Goal: Transaction & Acquisition: Download file/media

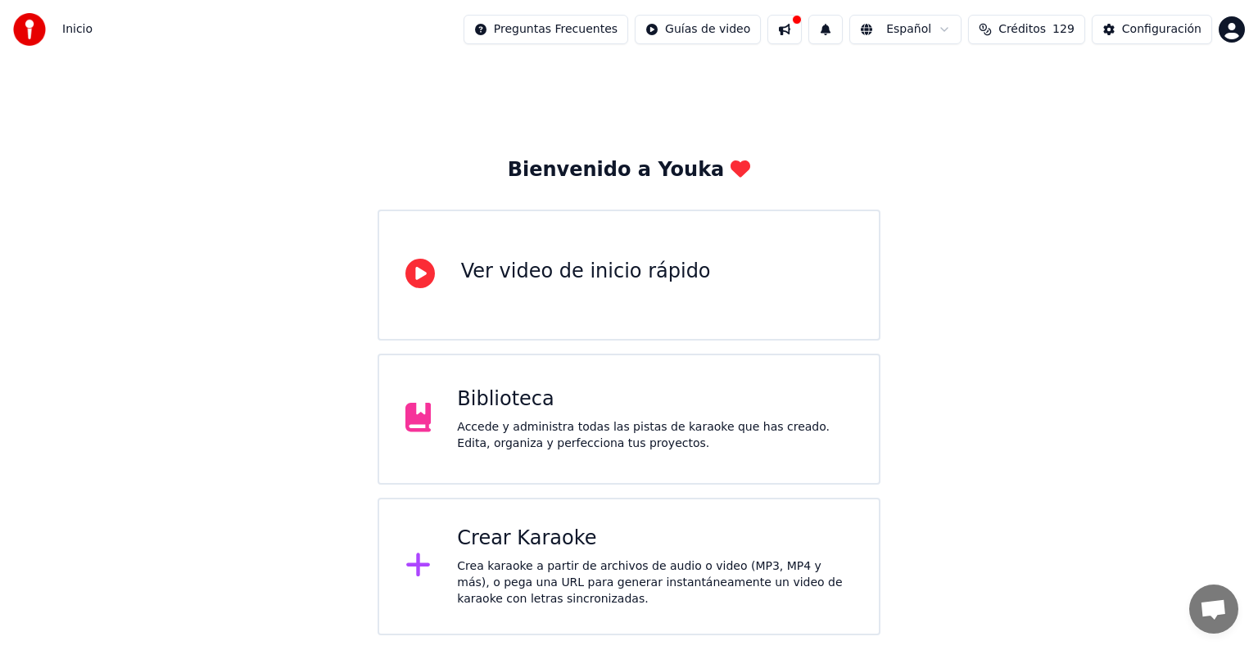
click at [525, 419] on div "Accede y administra todas las pistas de karaoke que has creado. Edita, organiza…" at bounding box center [654, 435] width 395 height 33
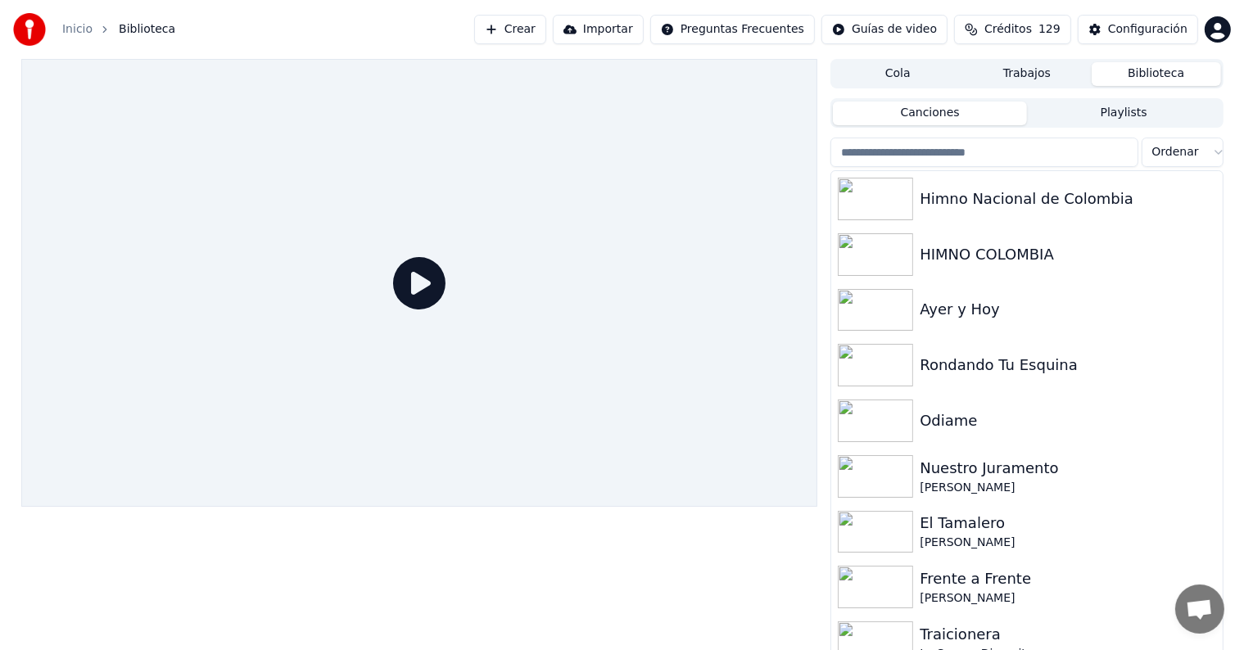
click at [986, 156] on input "search" at bounding box center [983, 152] width 307 height 29
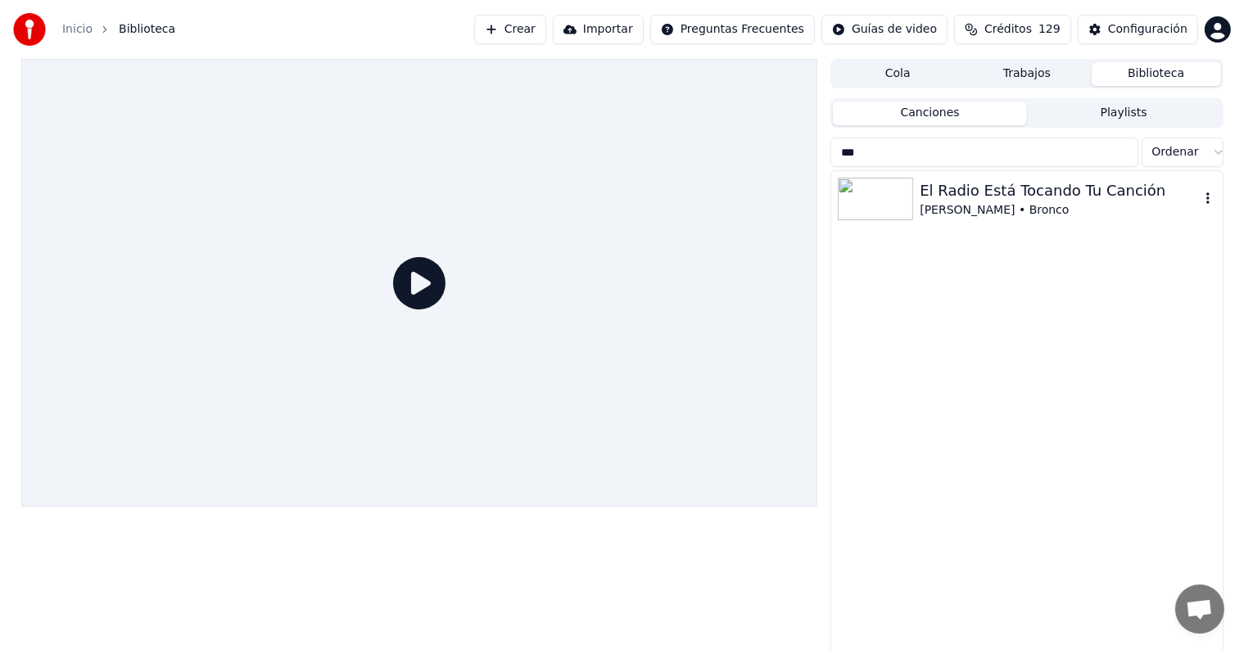
type input "***"
click at [989, 199] on div "El Radio Está Tocando Tu Canción" at bounding box center [1058, 190] width 279 height 23
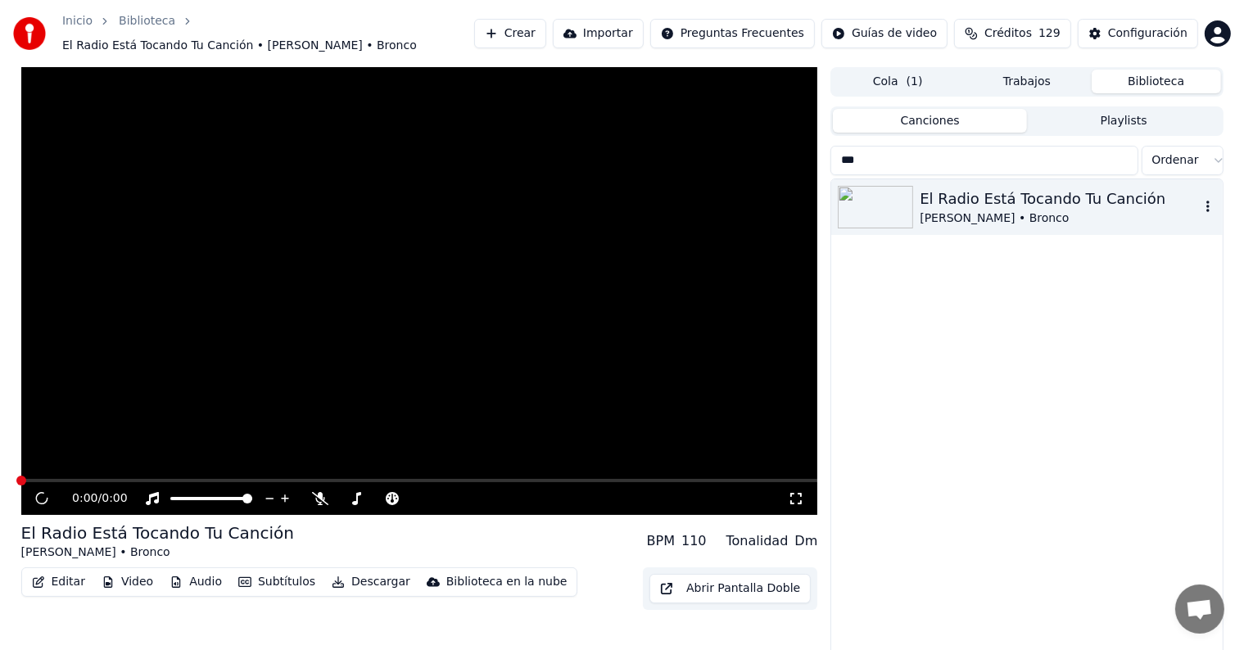
click at [989, 200] on div "El Radio Está Tocando Tu Canción" at bounding box center [1058, 198] width 279 height 23
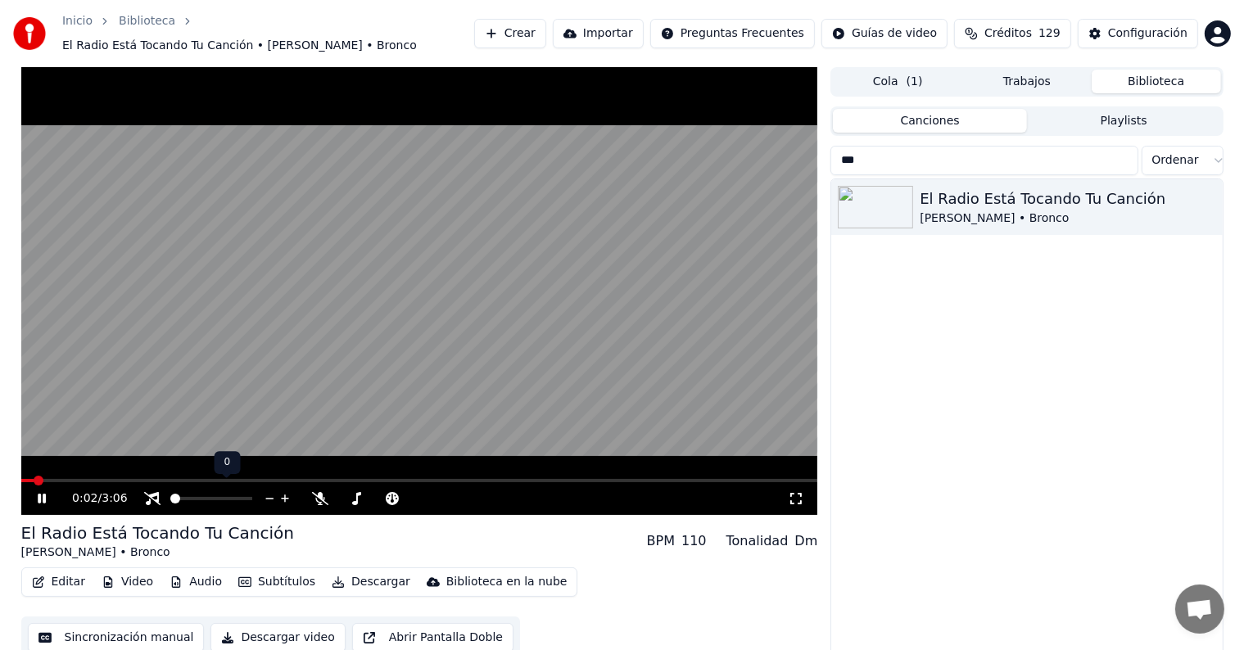
click at [170, 497] on span at bounding box center [175, 499] width 10 height 10
click at [21, 476] on span at bounding box center [26, 481] width 10 height 10
click at [34, 493] on icon at bounding box center [53, 498] width 38 height 13
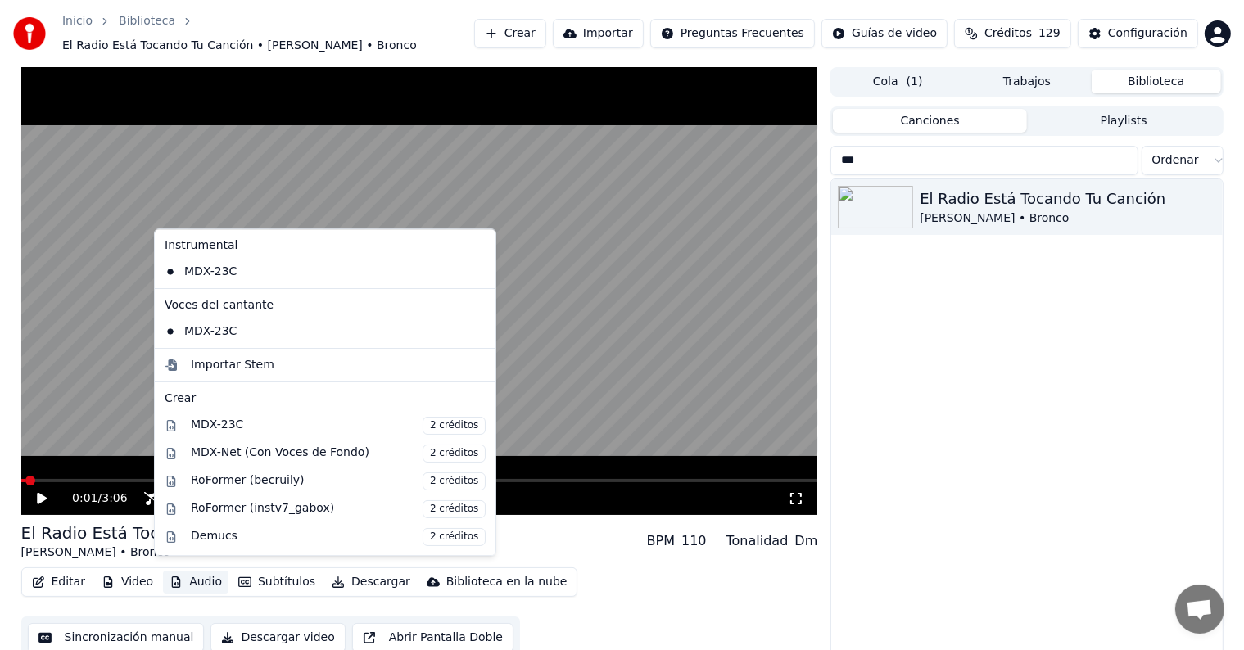
click at [181, 573] on button "Audio" at bounding box center [196, 582] width 66 height 23
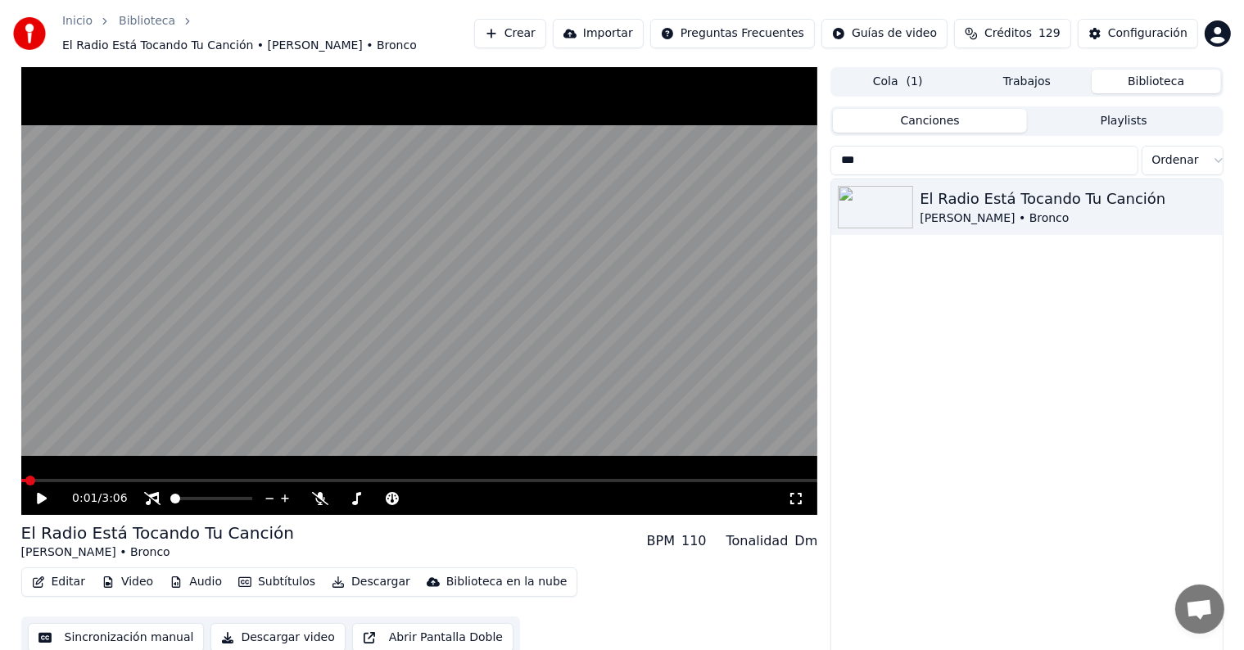
click at [41, 493] on icon at bounding box center [42, 498] width 10 height 11
click at [62, 479] on span at bounding box center [419, 480] width 797 height 3
click at [97, 479] on span at bounding box center [419, 480] width 797 height 3
click at [120, 479] on span at bounding box center [419, 480] width 797 height 3
click at [43, 494] on icon at bounding box center [42, 499] width 8 height 10
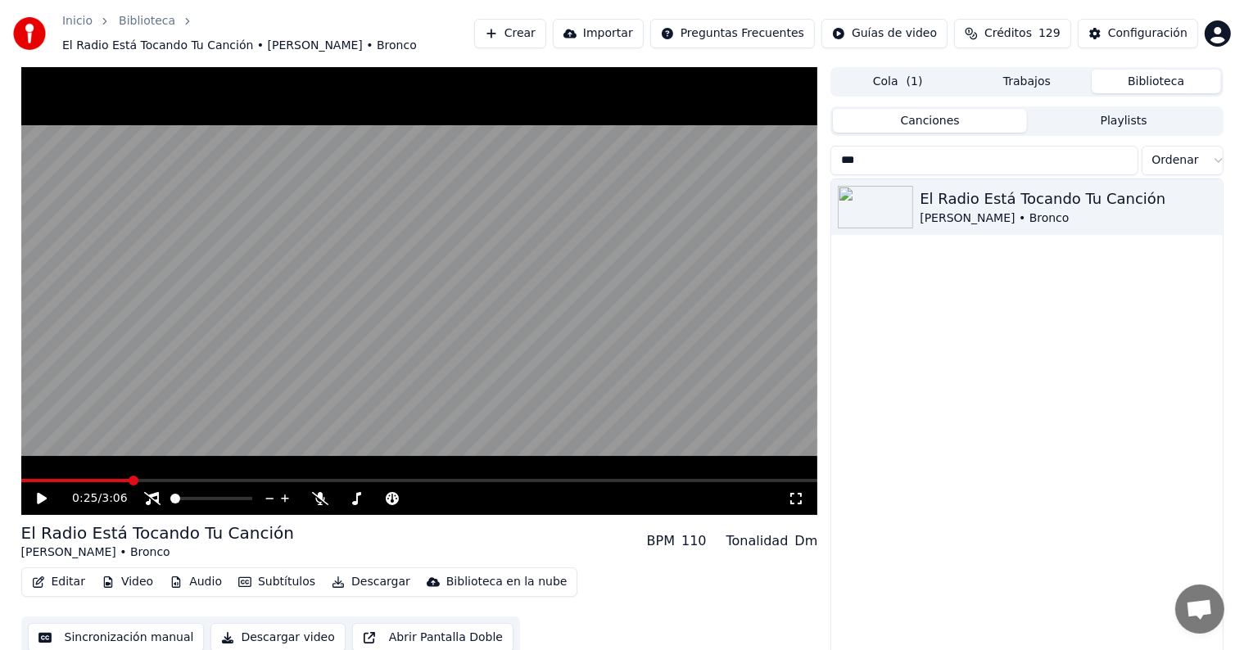
click at [43, 494] on icon at bounding box center [53, 498] width 38 height 13
click at [43, 494] on icon at bounding box center [42, 499] width 8 height 10
click at [43, 494] on icon at bounding box center [53, 498] width 38 height 13
click at [43, 495] on icon at bounding box center [42, 499] width 8 height 10
click at [44, 495] on icon at bounding box center [53, 498] width 38 height 13
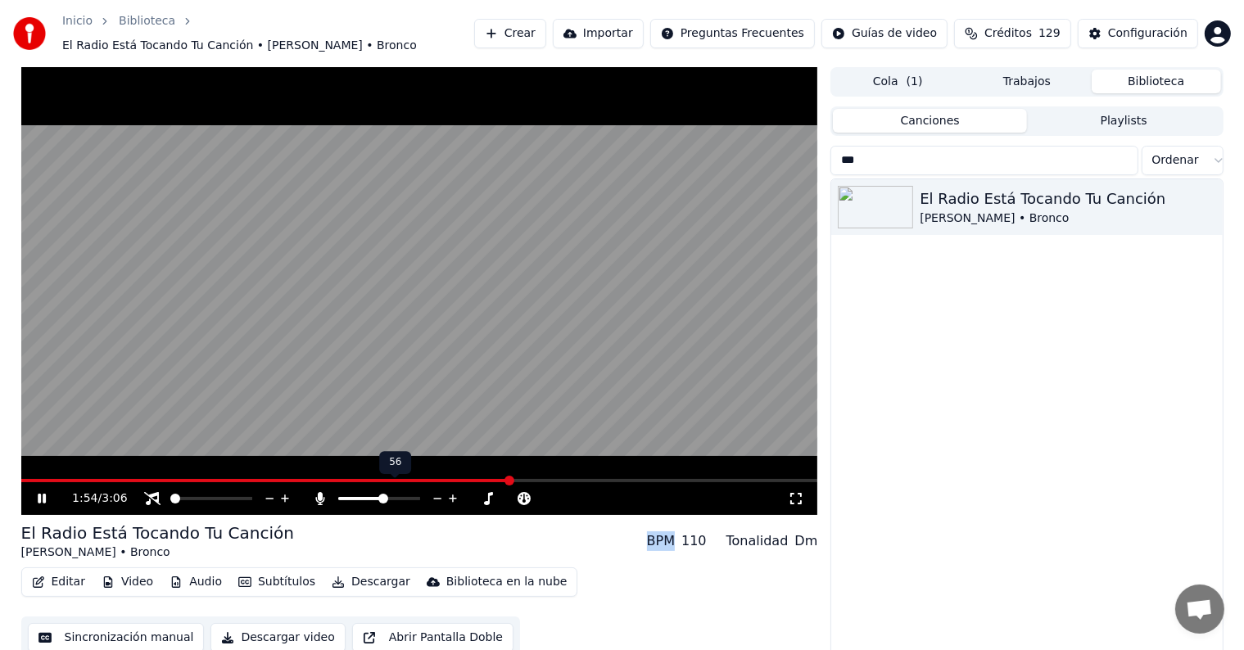
click at [384, 497] on span at bounding box center [383, 499] width 10 height 10
click at [360, 494] on span at bounding box center [364, 499] width 10 height 10
click at [391, 494] on span at bounding box center [389, 499] width 10 height 10
click at [393, 494] on span at bounding box center [392, 499] width 10 height 10
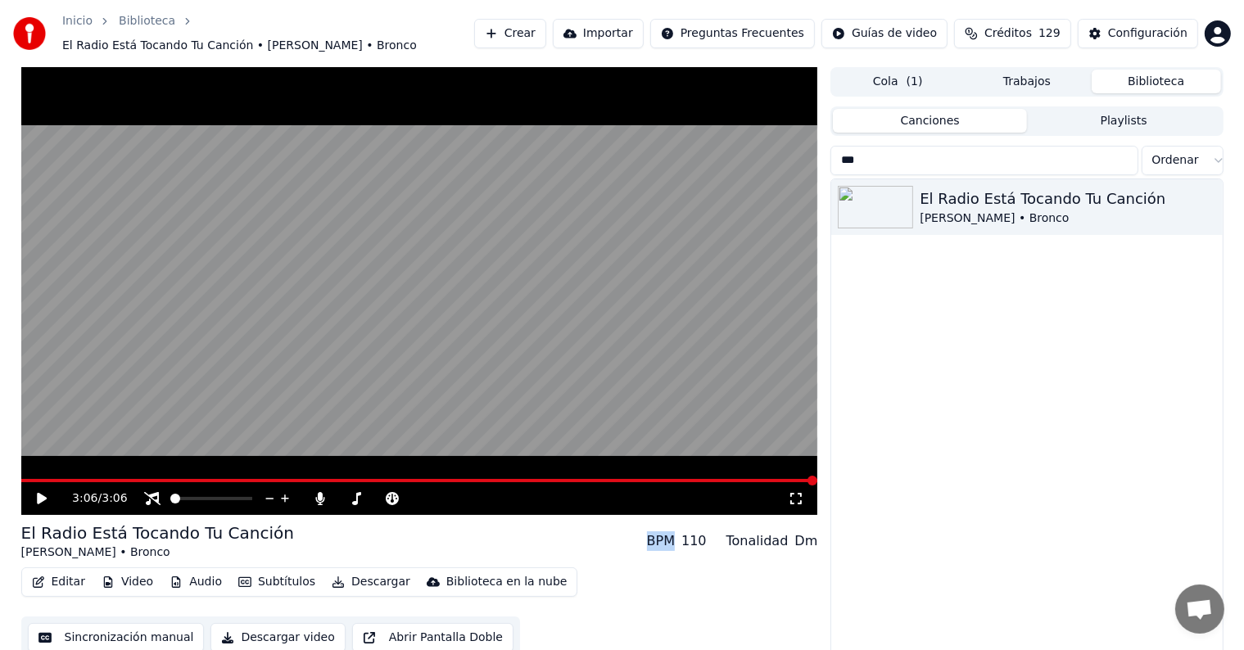
click at [35, 468] on video at bounding box center [419, 291] width 797 height 448
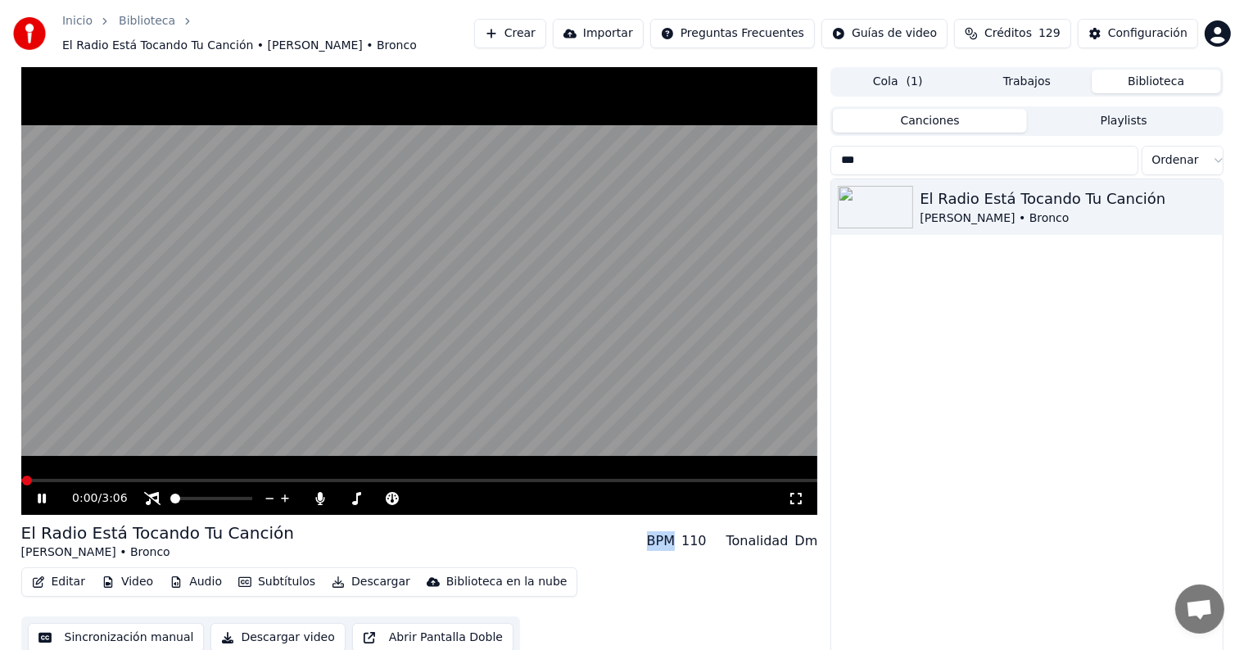
click at [42, 479] on span at bounding box center [419, 480] width 797 height 3
click at [67, 479] on span at bounding box center [419, 480] width 797 height 3
click at [90, 479] on span at bounding box center [419, 480] width 797 height 3
click at [116, 479] on span at bounding box center [125, 480] width 208 height 3
click at [83, 482] on div "0:22 / 3:06" at bounding box center [419, 498] width 797 height 33
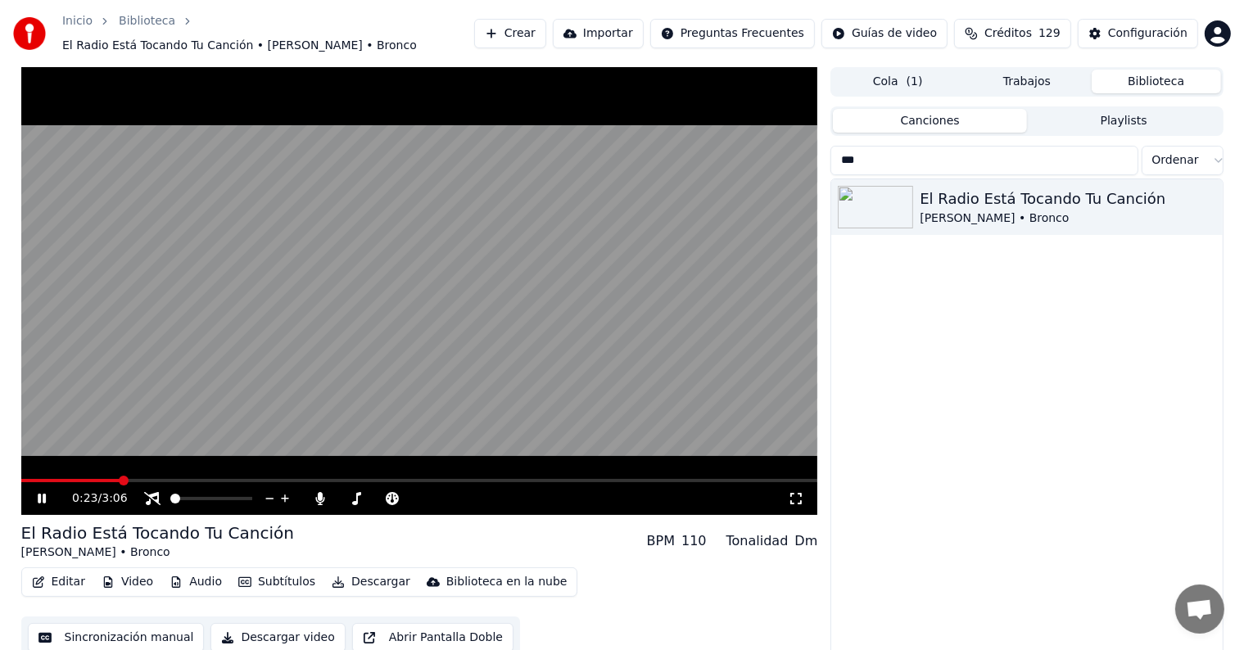
click at [108, 479] on span at bounding box center [70, 480] width 99 height 3
click at [36, 492] on icon at bounding box center [53, 498] width 38 height 13
click at [39, 497] on icon at bounding box center [53, 498] width 38 height 13
click at [40, 494] on icon at bounding box center [42, 499] width 8 height 10
click at [58, 479] on span at bounding box center [40, 480] width 38 height 3
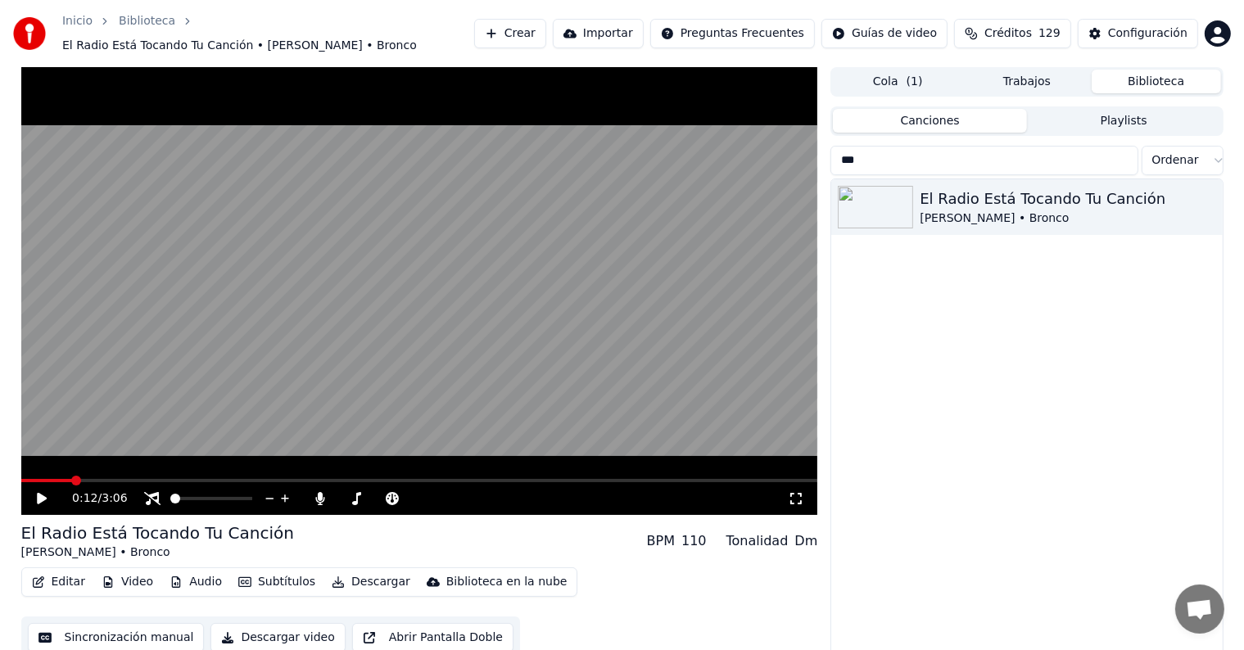
click at [73, 479] on span at bounding box center [419, 480] width 797 height 3
click at [82, 479] on span at bounding box center [419, 480] width 797 height 3
click at [97, 479] on span at bounding box center [419, 480] width 797 height 3
click at [43, 493] on icon at bounding box center [42, 498] width 10 height 11
drag, startPoint x: 382, startPoint y: 495, endPoint x: 373, endPoint y: 496, distance: 10.0
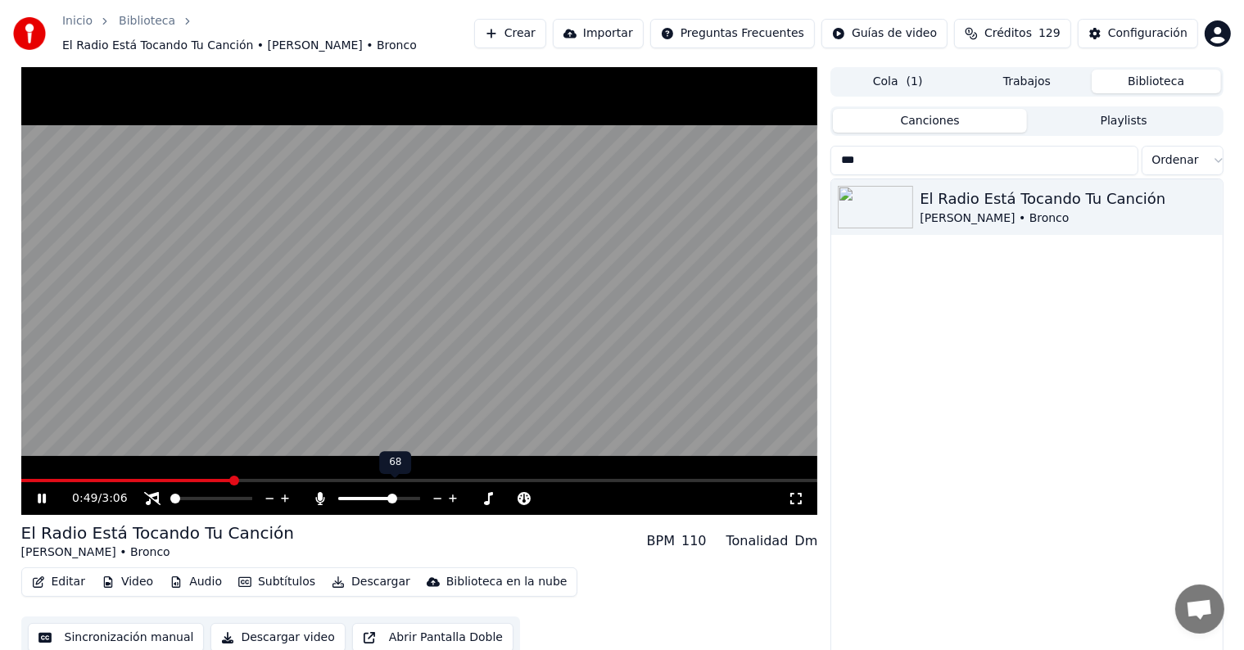
click at [373, 496] on div at bounding box center [394, 498] width 132 height 16
click at [364, 494] on span at bounding box center [365, 499] width 10 height 10
click at [321, 493] on icon at bounding box center [320, 498] width 16 height 13
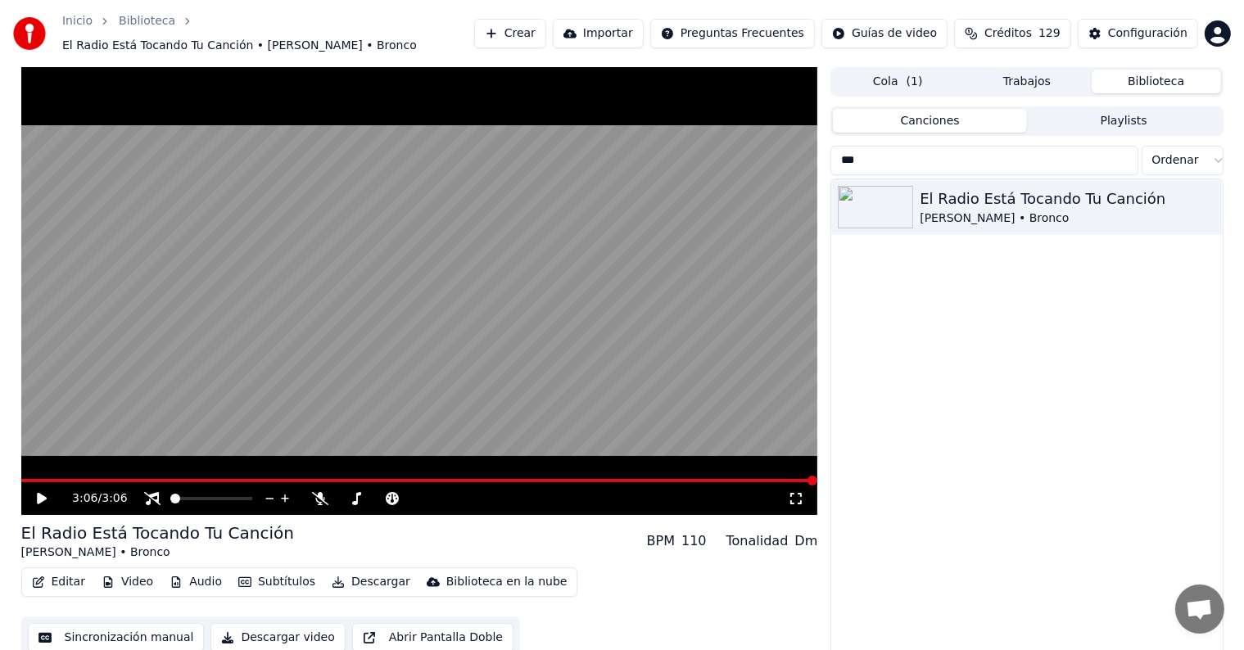
click at [98, 479] on span at bounding box center [419, 480] width 797 height 3
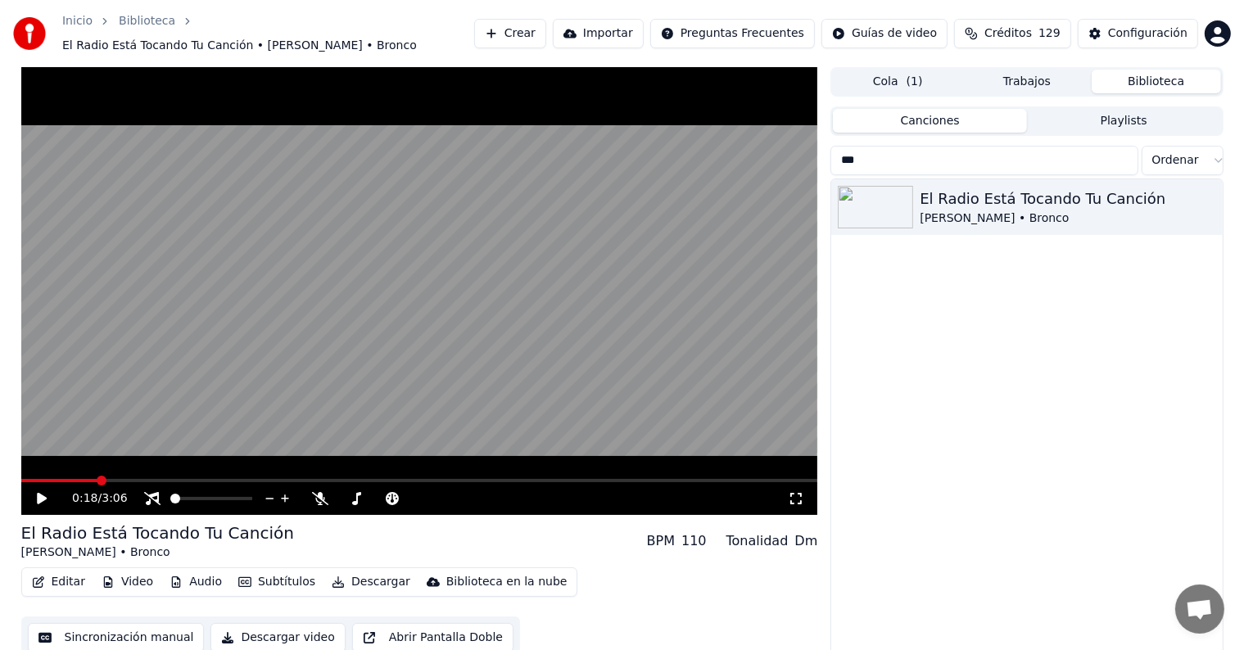
click at [45, 492] on icon at bounding box center [53, 498] width 38 height 13
click at [45, 494] on icon at bounding box center [42, 499] width 8 height 10
click at [45, 492] on icon at bounding box center [53, 498] width 38 height 13
click at [45, 494] on icon at bounding box center [42, 499] width 8 height 10
click at [45, 492] on icon at bounding box center [53, 498] width 38 height 13
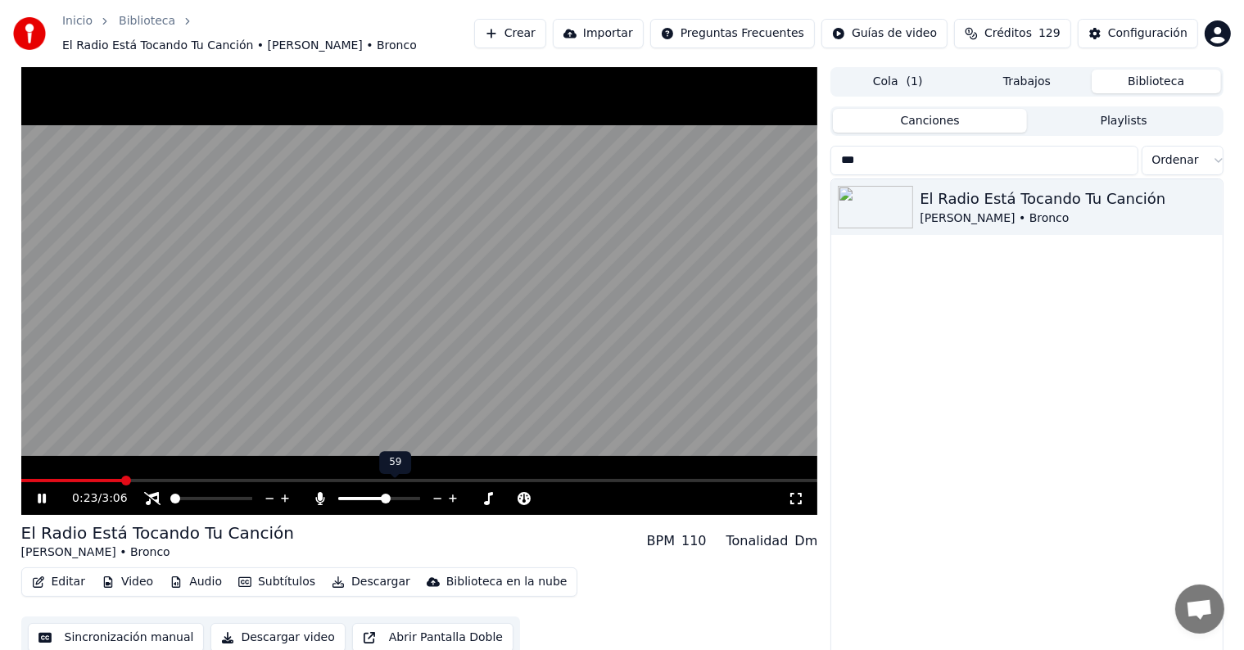
click at [386, 496] on span at bounding box center [386, 499] width 10 height 10
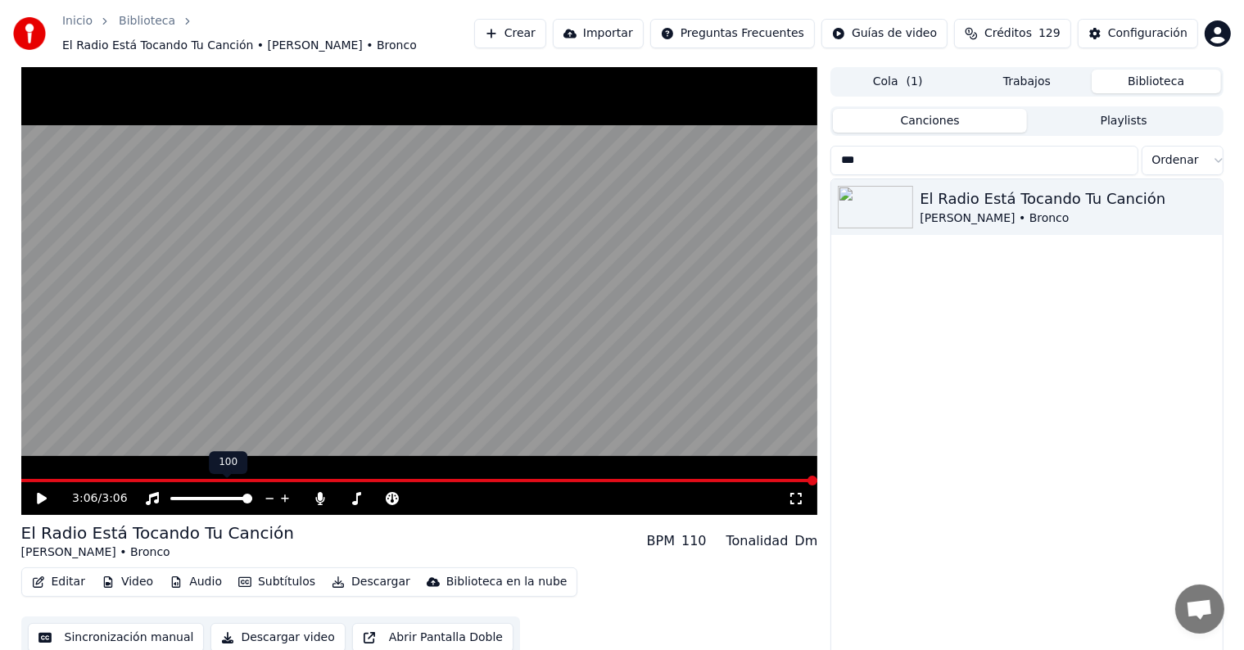
click at [252, 495] on span at bounding box center [247, 499] width 10 height 10
click at [35, 492] on icon at bounding box center [53, 498] width 38 height 13
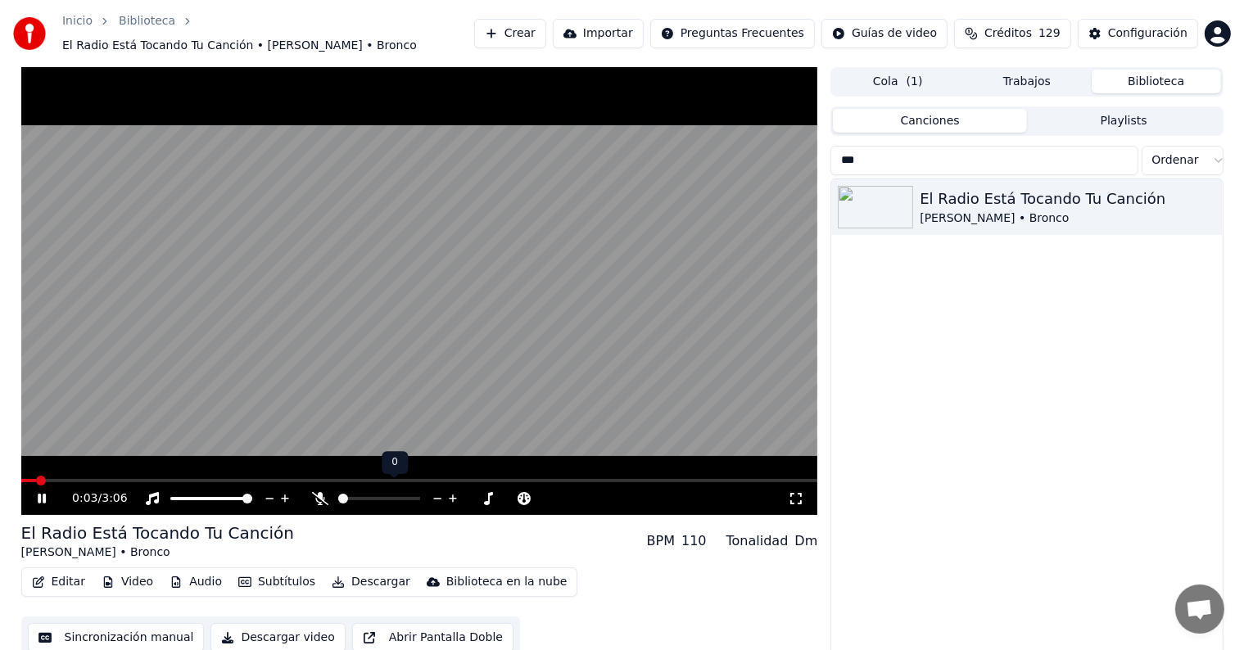
click at [338, 494] on span at bounding box center [343, 499] width 10 height 10
click at [171, 479] on span at bounding box center [419, 480] width 797 height 3
click at [40, 494] on icon at bounding box center [42, 499] width 8 height 10
click at [170, 494] on span at bounding box center [175, 499] width 10 height 10
click at [124, 577] on button "Video" at bounding box center [127, 582] width 65 height 23
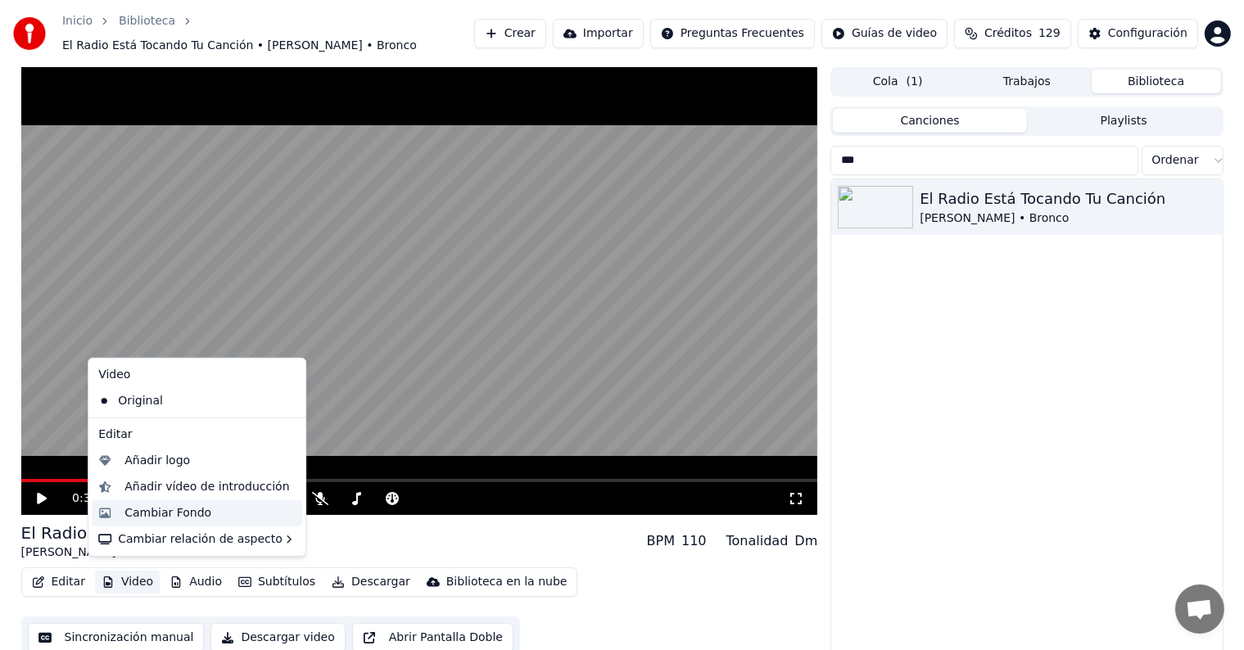
click at [201, 511] on div "Cambiar Fondo" at bounding box center [167, 513] width 87 height 16
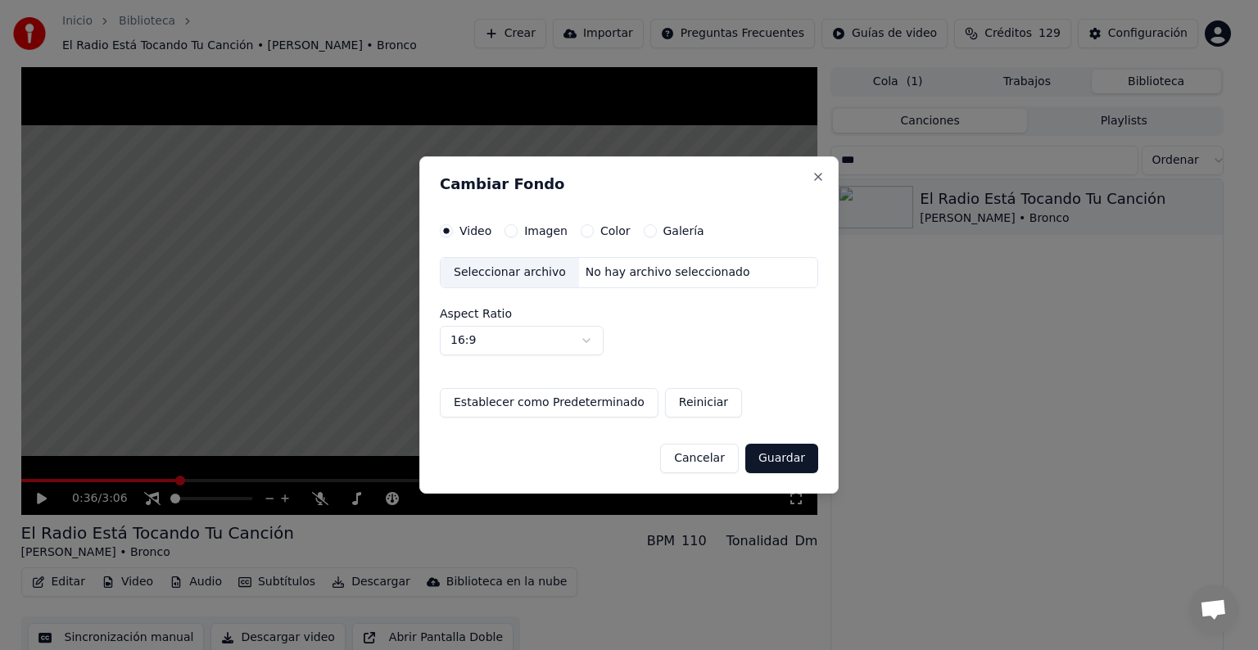
click at [468, 235] on label "Video" at bounding box center [475, 230] width 32 height 11
click at [453, 235] on button "Video" at bounding box center [446, 230] width 13 height 13
click at [524, 271] on div "Seleccionar archivo" at bounding box center [509, 272] width 138 height 29
click at [790, 459] on button "Guardar" at bounding box center [781, 458] width 73 height 29
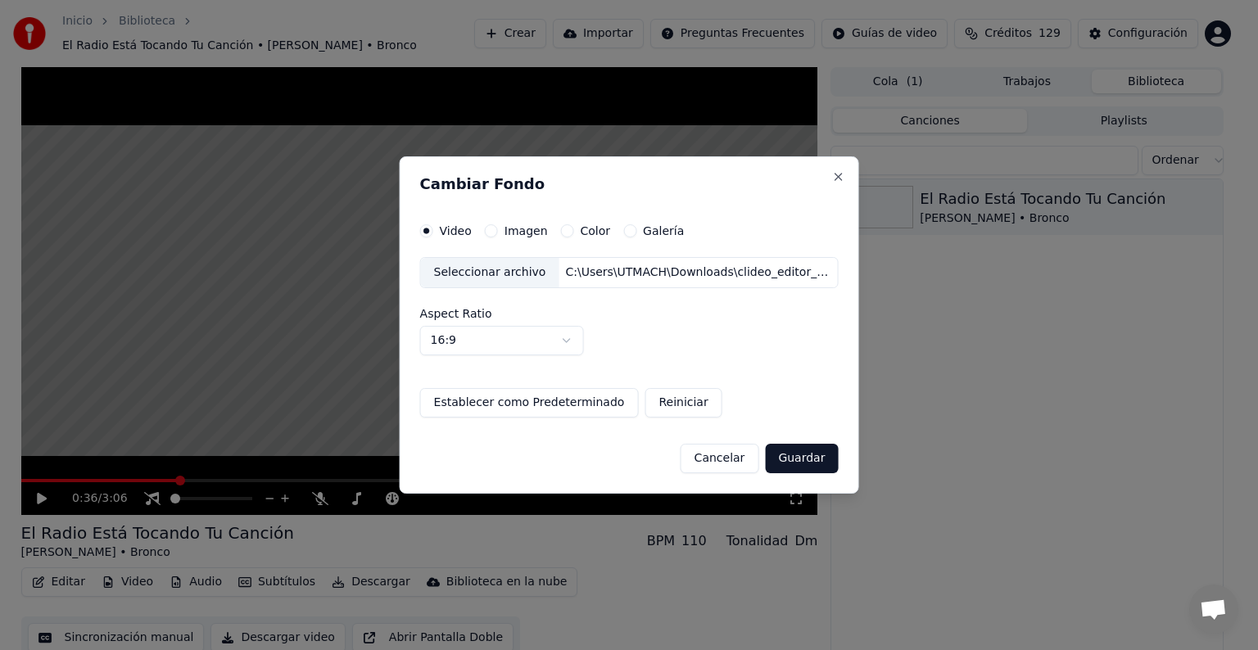
click at [794, 452] on button "Guardar" at bounding box center [801, 458] width 73 height 29
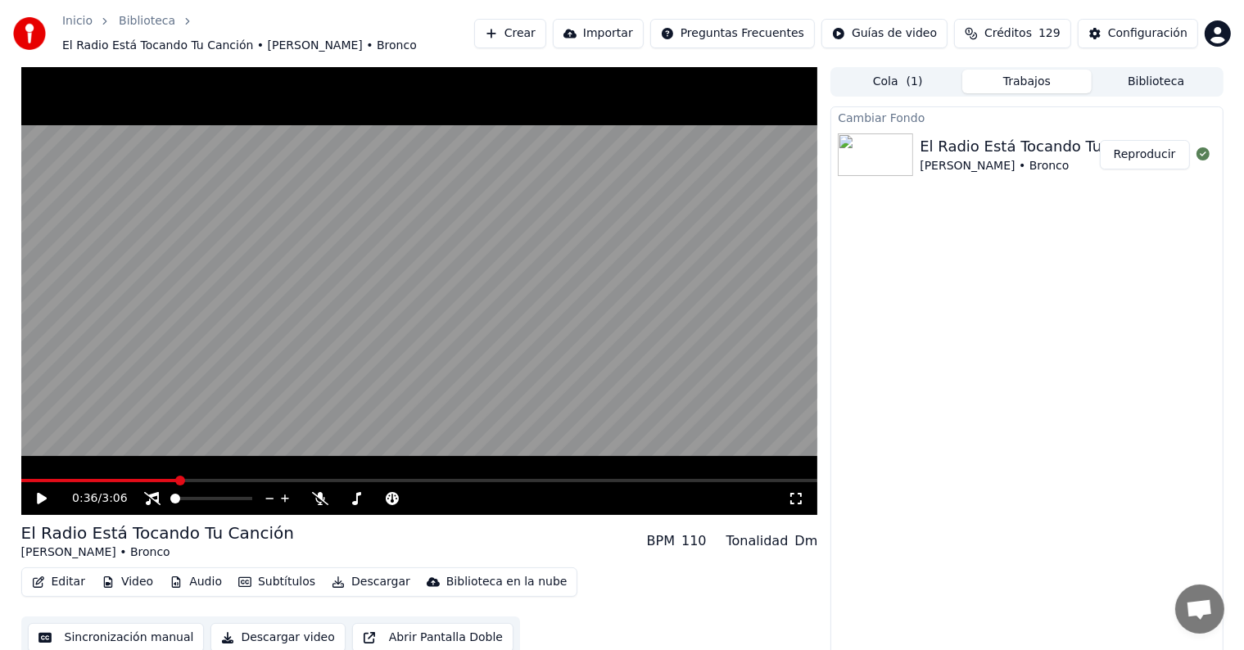
click at [1159, 145] on button "Reproducir" at bounding box center [1145, 154] width 90 height 29
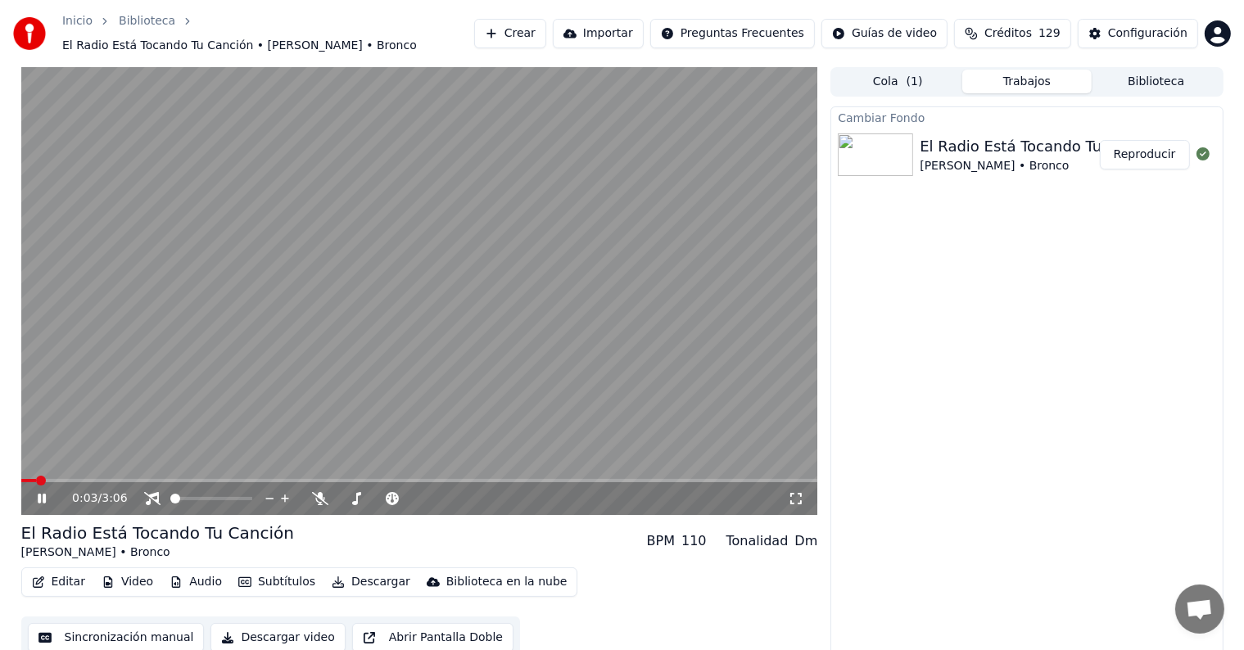
click at [346, 575] on button "Descargar" at bounding box center [371, 582] width 92 height 23
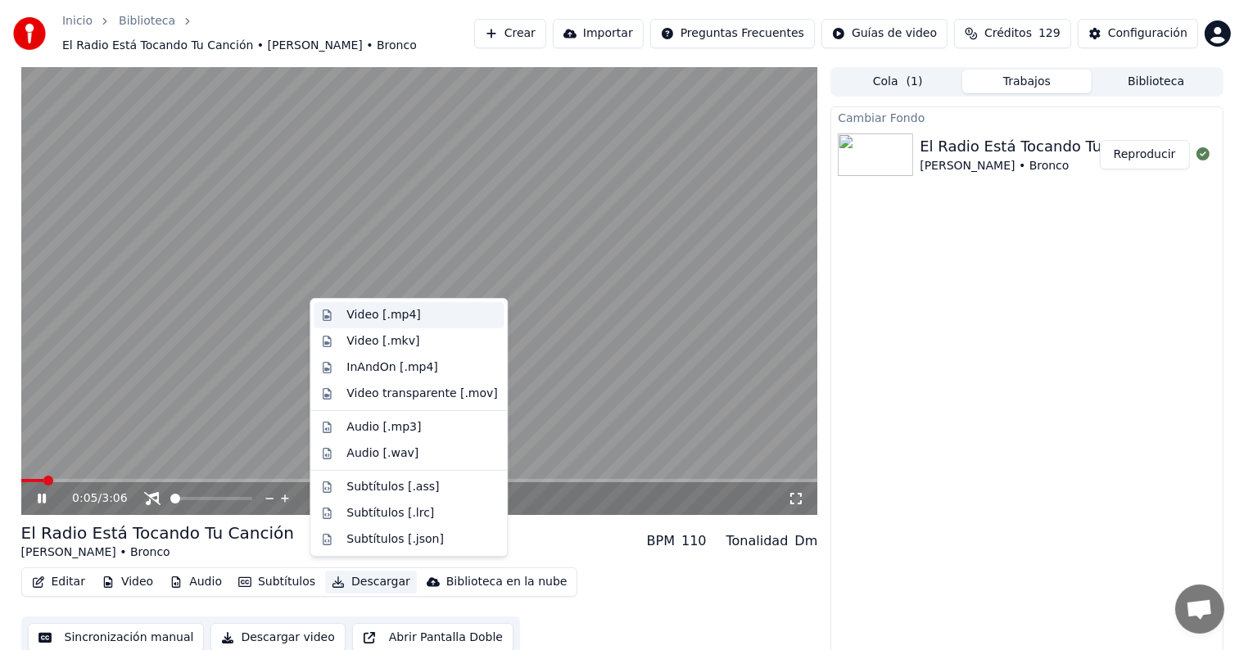
click at [400, 316] on div "Video [.mp4]" at bounding box center [383, 315] width 74 height 16
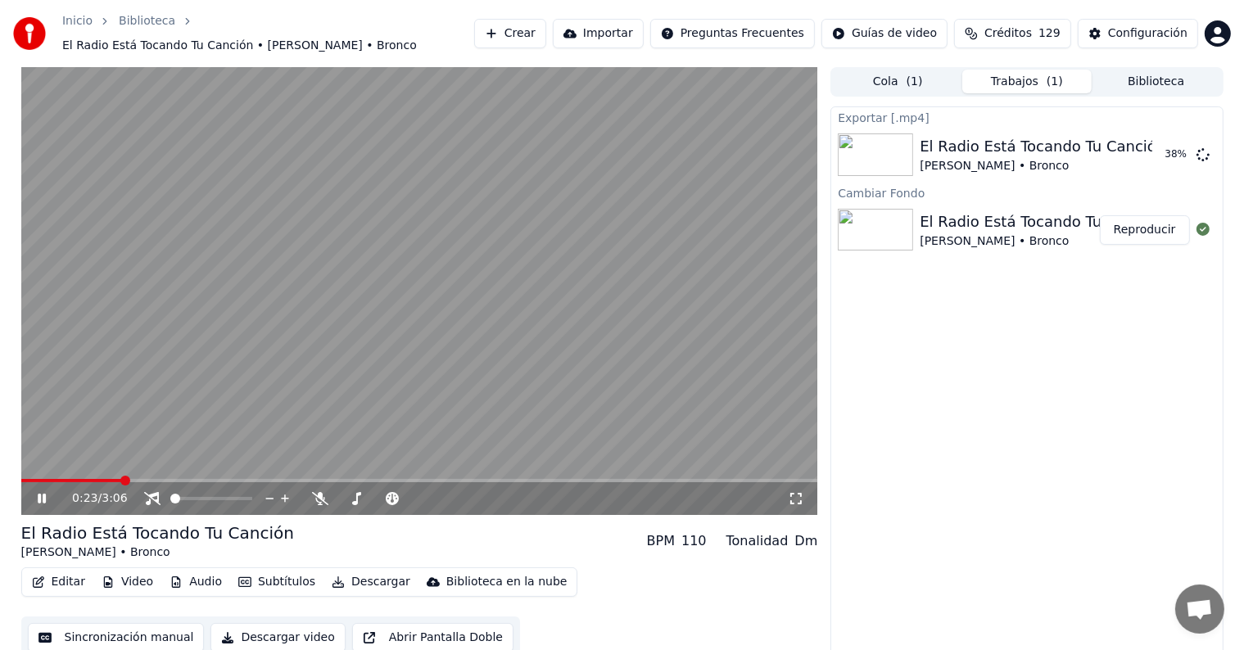
click at [38, 494] on icon at bounding box center [42, 499] width 8 height 10
click at [1150, 143] on button "Mostrar" at bounding box center [1154, 154] width 72 height 29
click at [522, 490] on icon at bounding box center [525, 498] width 16 height 16
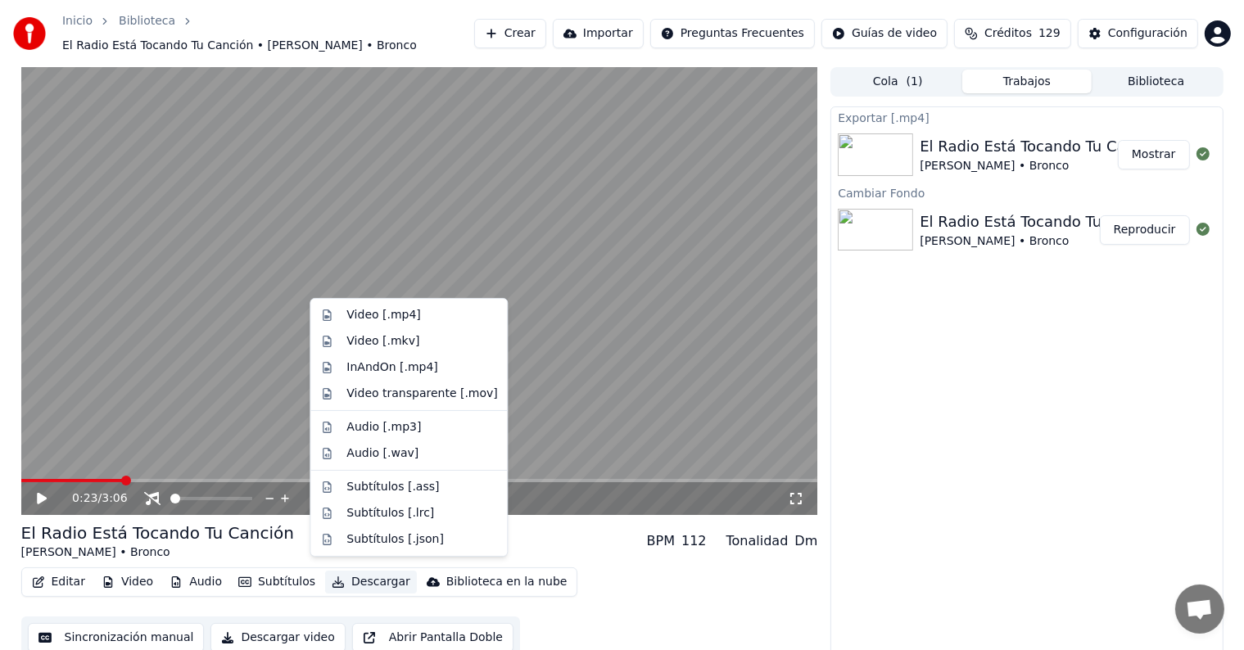
click at [340, 571] on button "Descargar" at bounding box center [371, 582] width 92 height 23
click at [390, 322] on div "Video [.mp4]" at bounding box center [383, 315] width 74 height 16
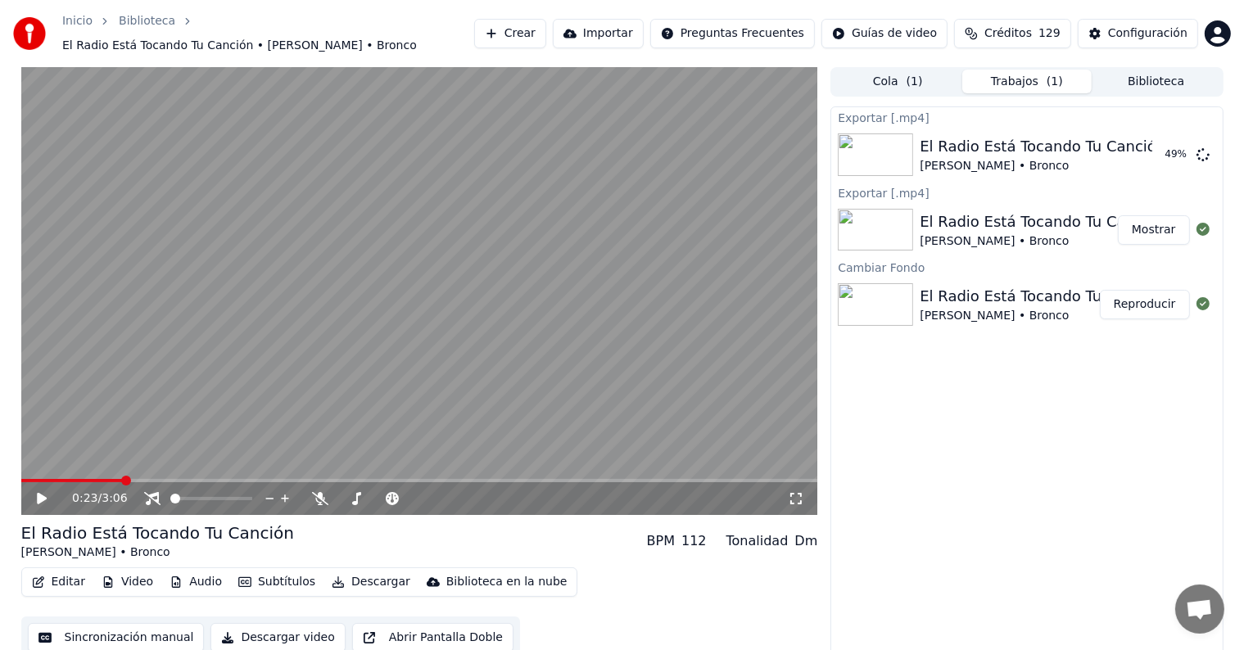
click at [39, 498] on div "0:23 / 3:06" at bounding box center [420, 498] width 784 height 16
click at [39, 495] on icon at bounding box center [42, 498] width 10 height 11
click at [524, 491] on icon at bounding box center [525, 498] width 16 height 16
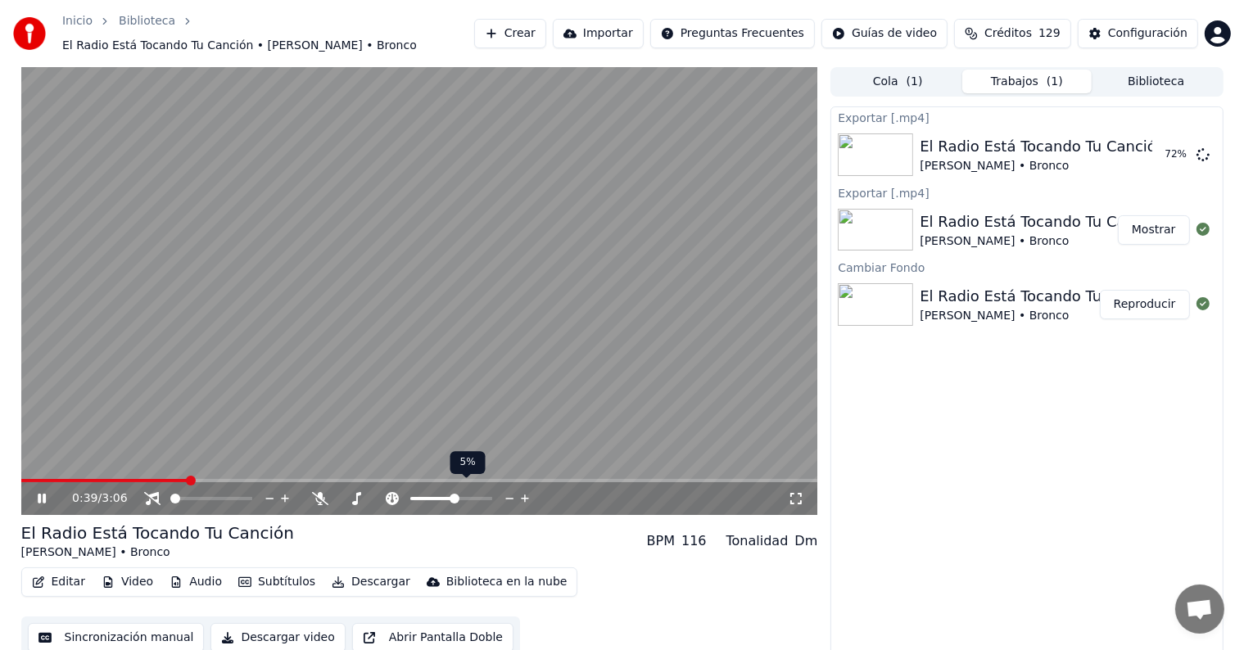
click at [524, 491] on icon at bounding box center [525, 498] width 16 height 16
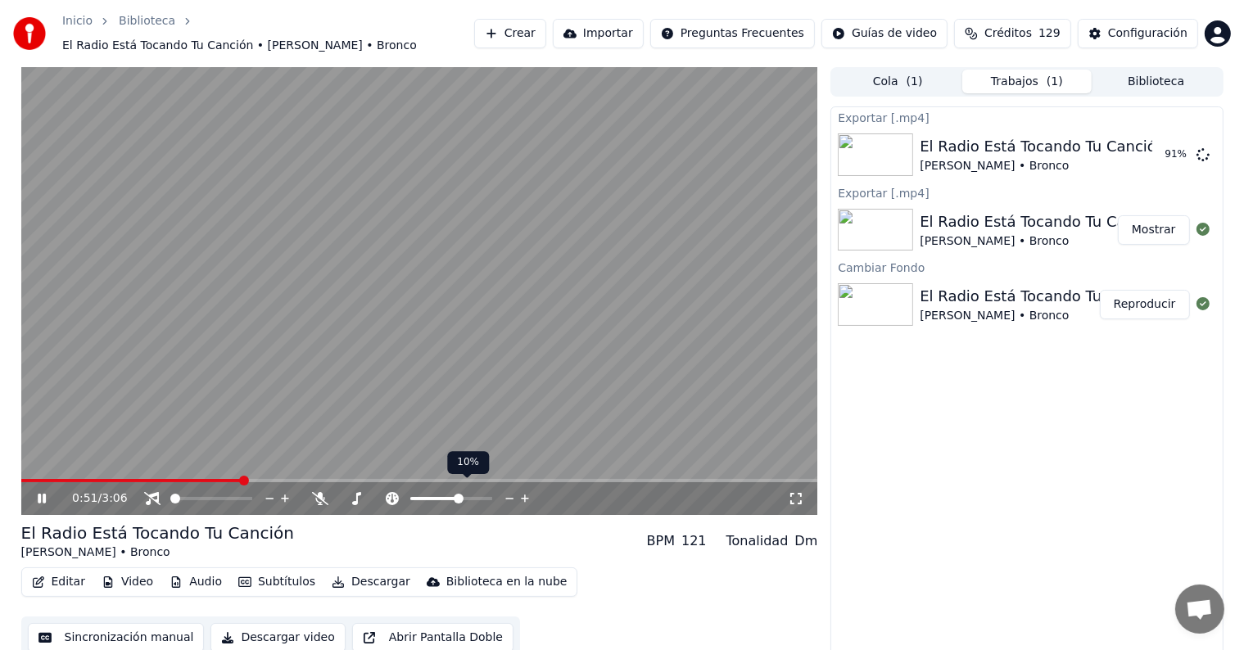
click at [509, 490] on icon at bounding box center [510, 498] width 16 height 16
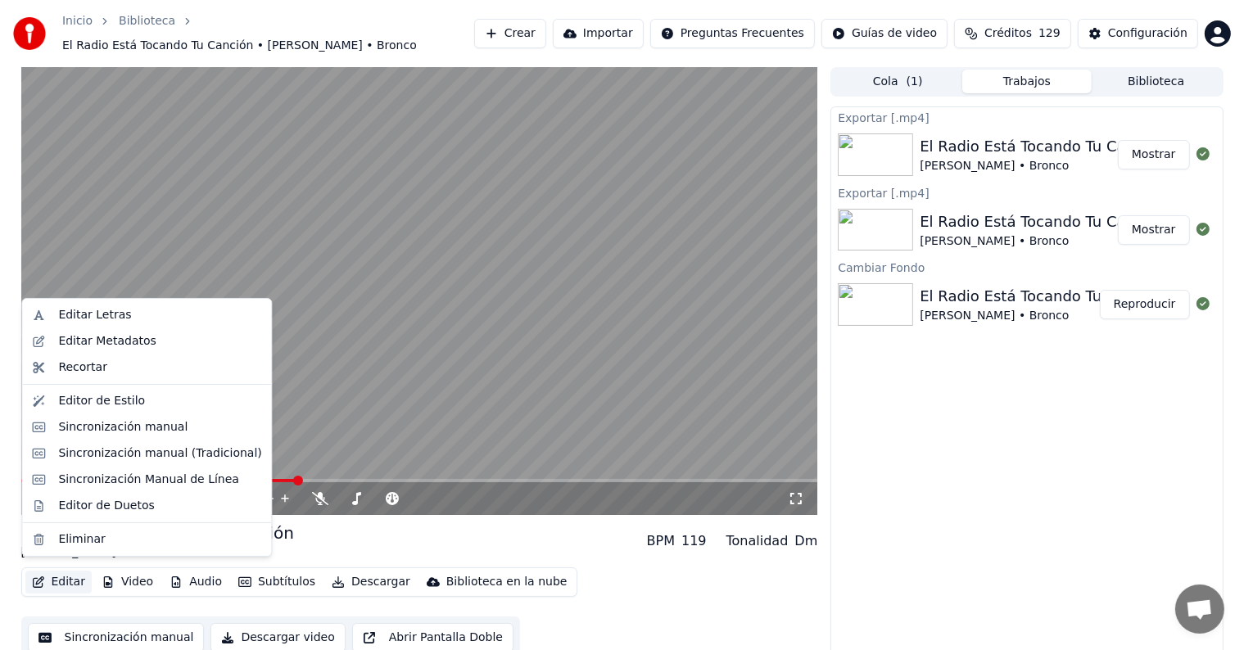
click at [41, 577] on icon "button" at bounding box center [38, 581] width 11 height 11
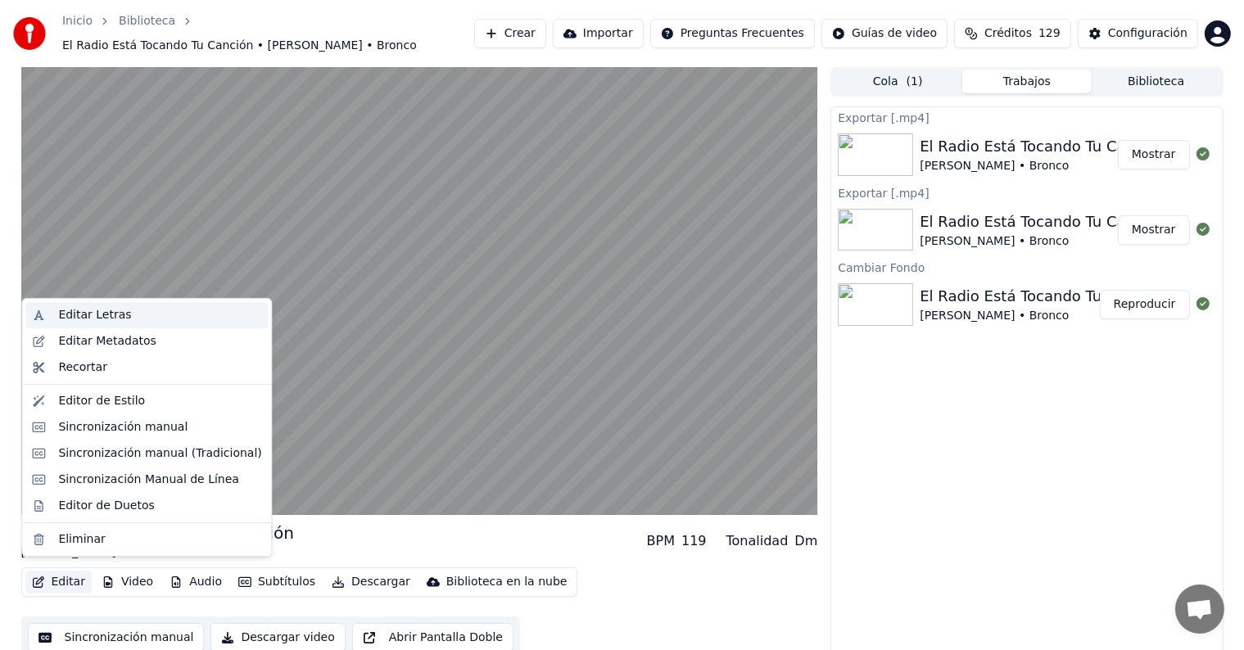
click at [98, 314] on div "Editar Letras" at bounding box center [94, 315] width 73 height 16
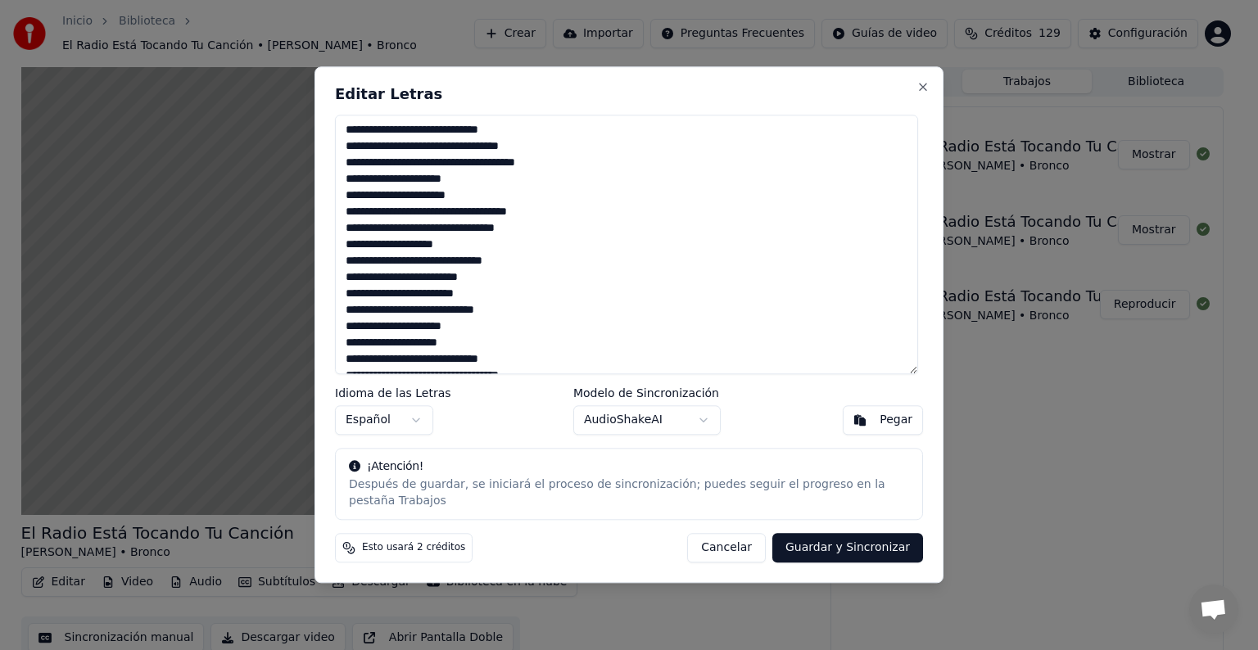
drag, startPoint x: 486, startPoint y: 298, endPoint x: 411, endPoint y: 300, distance: 75.3
click at [411, 300] on textarea "**********" at bounding box center [626, 245] width 583 height 260
click at [452, 300] on textarea "**********" at bounding box center [626, 245] width 583 height 260
click at [486, 300] on textarea "**********" at bounding box center [626, 245] width 583 height 260
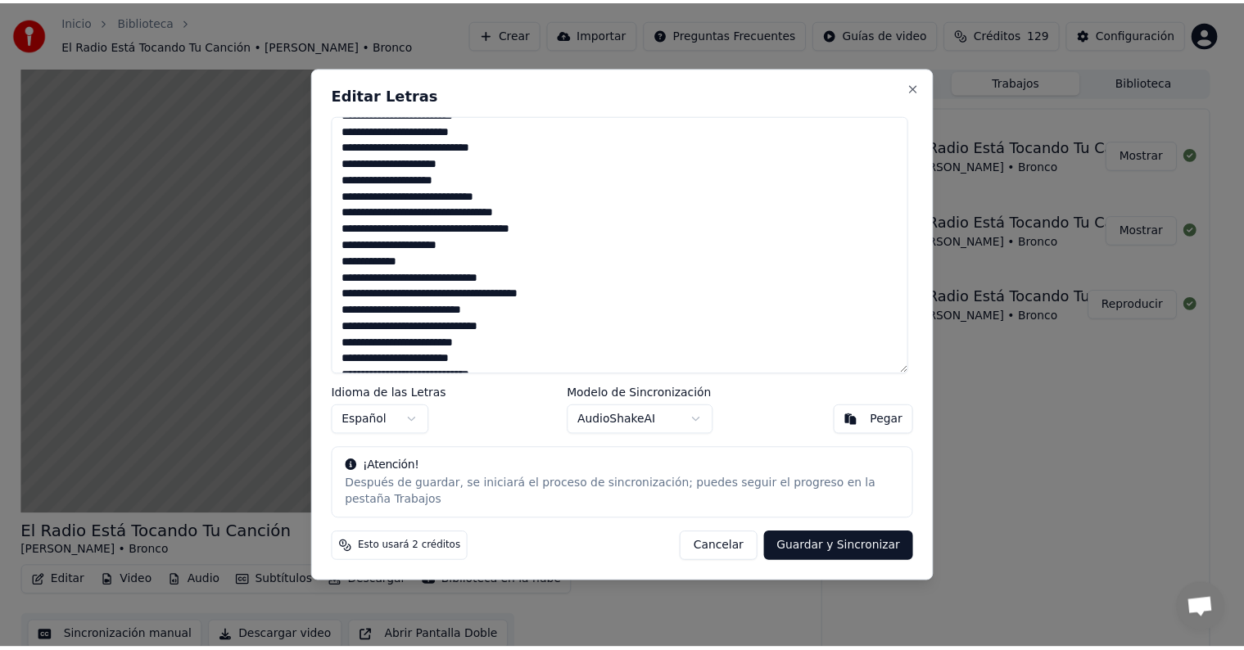
scroll to position [213, 0]
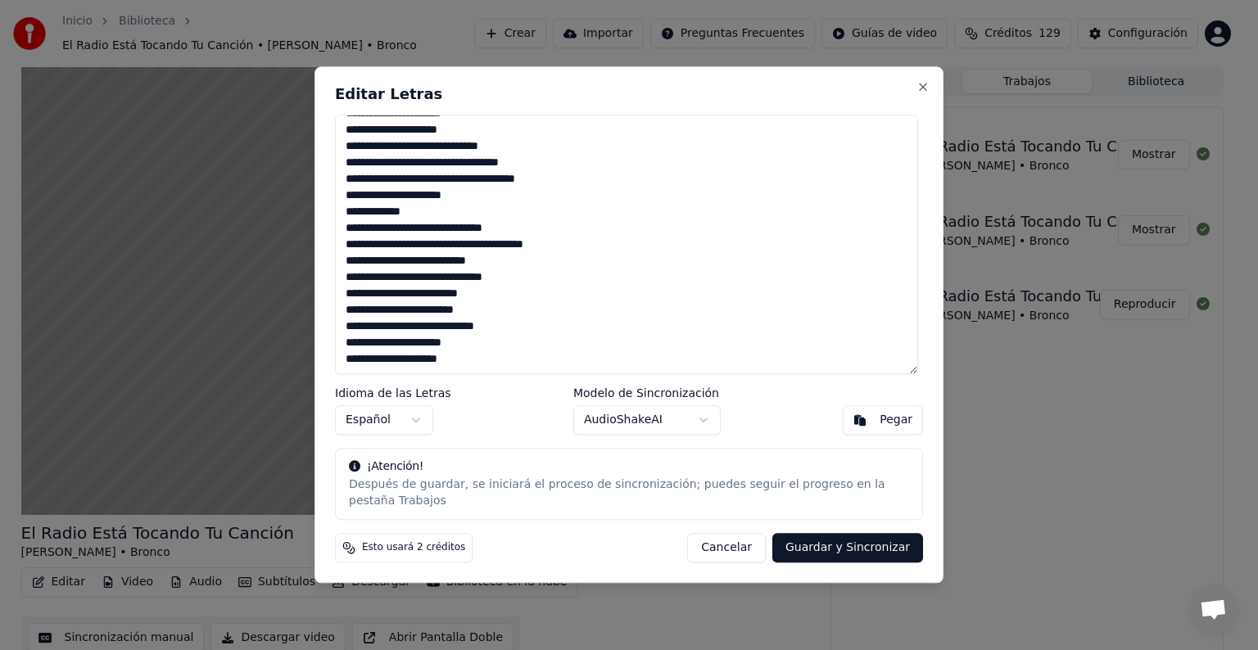
drag, startPoint x: 486, startPoint y: 315, endPoint x: 393, endPoint y: 320, distance: 93.5
click at [393, 320] on textarea "**********" at bounding box center [626, 245] width 583 height 260
click at [454, 326] on textarea "**********" at bounding box center [626, 245] width 583 height 260
drag, startPoint x: 488, startPoint y: 314, endPoint x: 422, endPoint y: 318, distance: 65.6
click at [422, 318] on textarea "**********" at bounding box center [626, 245] width 583 height 260
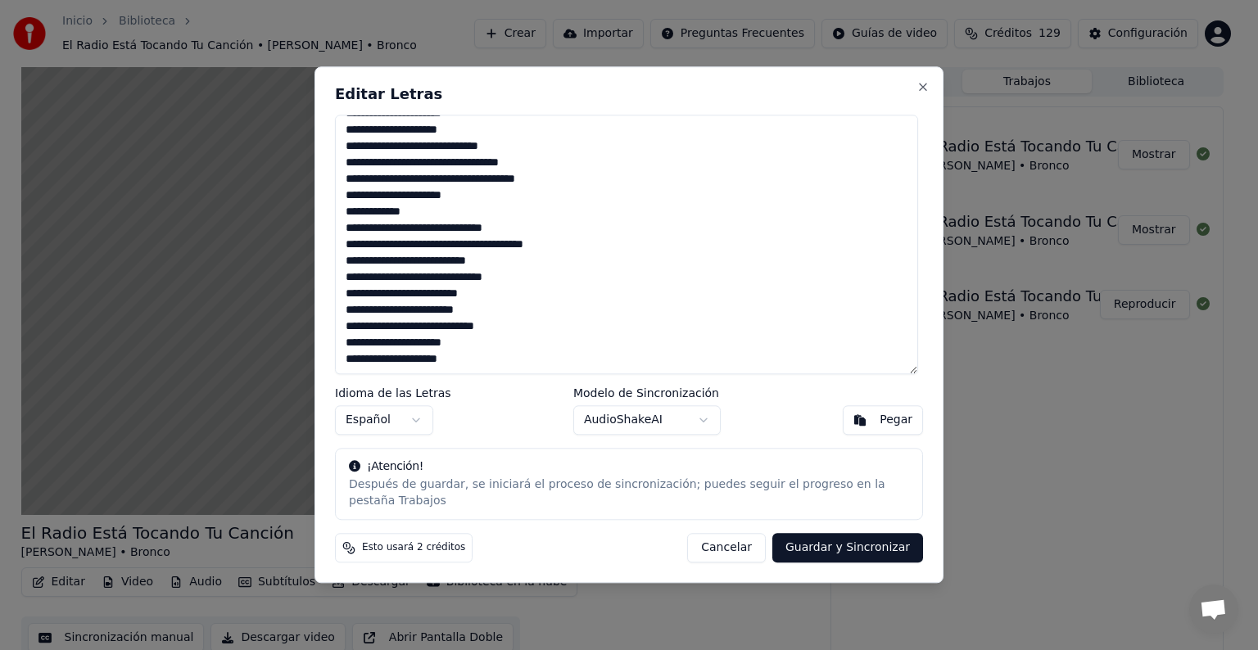
type textarea "**********"
click at [858, 536] on button "Guardar y Sincronizar" at bounding box center [847, 548] width 151 height 29
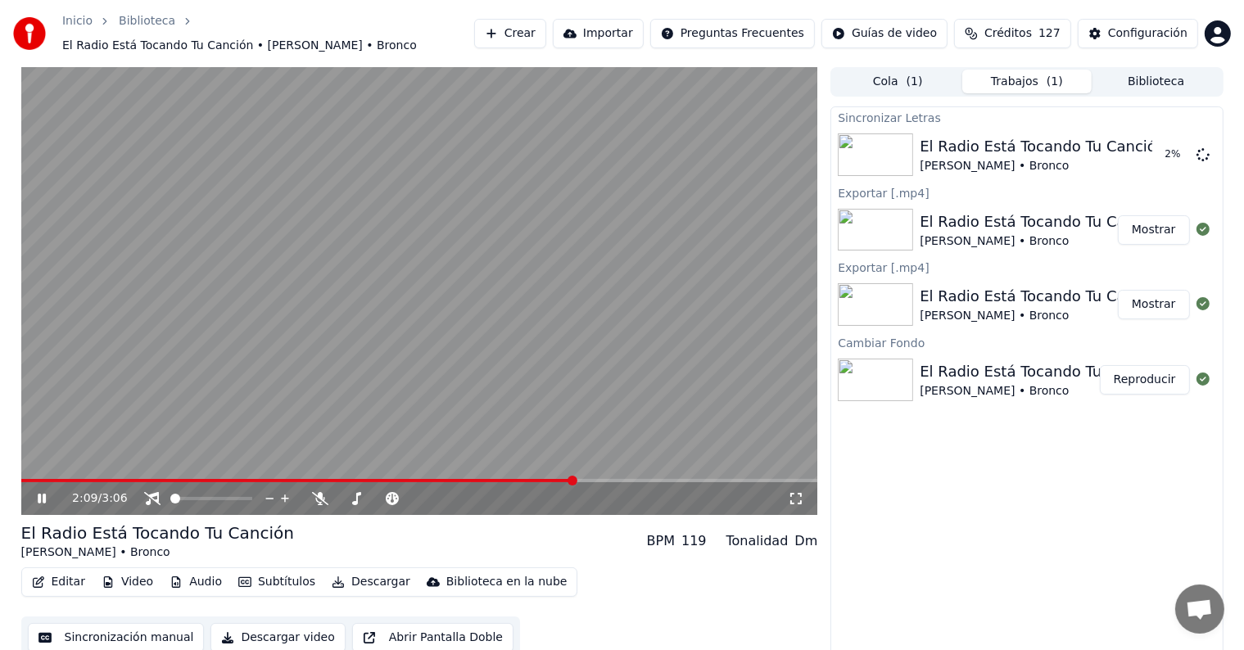
click at [42, 495] on icon at bounding box center [53, 498] width 38 height 13
click at [344, 571] on button "Descargar" at bounding box center [371, 582] width 92 height 23
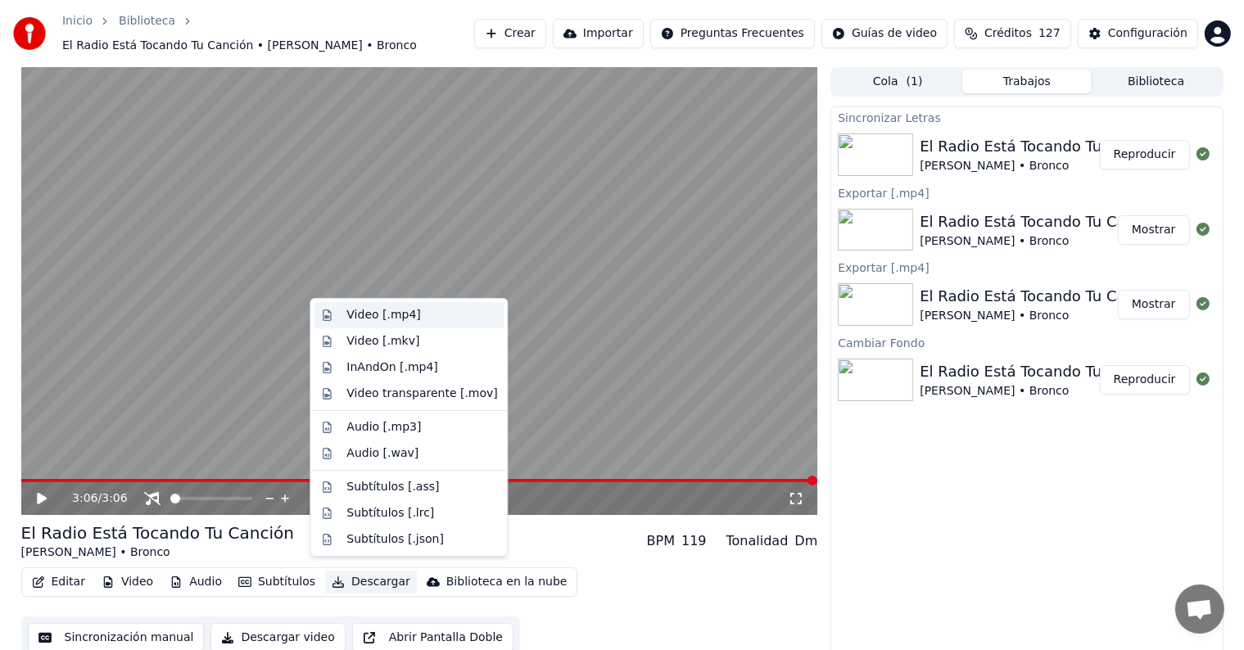
click at [385, 314] on div "Video [.mp4]" at bounding box center [383, 315] width 74 height 16
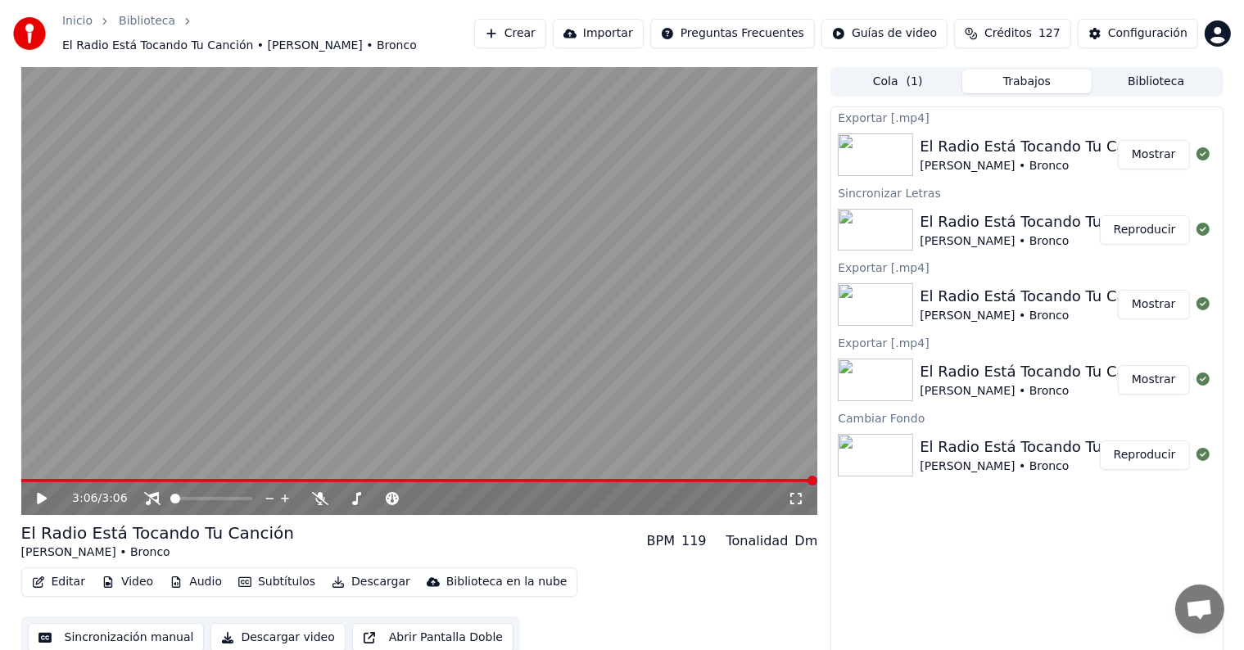
click at [854, 368] on img at bounding box center [875, 380] width 75 height 43
click at [1167, 374] on button "Mostrar" at bounding box center [1154, 379] width 72 height 29
click at [874, 372] on img at bounding box center [875, 380] width 75 height 43
click at [867, 442] on img at bounding box center [875, 455] width 75 height 43
click at [131, 573] on button "Video" at bounding box center [127, 582] width 65 height 23
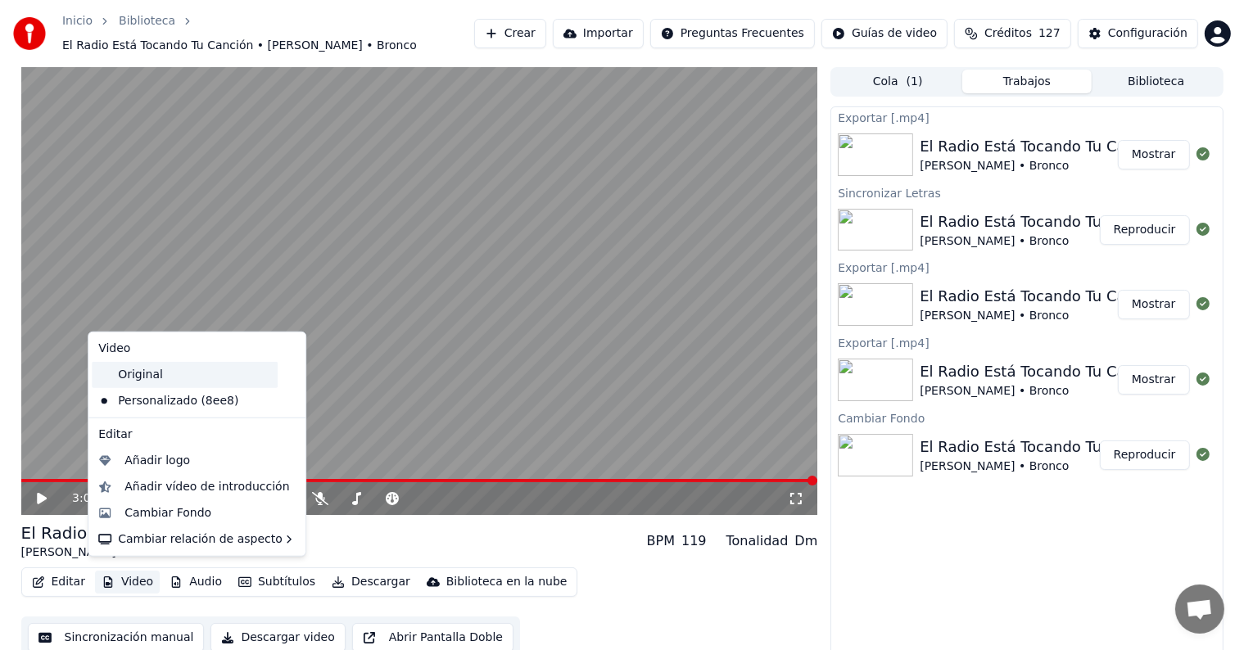
click at [164, 377] on div "Original" at bounding box center [185, 375] width 186 height 26
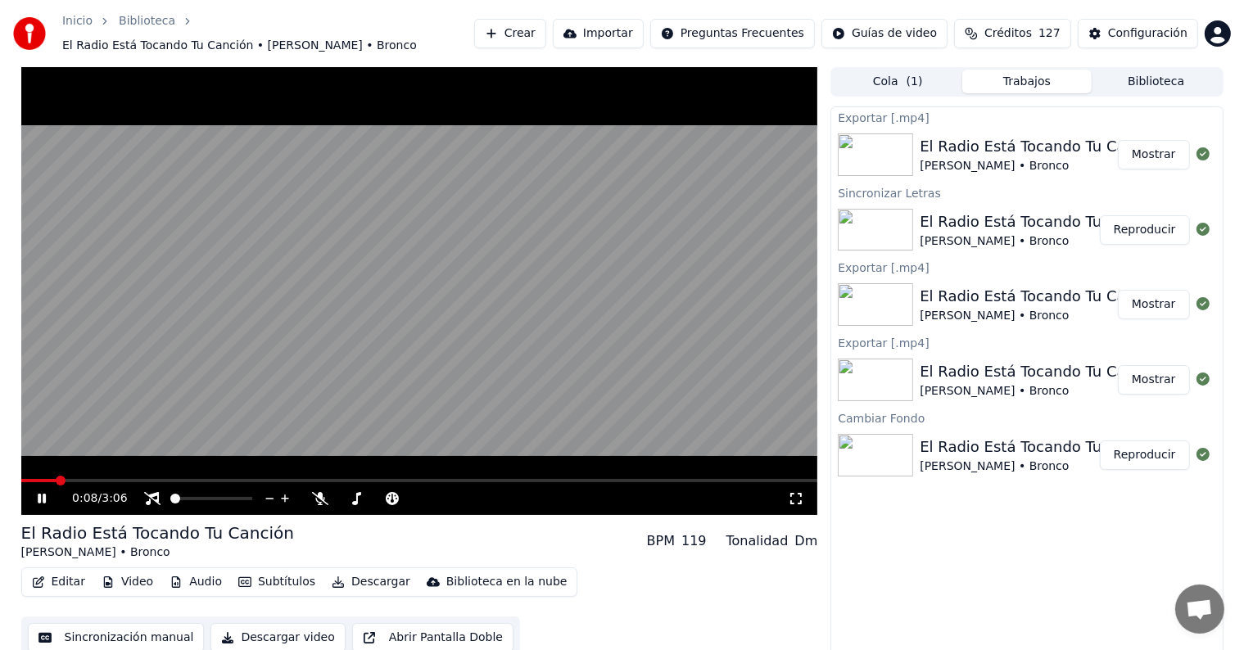
click at [332, 576] on icon "button" at bounding box center [337, 581] width 11 height 11
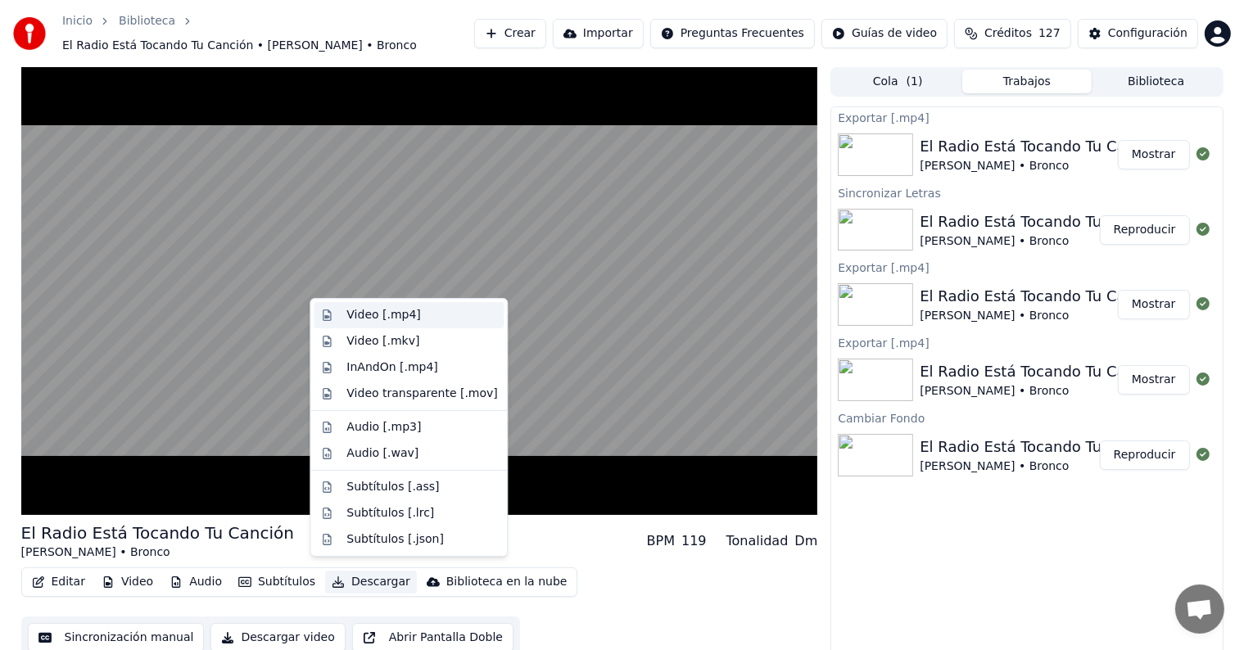
click at [399, 314] on div "Video [.mp4]" at bounding box center [383, 315] width 74 height 16
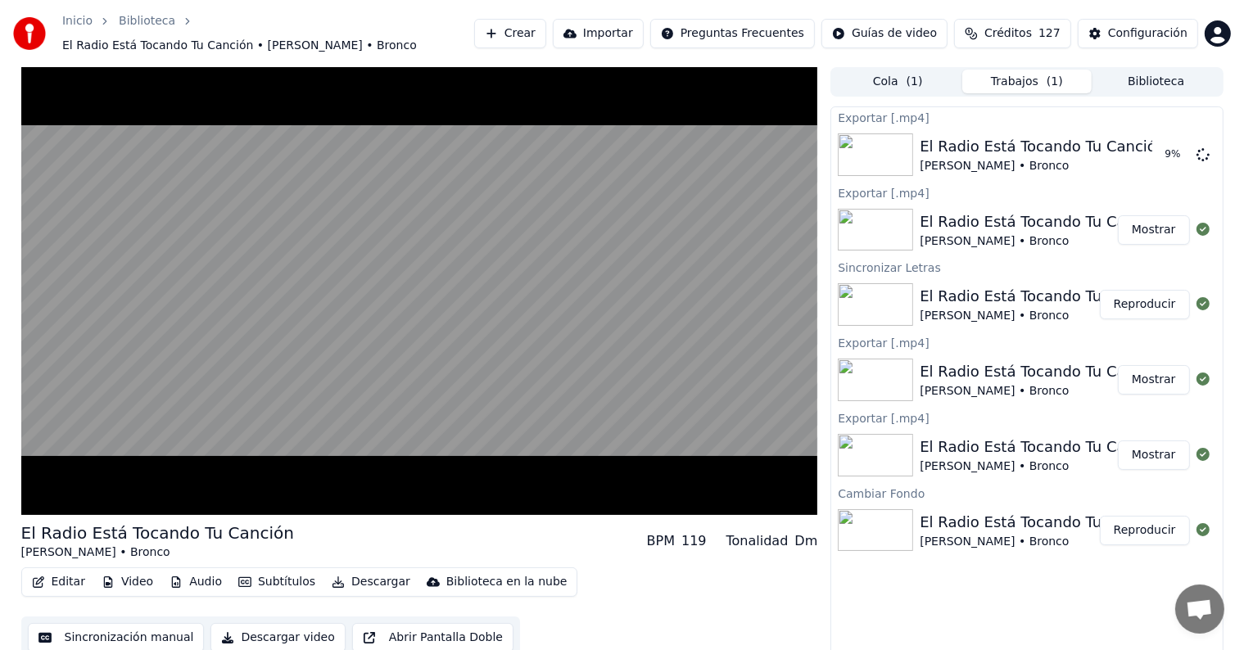
click at [1150, 217] on button "Mostrar" at bounding box center [1154, 229] width 72 height 29
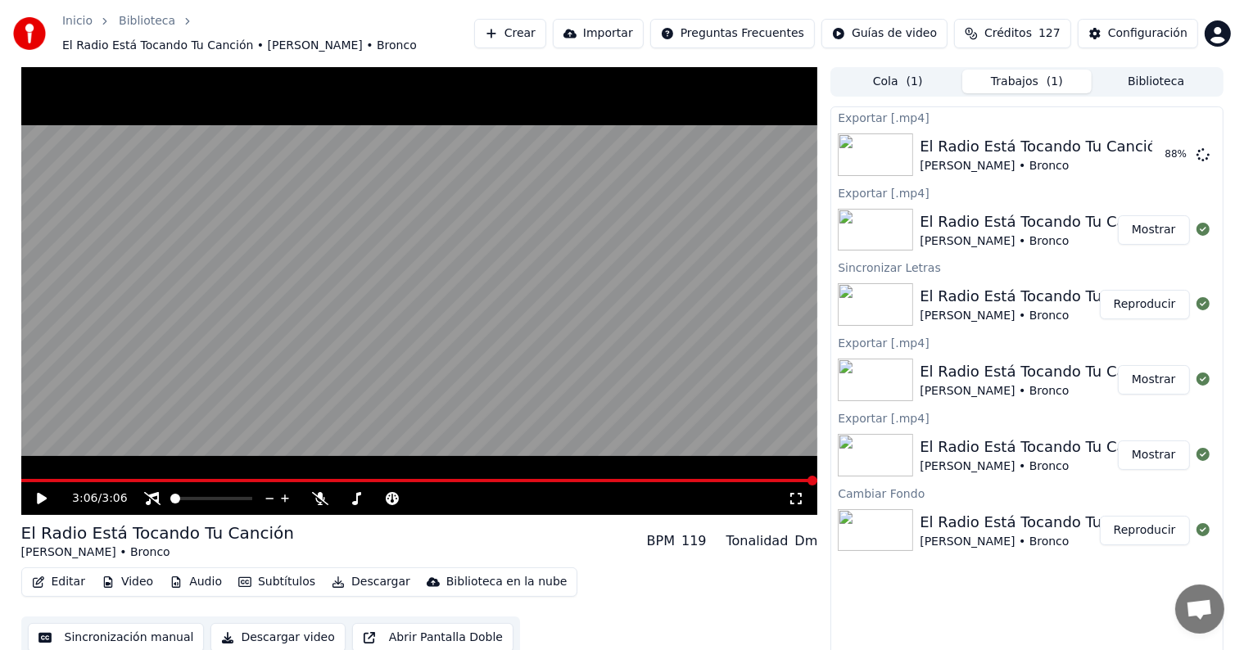
click at [1066, 210] on div "El Radio Está Tocando Tu Canción" at bounding box center [1042, 221] width 246 height 23
click at [38, 493] on icon at bounding box center [42, 498] width 10 height 11
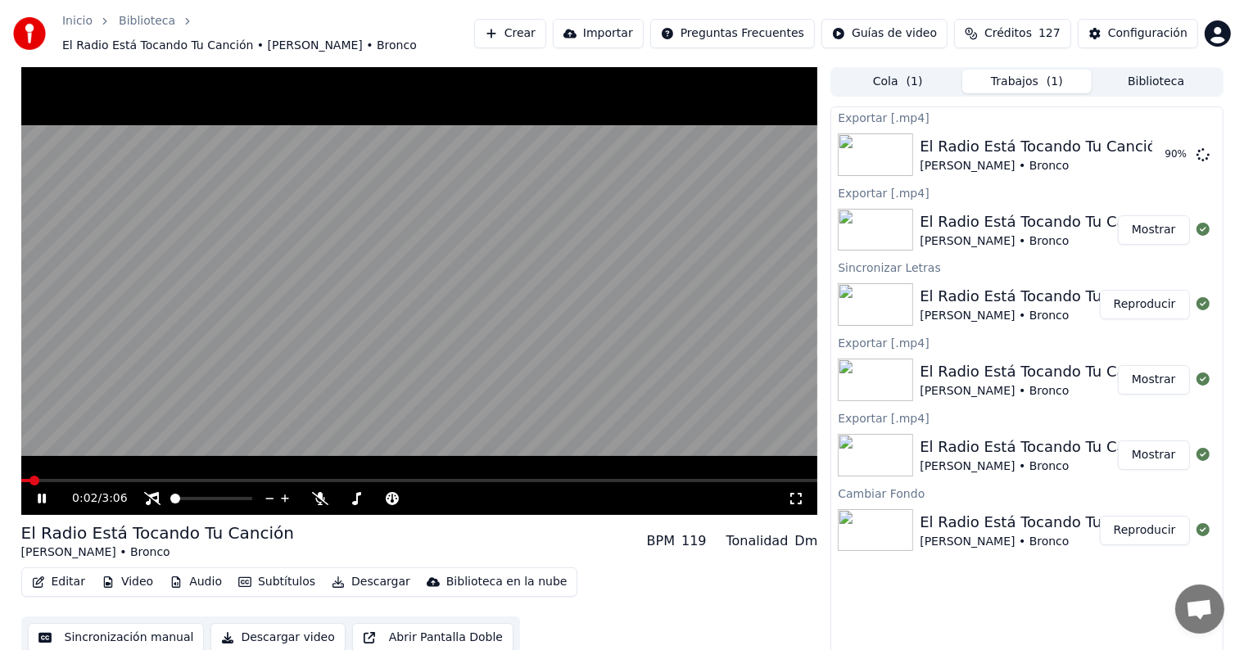
click at [39, 494] on icon at bounding box center [42, 499] width 8 height 10
click at [142, 581] on button "Video" at bounding box center [127, 582] width 65 height 23
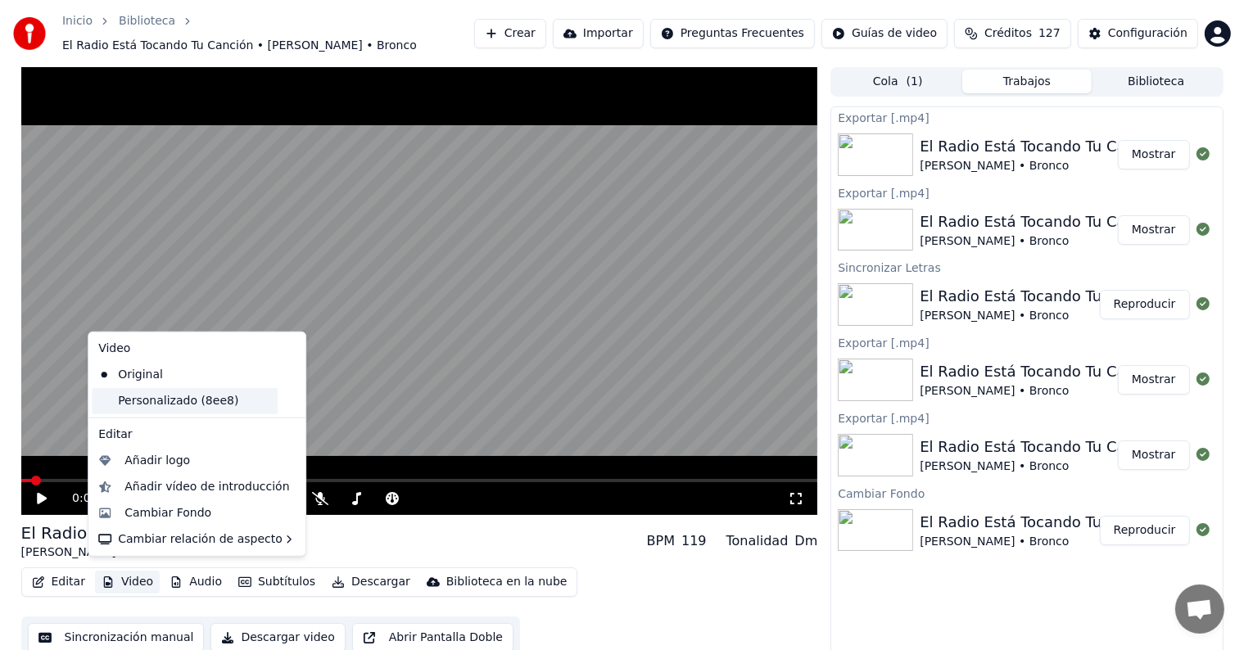
click at [173, 404] on div "Personalizado (8ee8)" at bounding box center [185, 401] width 186 height 26
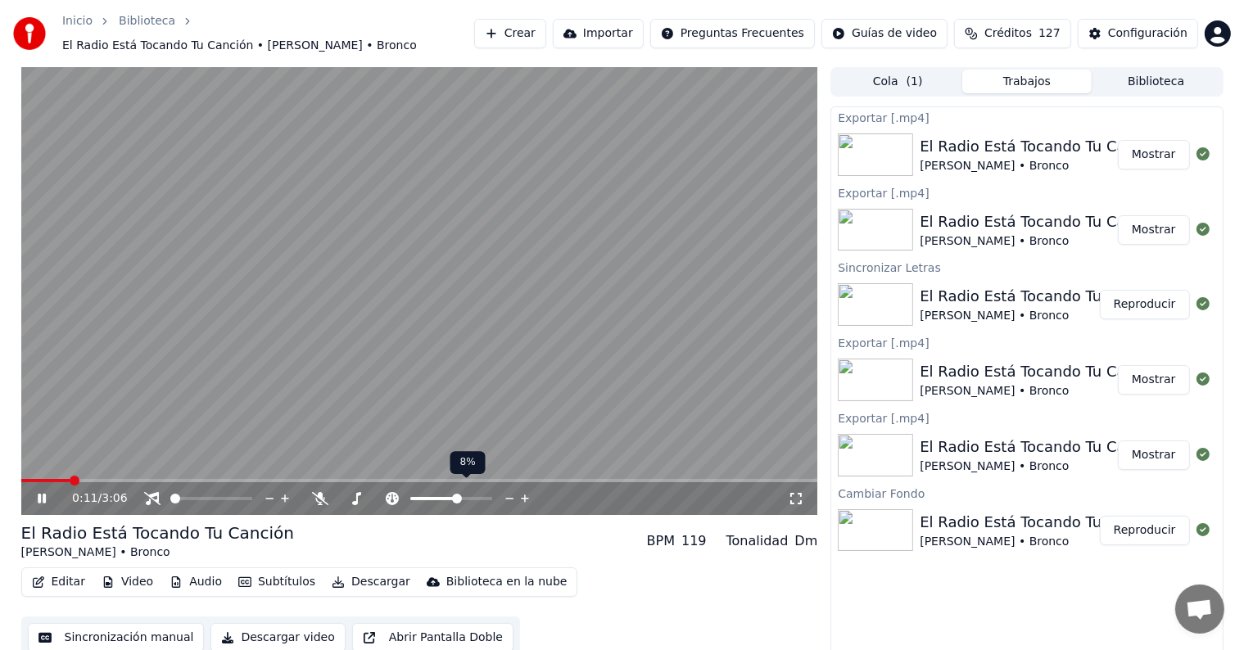
click at [504, 490] on icon at bounding box center [510, 498] width 16 height 16
click at [354, 572] on button "Descargar" at bounding box center [371, 582] width 92 height 23
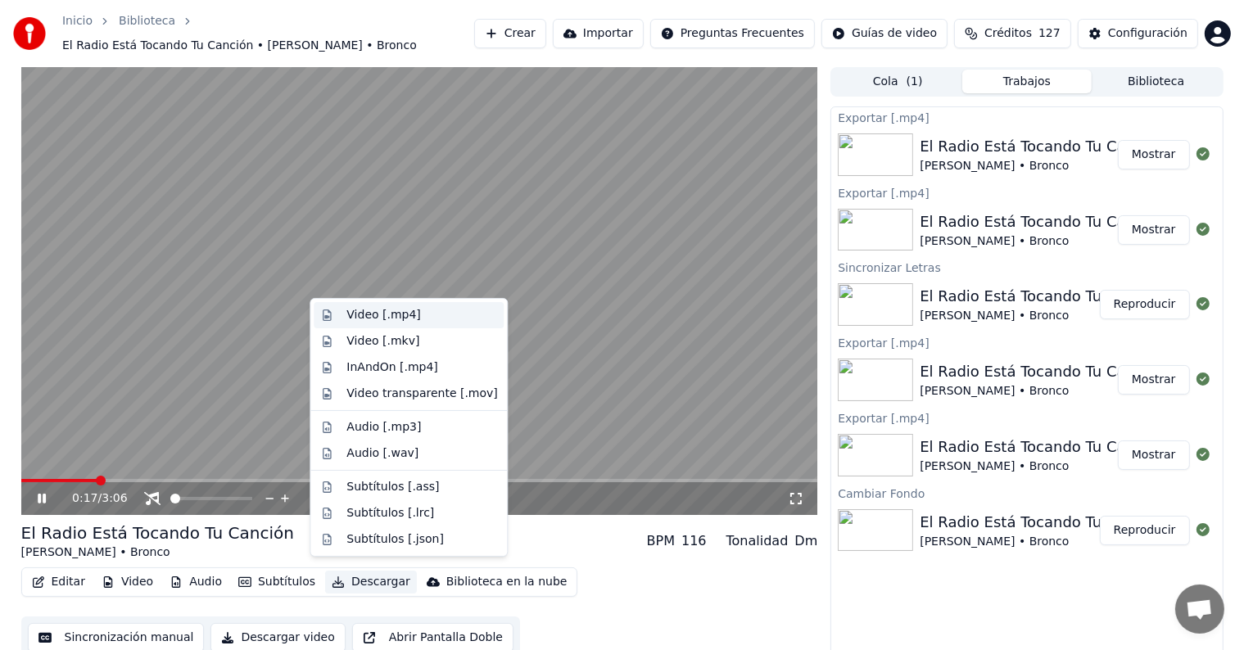
click at [424, 318] on div "Video [.mp4]" at bounding box center [421, 315] width 151 height 16
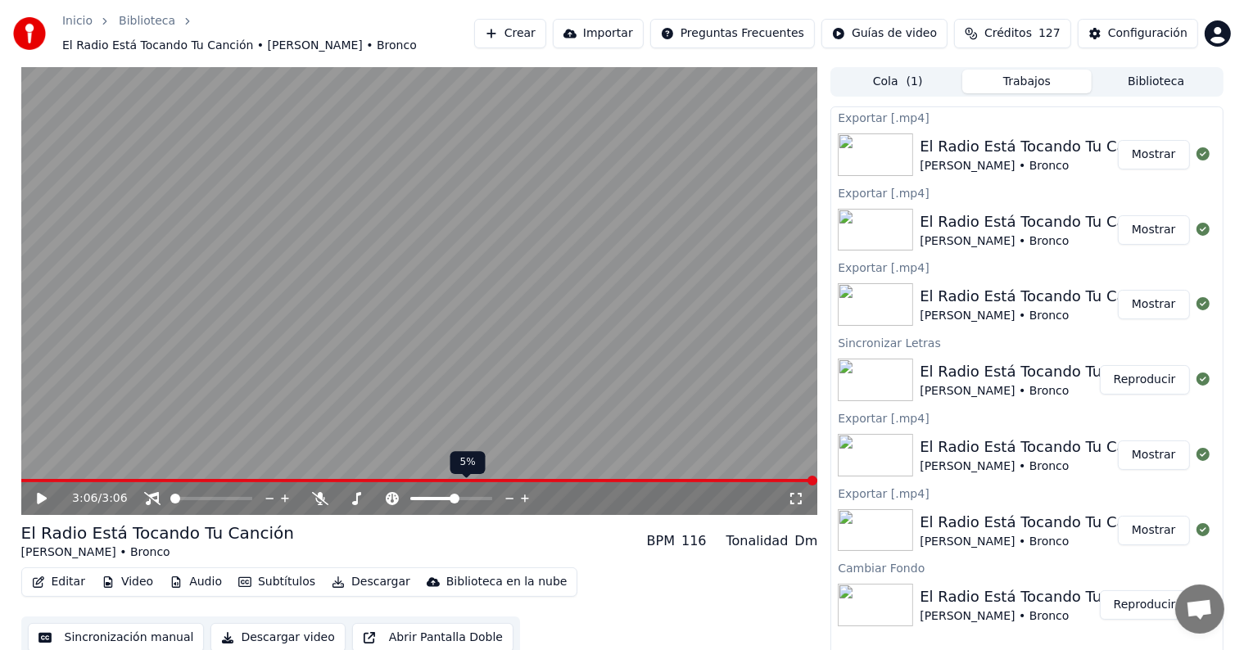
click at [508, 490] on icon at bounding box center [510, 498] width 16 height 16
click at [352, 576] on button "Descargar" at bounding box center [371, 582] width 92 height 23
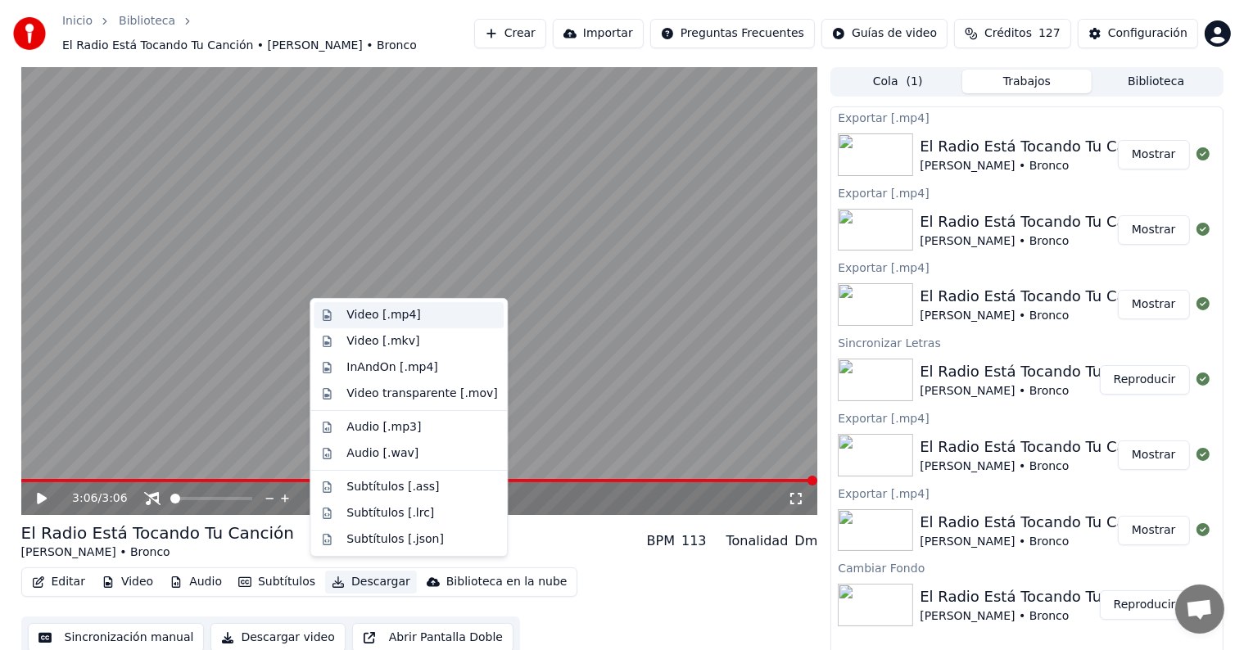
click at [400, 308] on div "Video [.mp4]" at bounding box center [383, 315] width 74 height 16
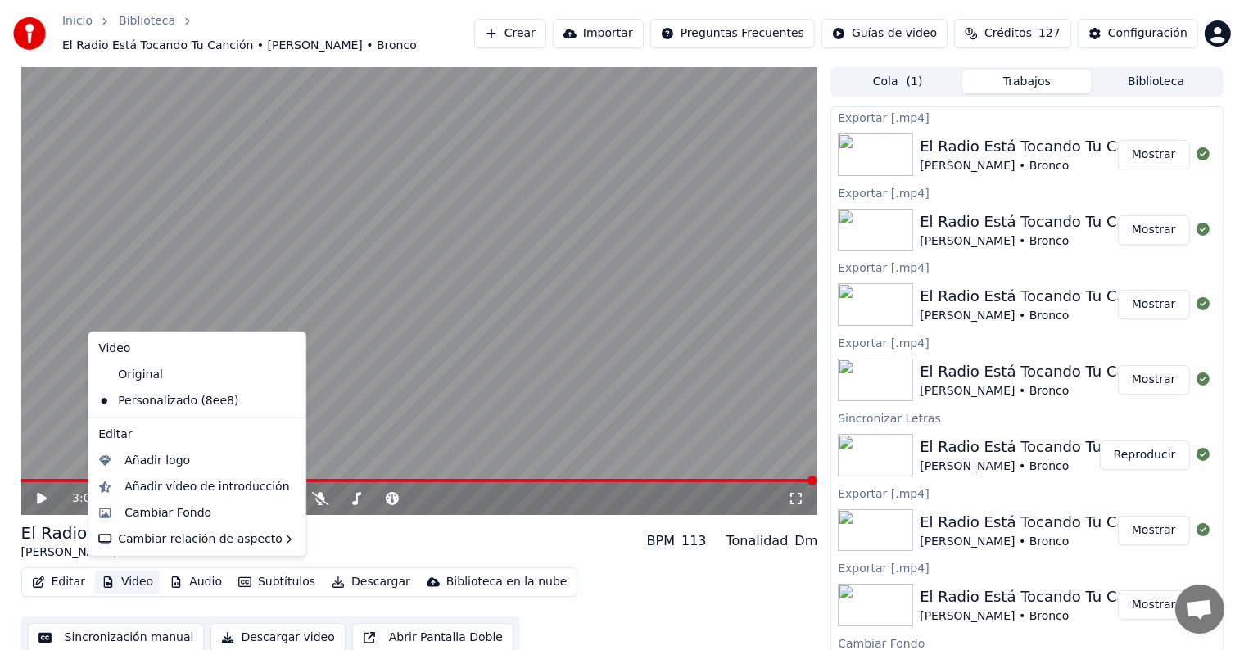
click at [139, 572] on button "Video" at bounding box center [127, 582] width 65 height 23
click at [151, 376] on div "Original" at bounding box center [185, 375] width 186 height 26
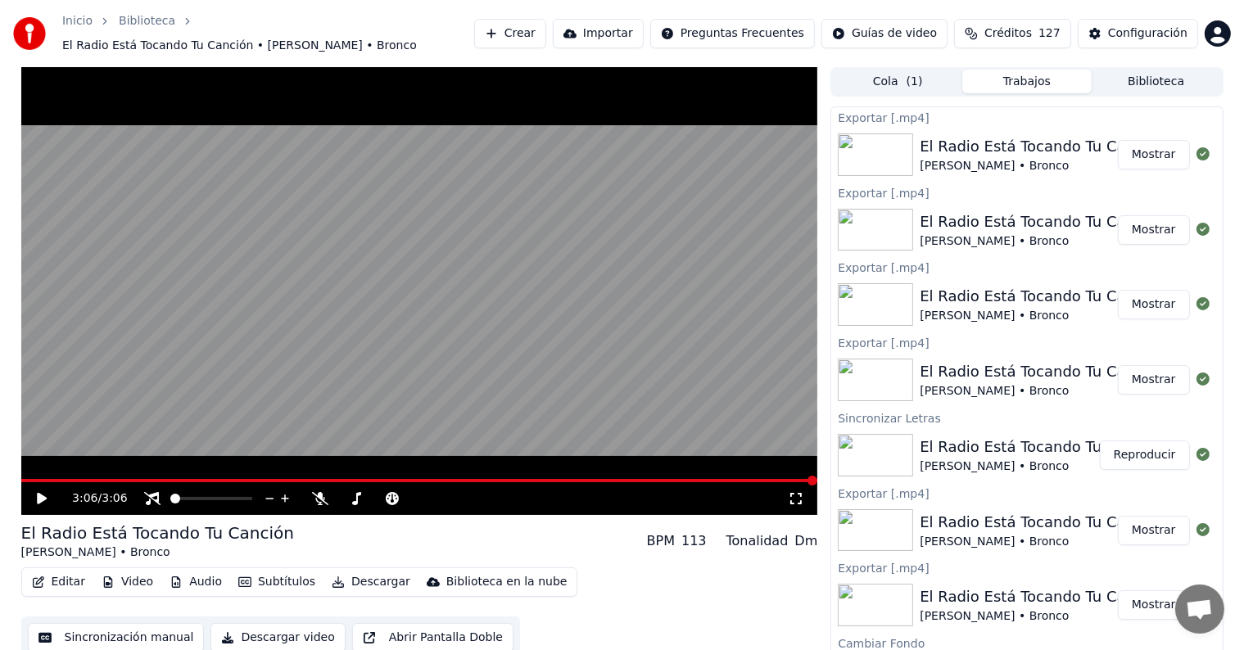
click at [36, 492] on icon at bounding box center [53, 498] width 38 height 13
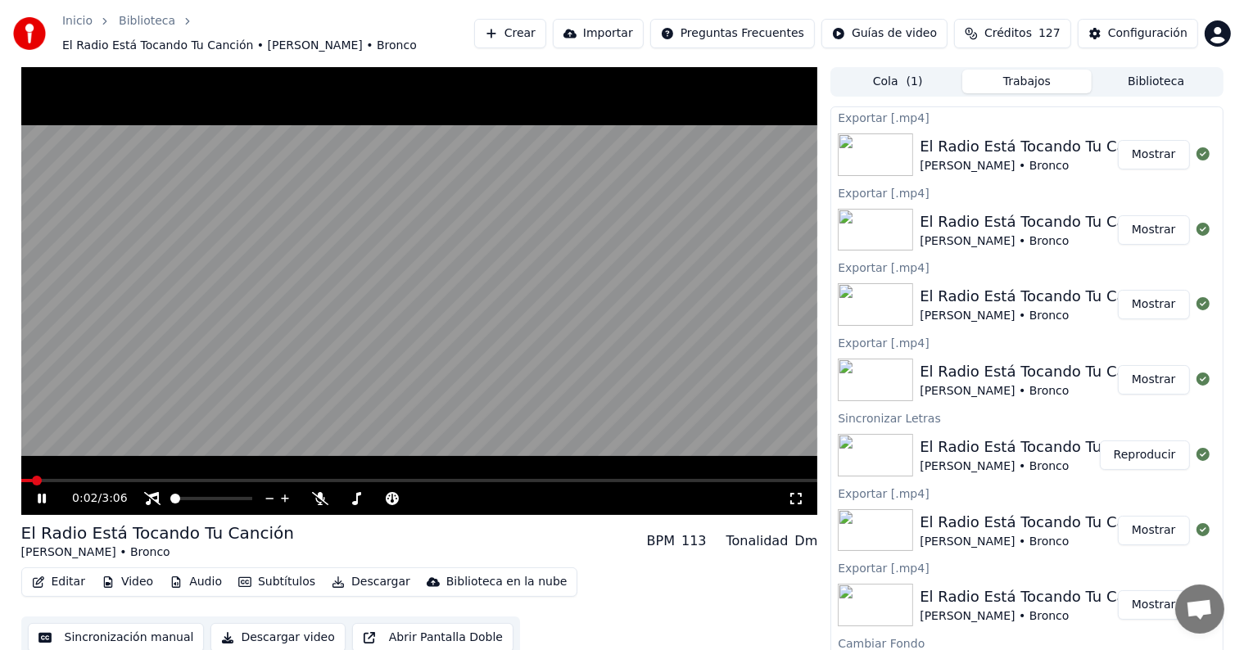
click at [36, 492] on icon at bounding box center [53, 498] width 38 height 13
click at [797, 493] on icon at bounding box center [796, 498] width 16 height 13
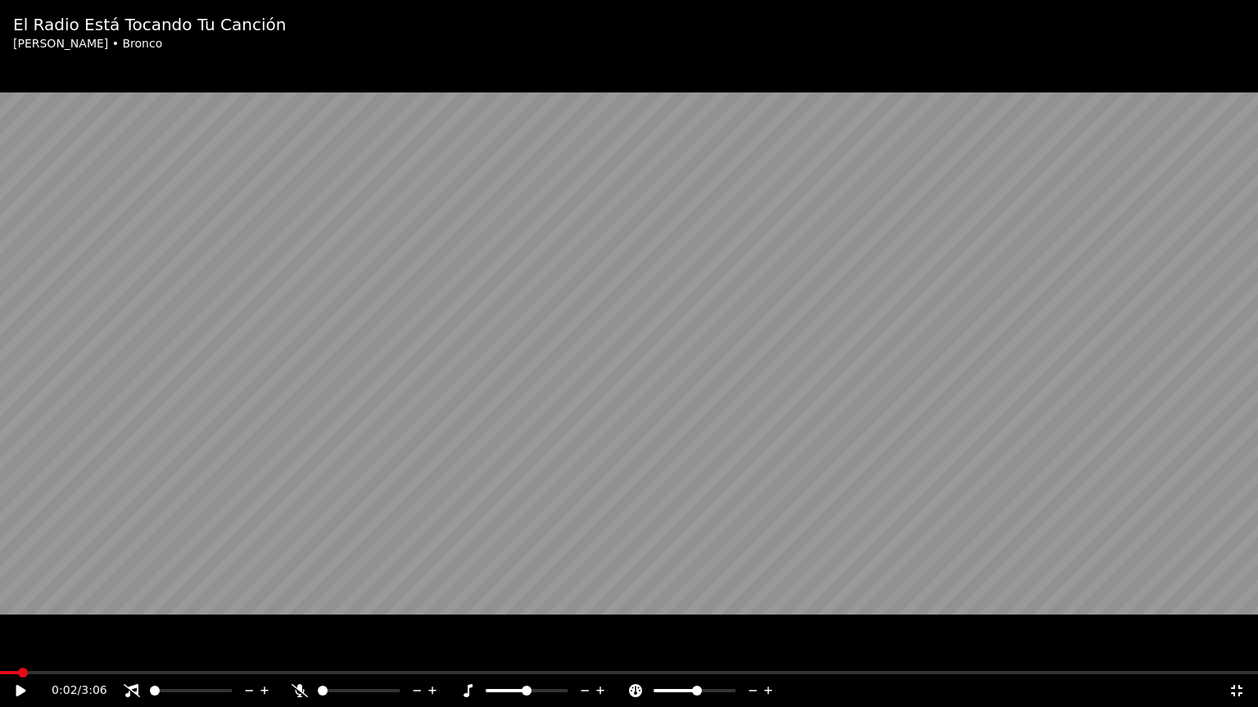
click at [16, 649] on icon at bounding box center [32, 690] width 38 height 13
click at [13, 649] on span at bounding box center [6, 672] width 13 height 3
click at [10, 649] on span at bounding box center [13, 672] width 26 height 3
click at [20, 649] on icon at bounding box center [32, 690] width 38 height 13
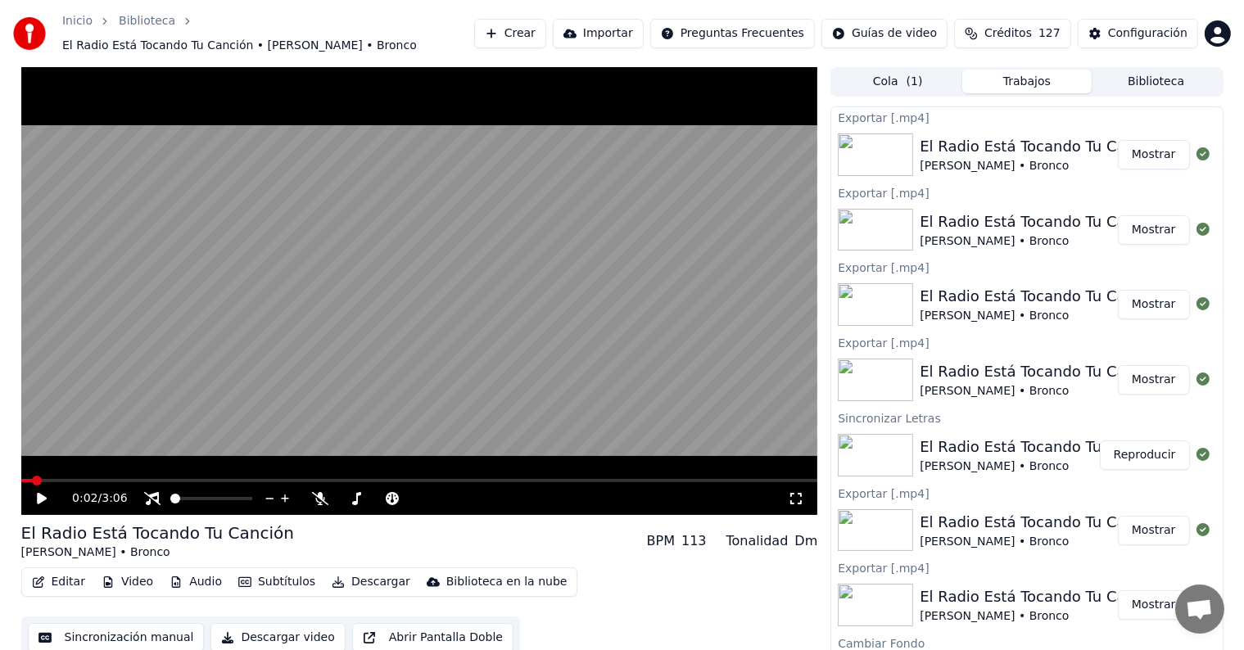
click at [1145, 74] on button "Biblioteca" at bounding box center [1155, 82] width 129 height 24
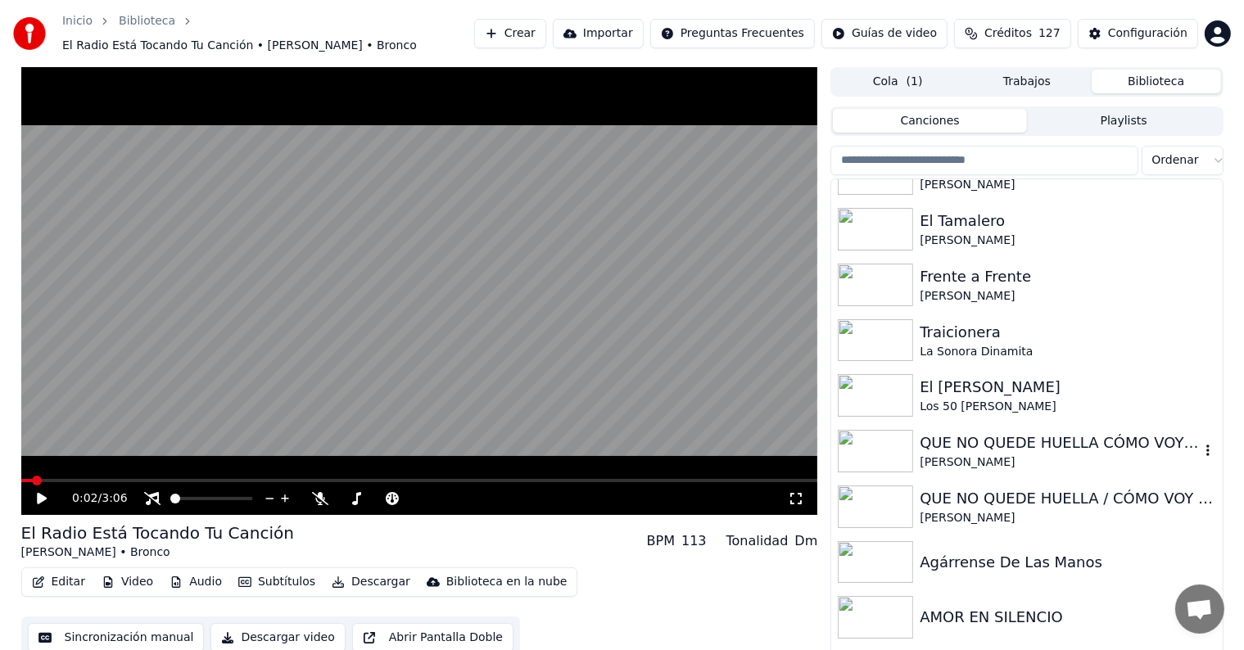
scroll to position [164, 0]
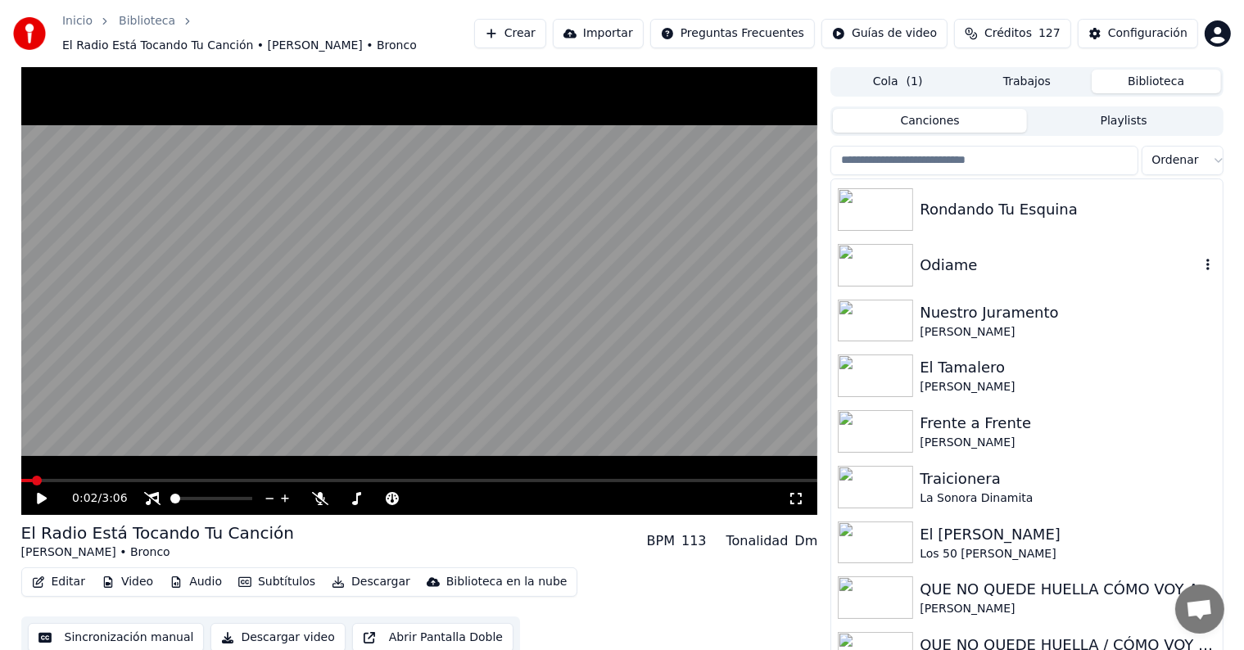
click at [883, 244] on img at bounding box center [875, 265] width 75 height 43
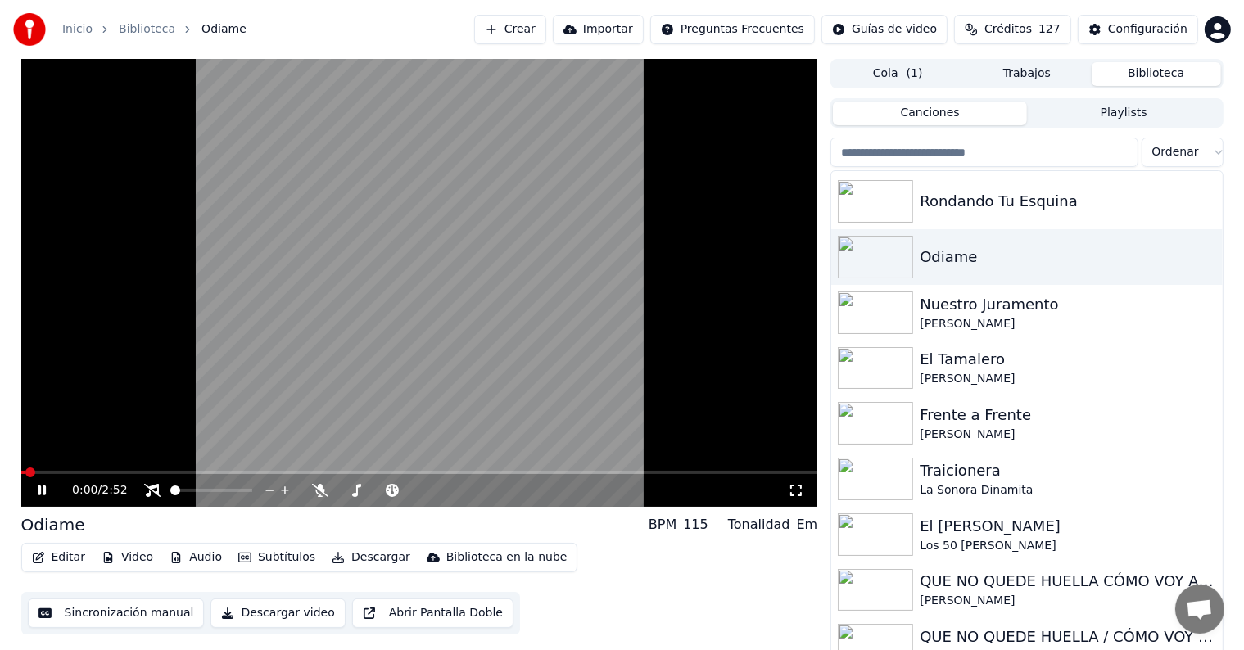
click at [56, 472] on span at bounding box center [419, 472] width 797 height 3
click at [241, 493] on span at bounding box center [238, 491] width 10 height 10
click at [510, 493] on icon at bounding box center [510, 490] width 16 height 16
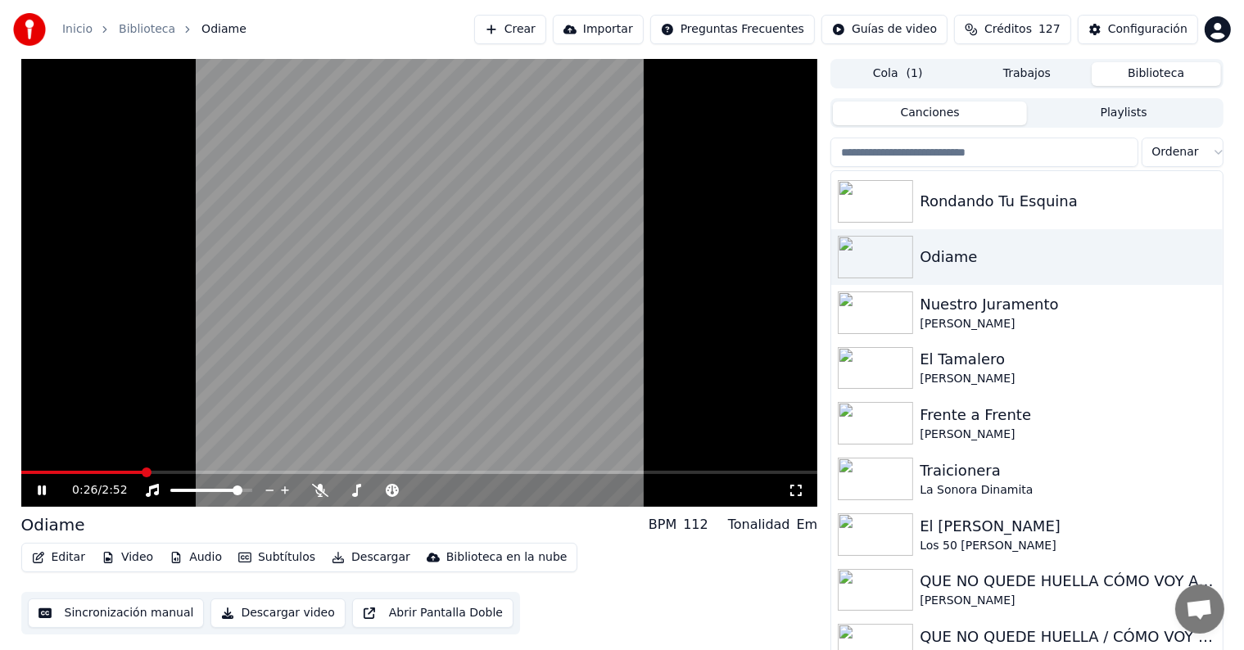
click at [346, 564] on button "Descargar" at bounding box center [371, 557] width 92 height 23
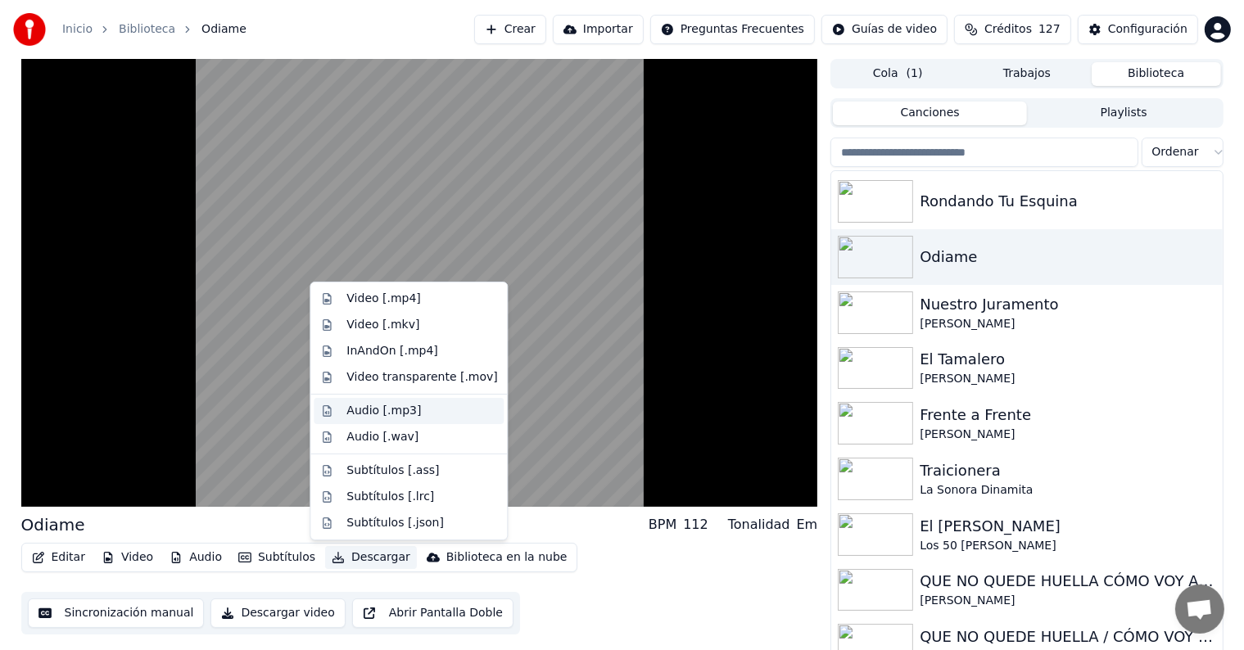
click at [408, 416] on div "Audio [.mp3]" at bounding box center [383, 411] width 75 height 16
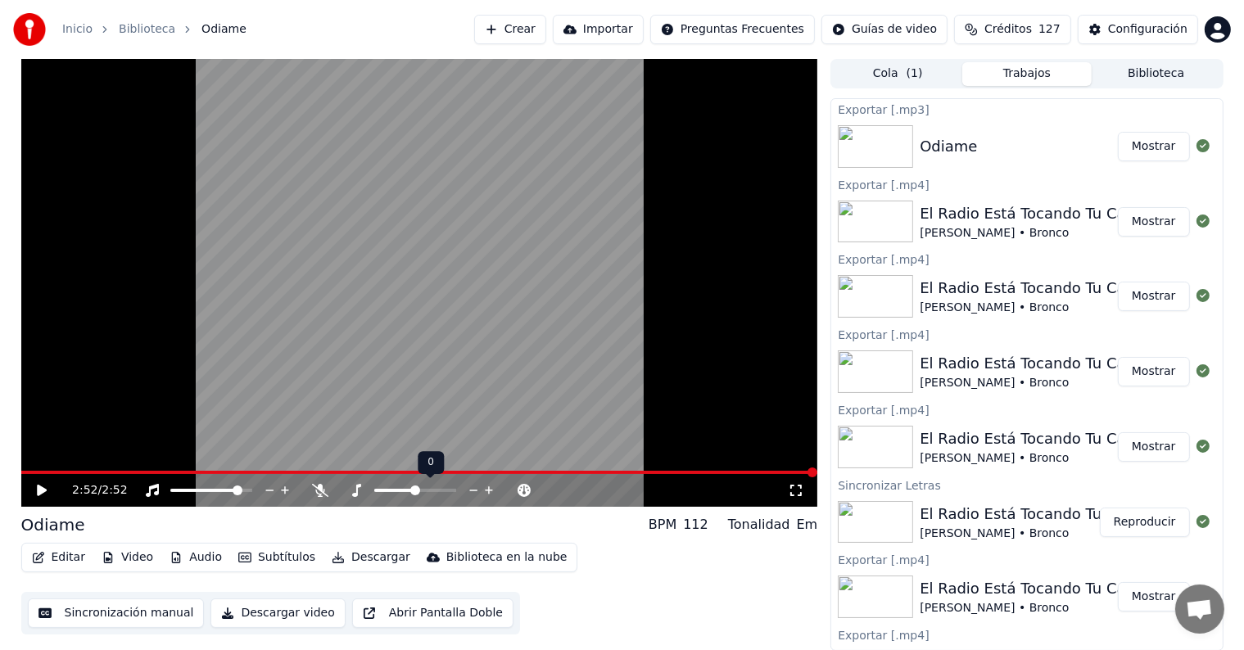
click at [473, 490] on icon at bounding box center [473, 491] width 8 height 2
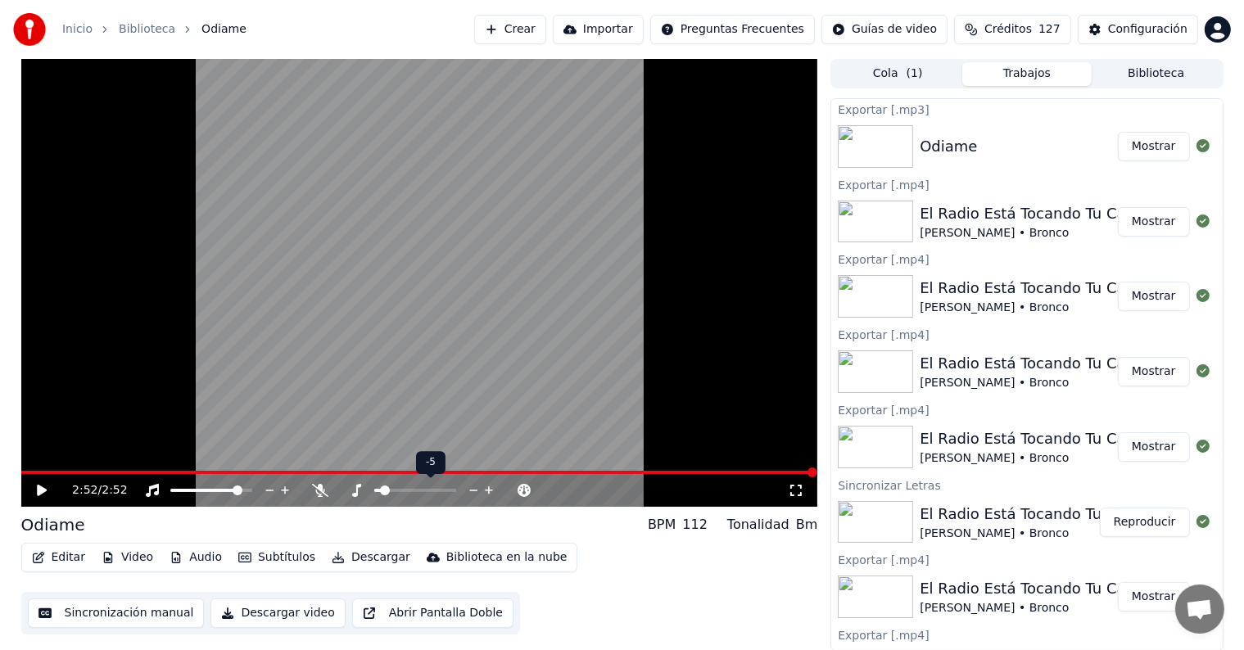
click at [473, 490] on icon at bounding box center [473, 491] width 8 height 2
click at [41, 486] on icon at bounding box center [53, 490] width 38 height 13
click at [31, 474] on span at bounding box center [419, 472] width 797 height 3
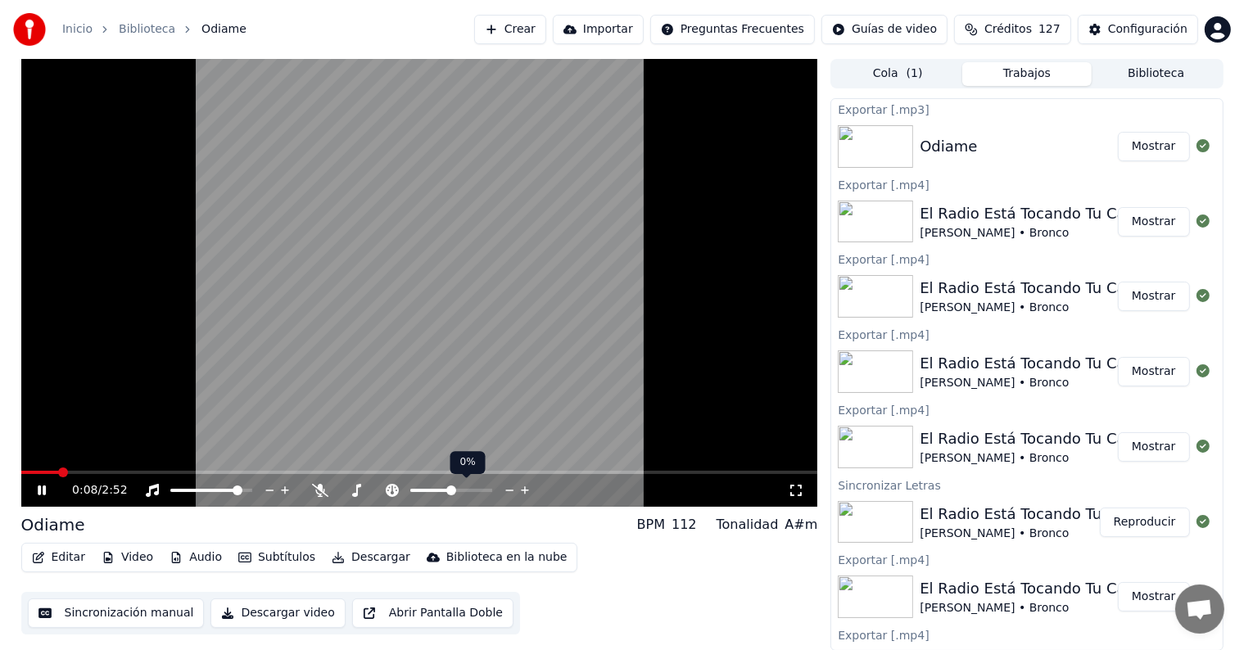
click at [508, 491] on icon at bounding box center [510, 490] width 16 height 16
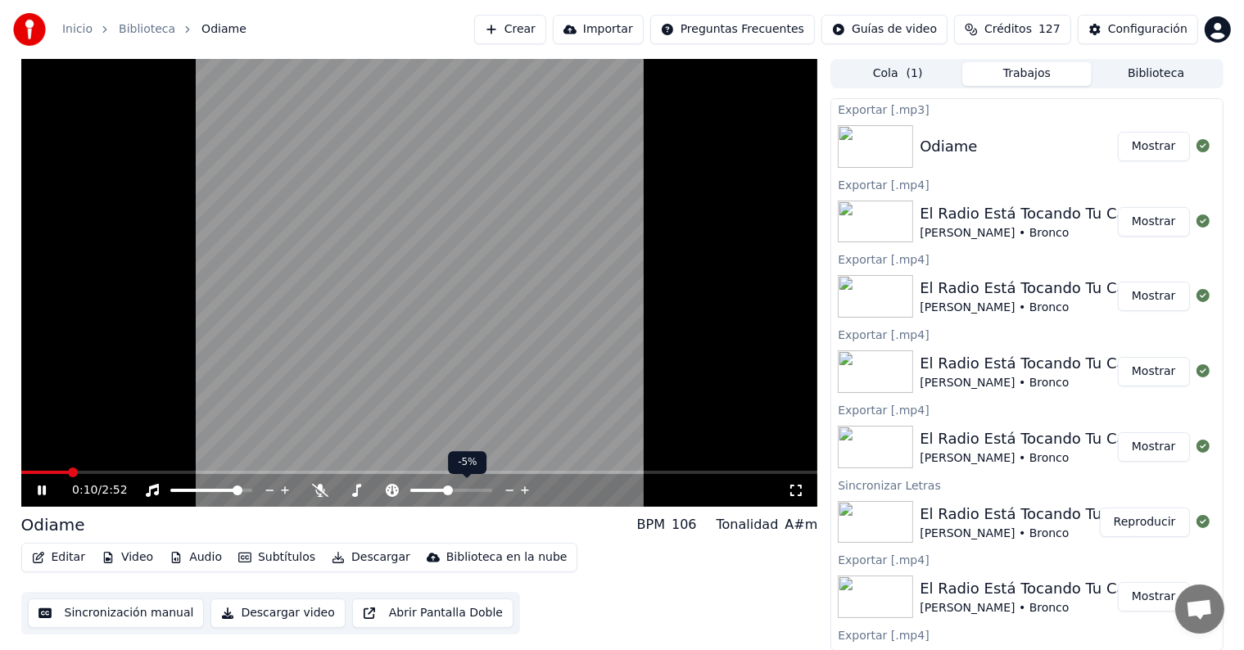
click at [508, 491] on icon at bounding box center [510, 490] width 16 height 16
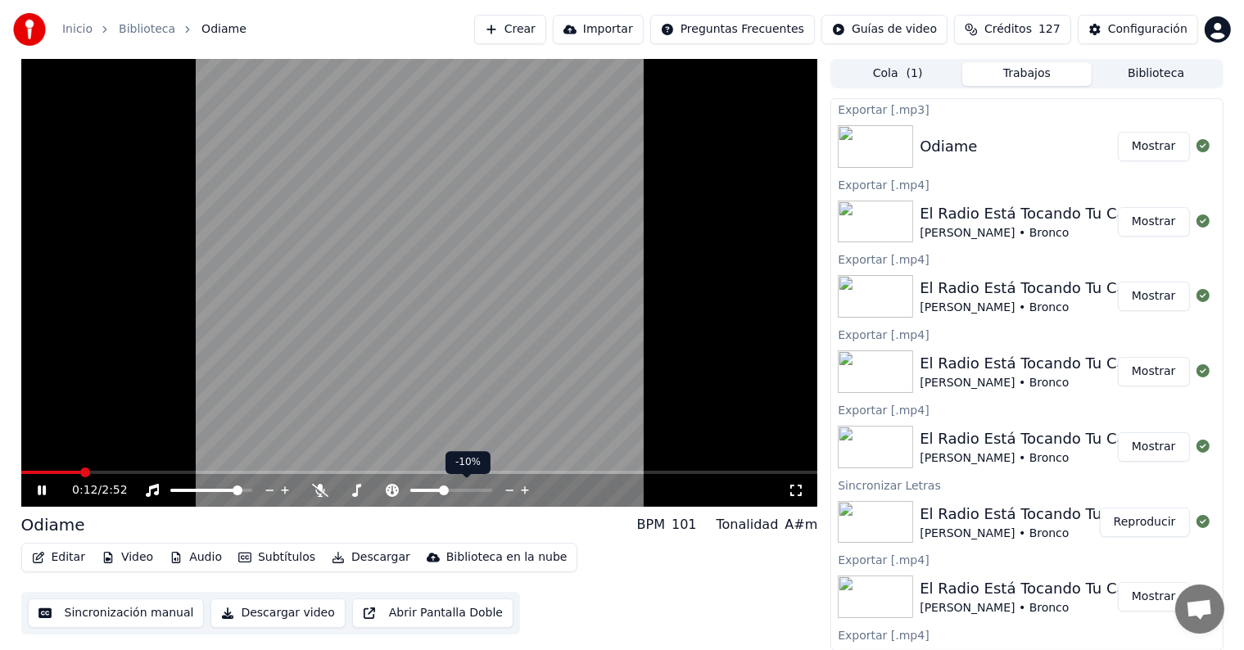
click at [508, 491] on icon at bounding box center [510, 490] width 16 height 16
click at [529, 492] on icon at bounding box center [525, 490] width 16 height 16
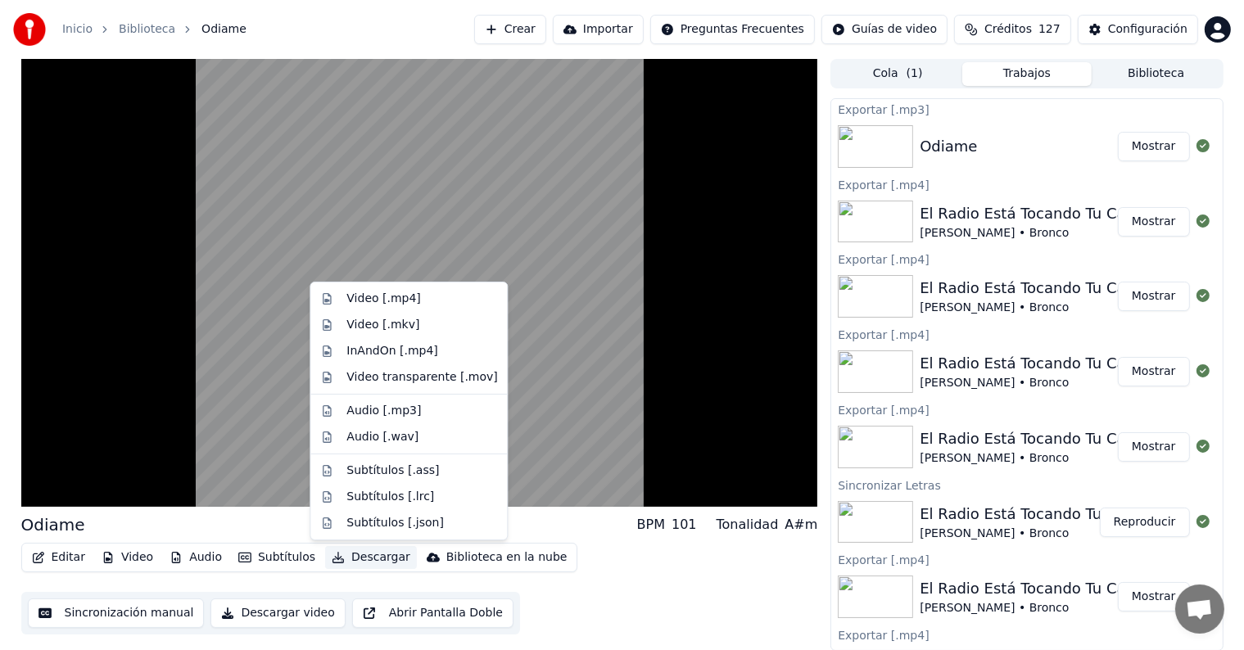
click at [345, 560] on button "Descargar" at bounding box center [371, 557] width 92 height 23
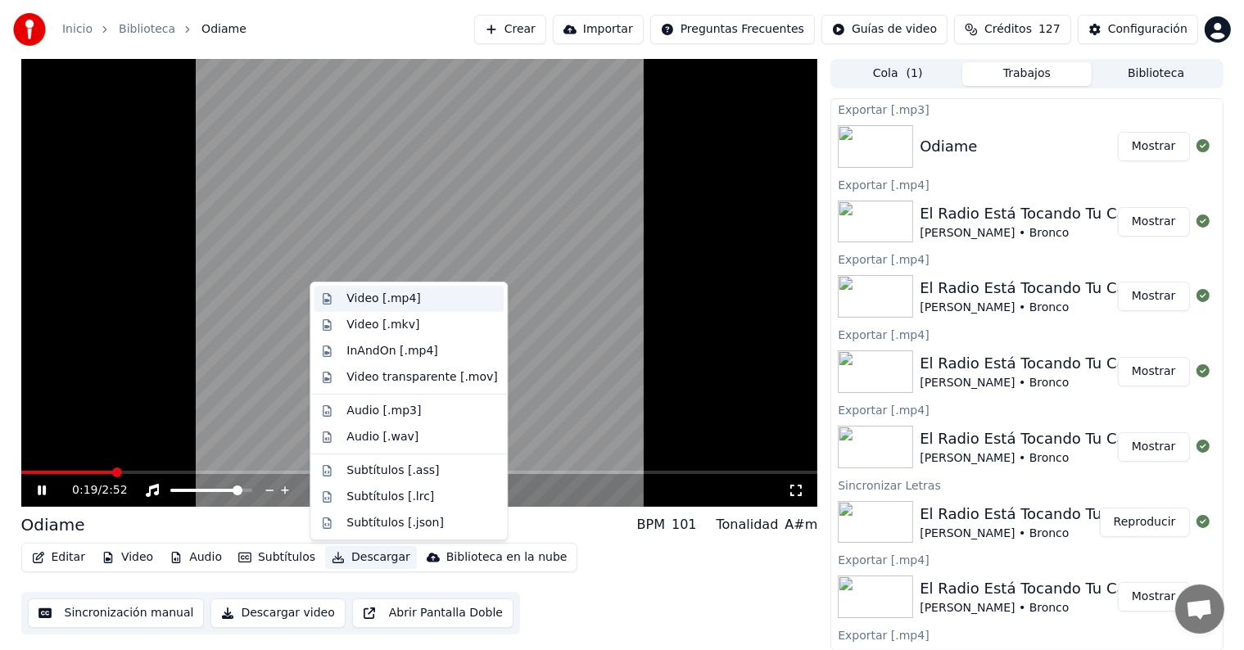
click at [365, 299] on div "Video [.mp4]" at bounding box center [383, 299] width 74 height 16
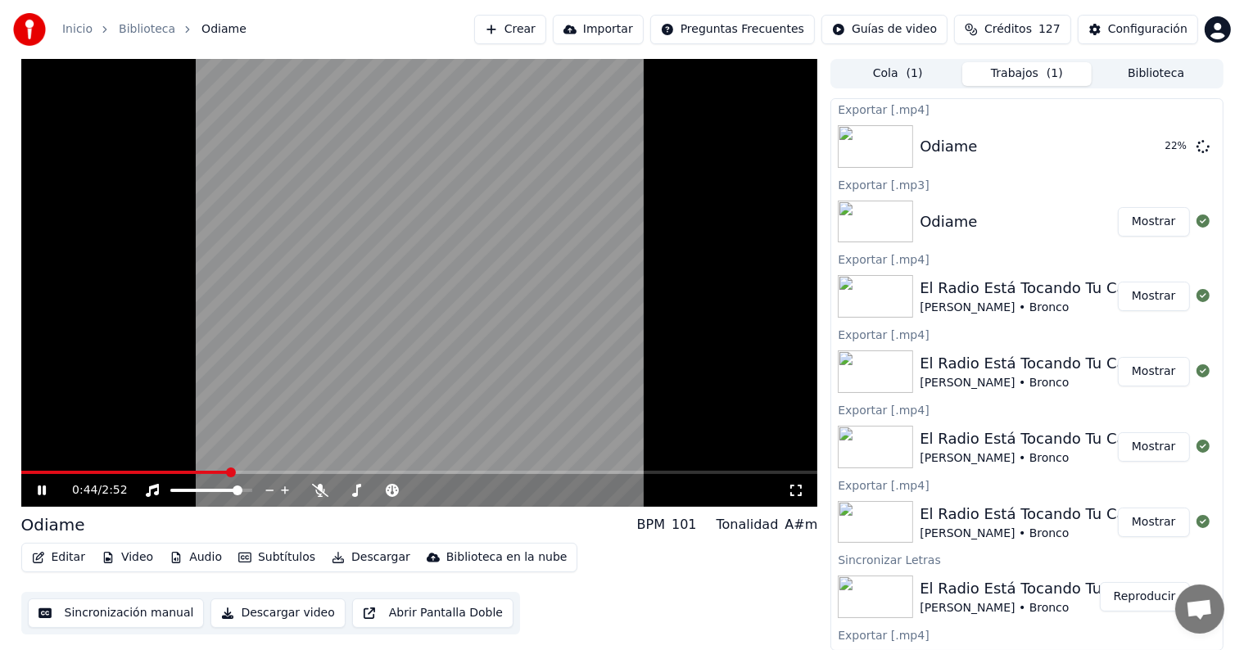
click at [45, 492] on icon at bounding box center [42, 491] width 8 height 10
click at [888, 288] on img at bounding box center [875, 296] width 75 height 43
click at [1143, 296] on button "Mostrar" at bounding box center [1154, 296] width 72 height 29
click at [960, 359] on div "El Radio Está Tocando Tu Canción" at bounding box center [1042, 363] width 246 height 23
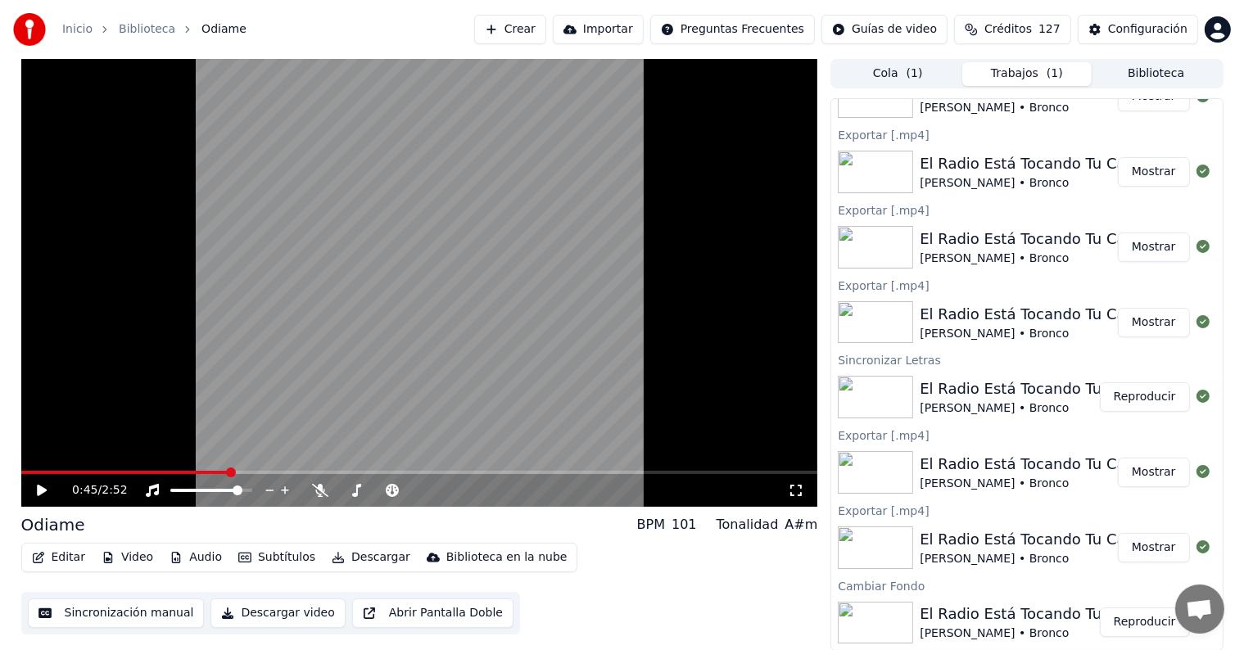
click at [1123, 628] on button "Reproducir" at bounding box center [1145, 622] width 90 height 29
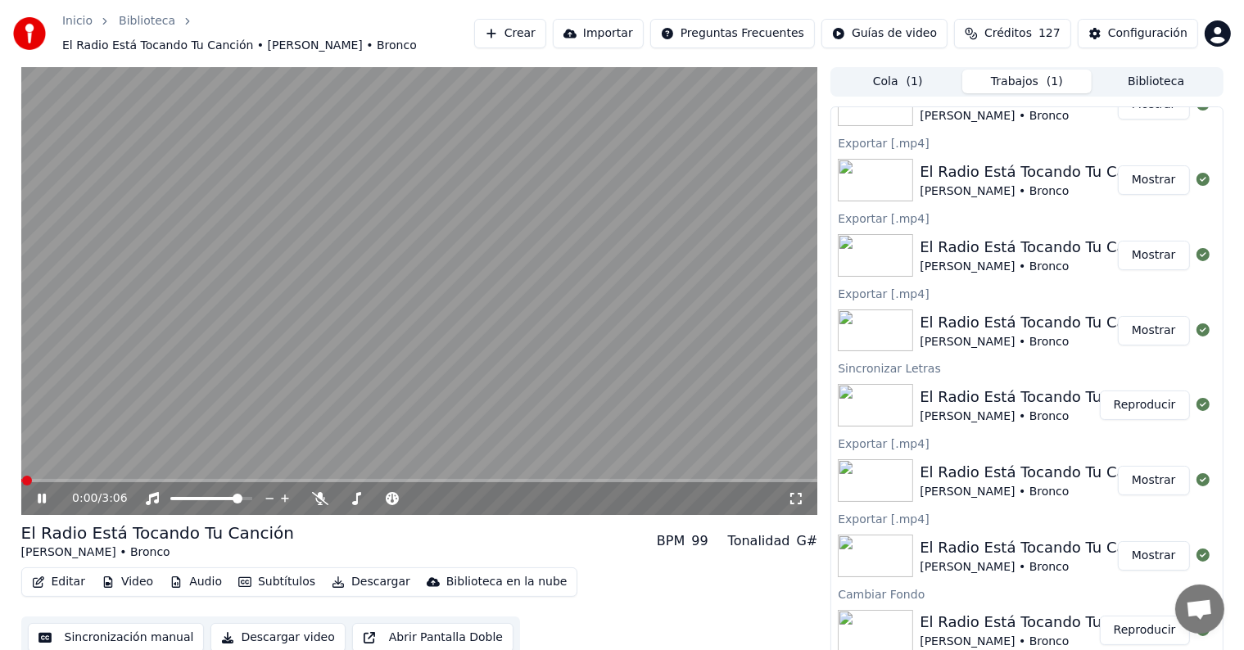
click at [135, 577] on button "Video" at bounding box center [127, 582] width 65 height 23
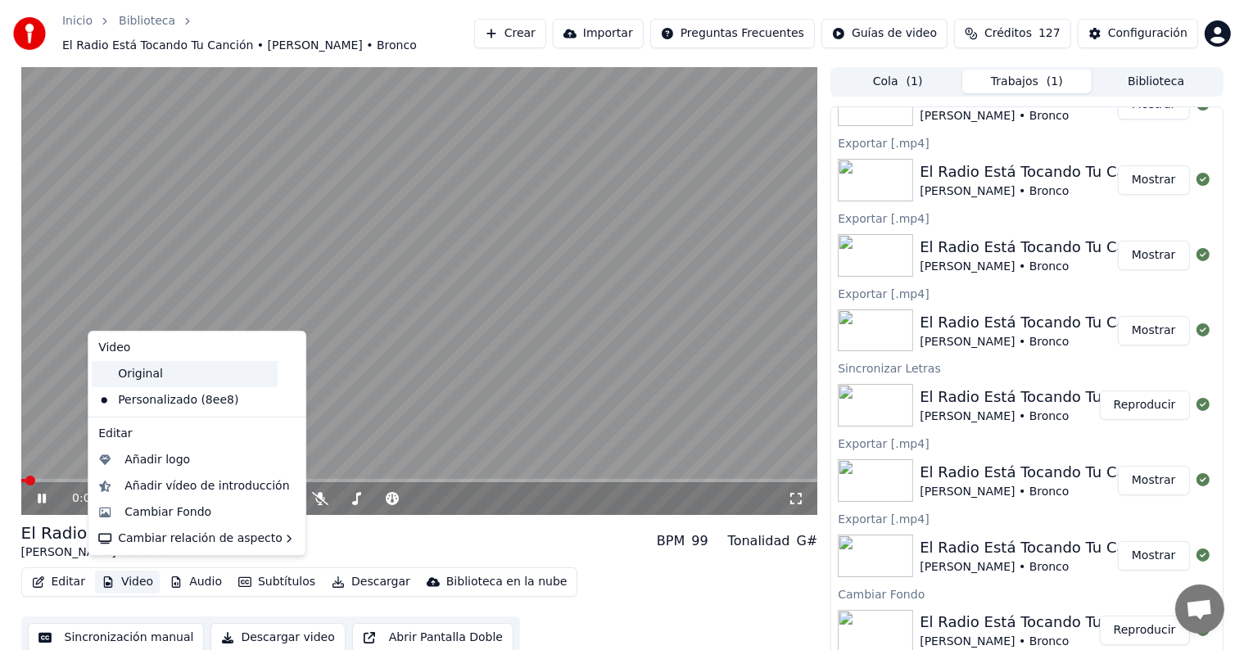
click at [150, 380] on div "Original" at bounding box center [185, 374] width 186 height 26
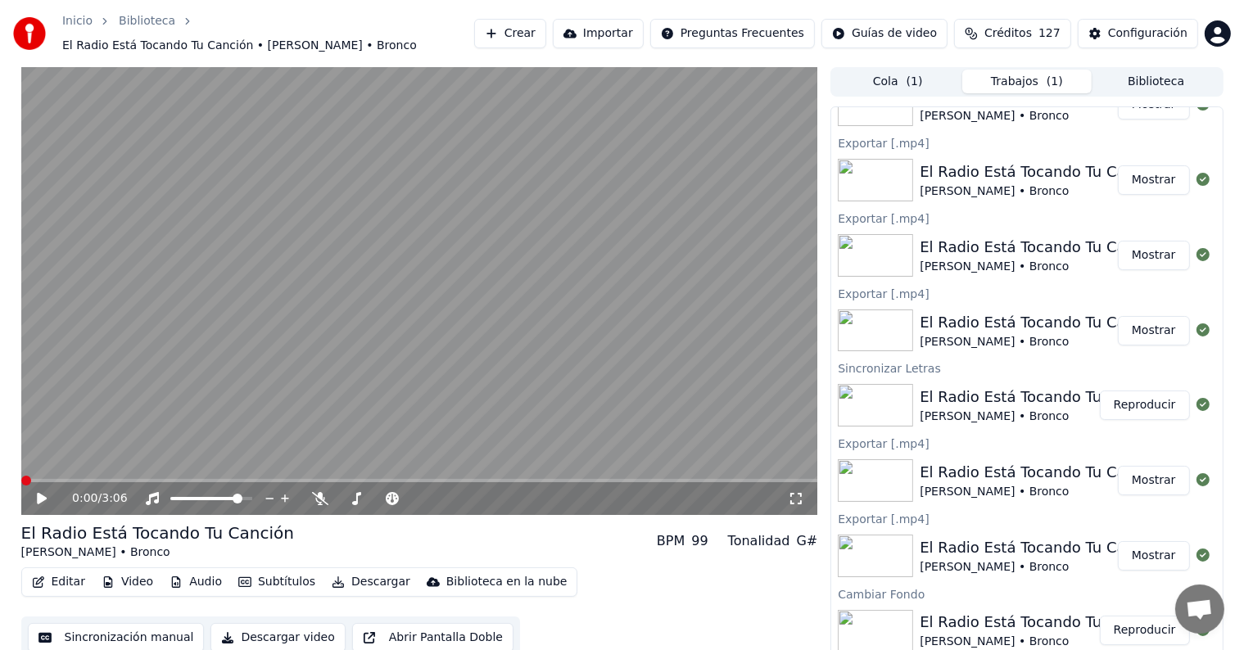
click at [282, 479] on span at bounding box center [419, 480] width 797 height 3
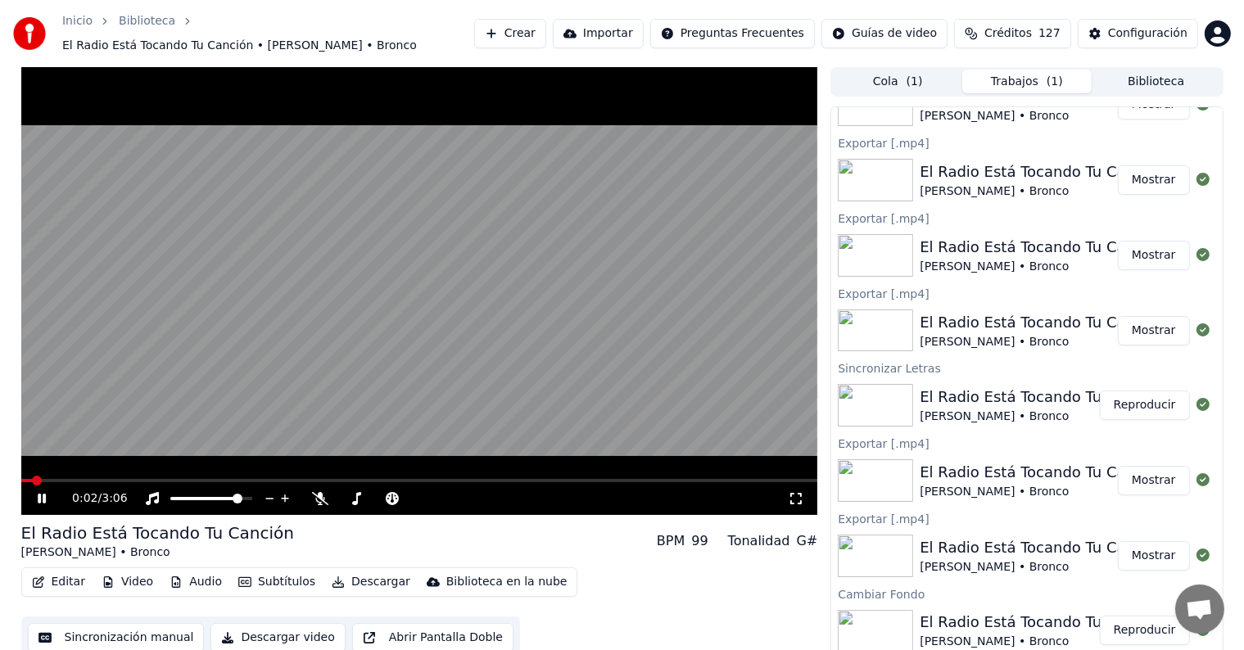
click at [229, 482] on div "0:02 / 3:06" at bounding box center [419, 498] width 797 height 33
click at [236, 479] on span at bounding box center [419, 480] width 797 height 3
click at [524, 490] on icon at bounding box center [525, 498] width 16 height 16
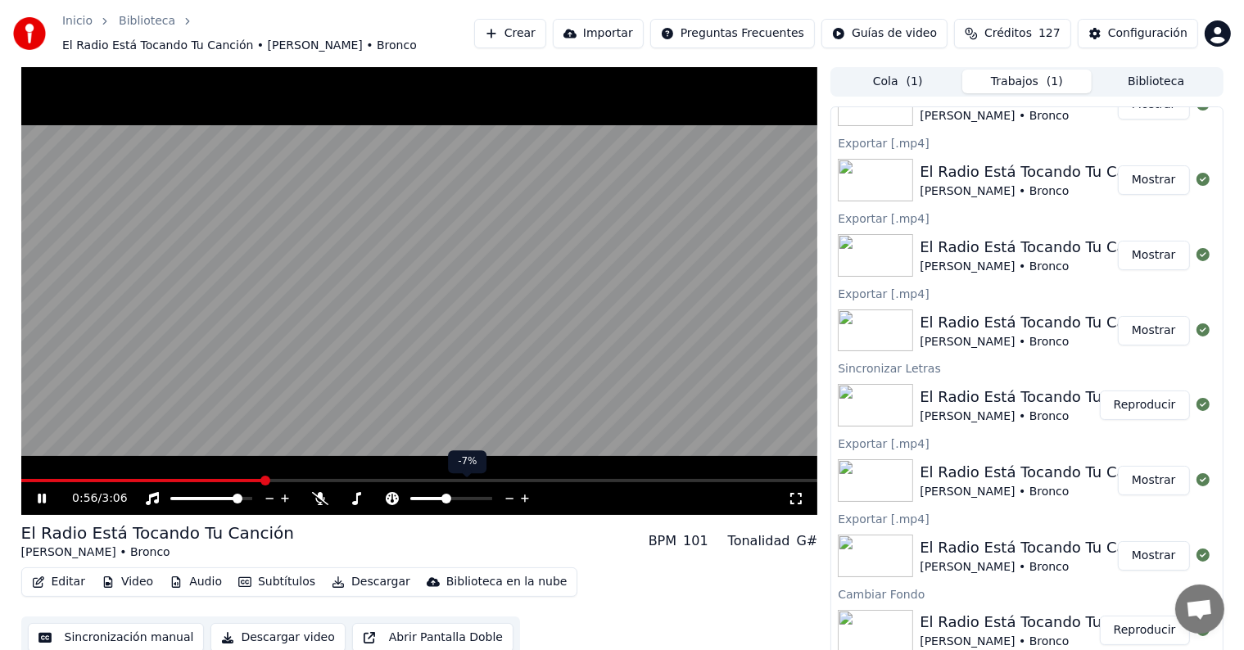
click at [524, 490] on icon at bounding box center [525, 498] width 16 height 16
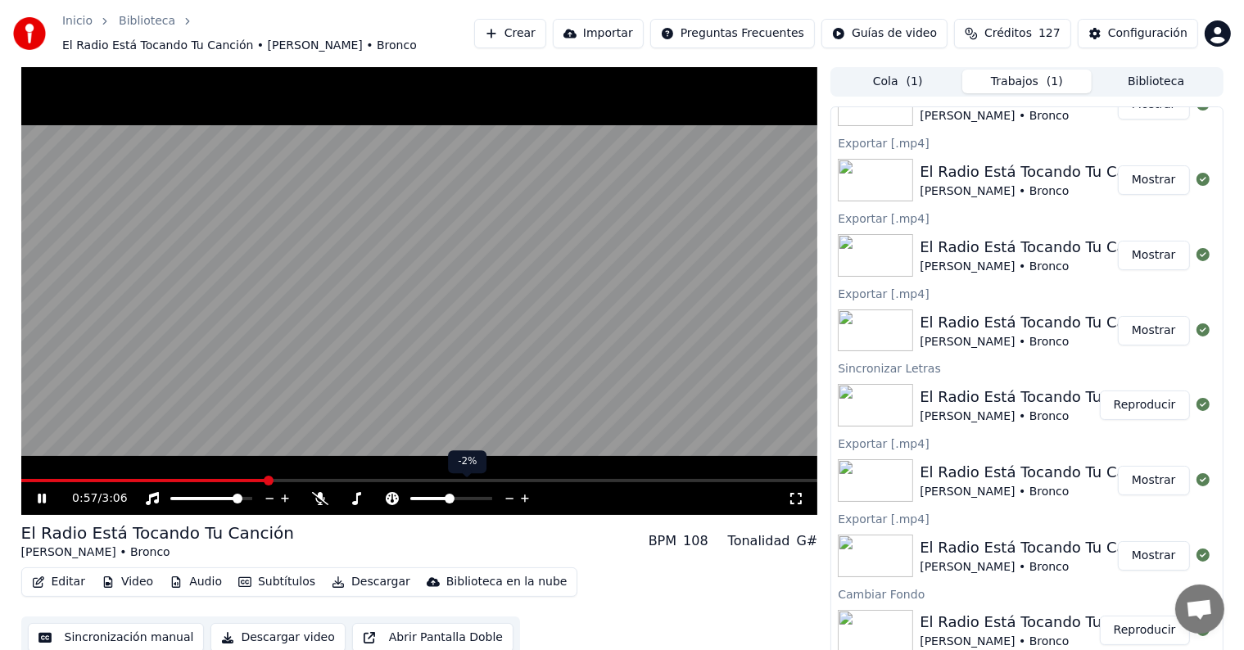
click at [524, 490] on icon at bounding box center [525, 498] width 16 height 16
click at [456, 494] on span at bounding box center [451, 499] width 10 height 10
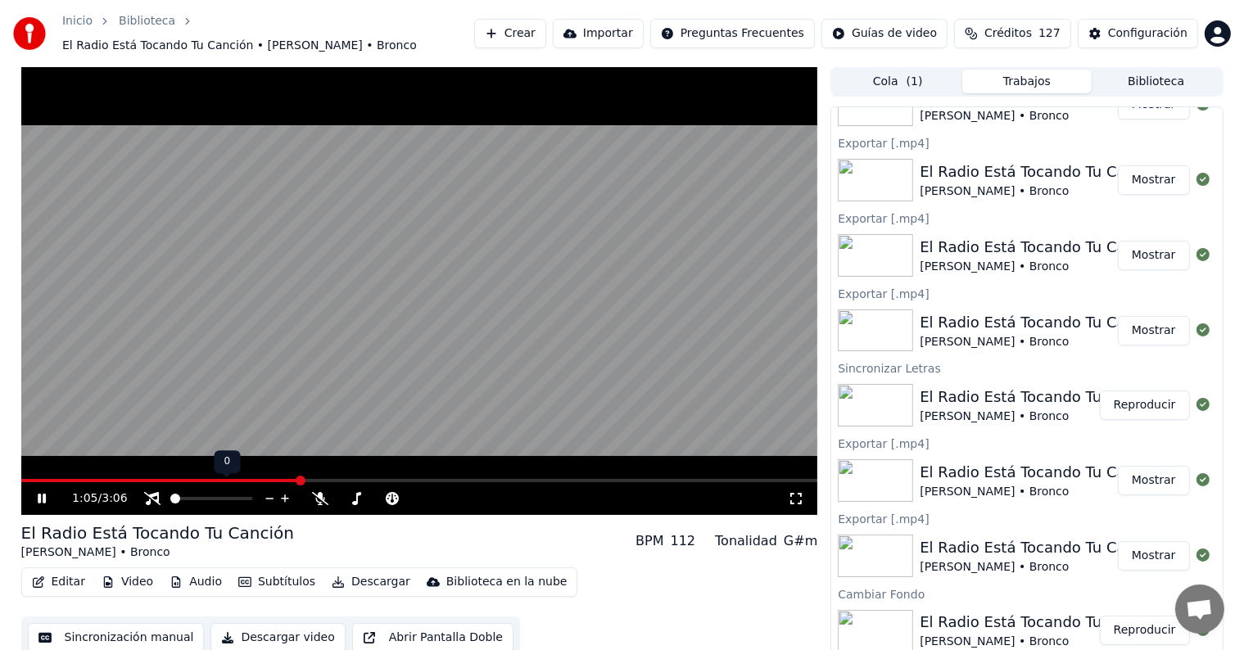
click at [170, 494] on span at bounding box center [175, 499] width 10 height 10
click at [420, 495] on span at bounding box center [415, 499] width 10 height 10
click at [508, 490] on icon at bounding box center [510, 498] width 16 height 16
click at [348, 497] on span at bounding box center [343, 498] width 10 height 3
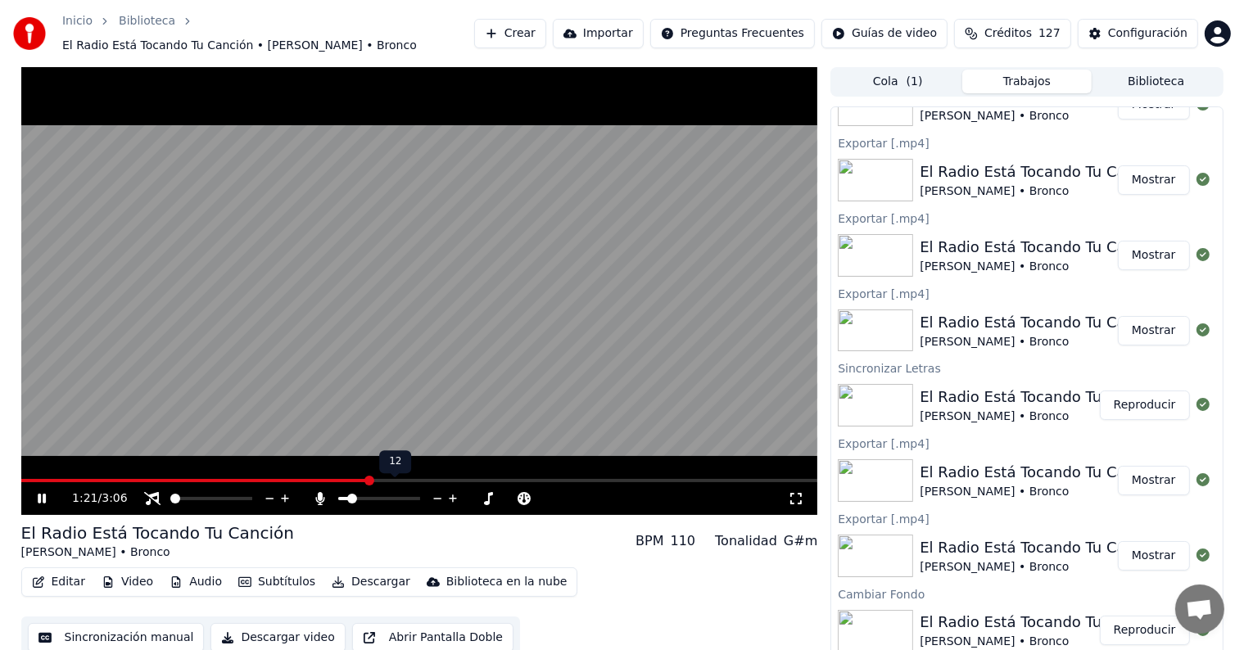
click at [368, 497] on span at bounding box center [379, 498] width 82 height 3
click at [383, 497] on span at bounding box center [379, 498] width 82 height 3
click at [272, 490] on icon at bounding box center [270, 498] width 16 height 16
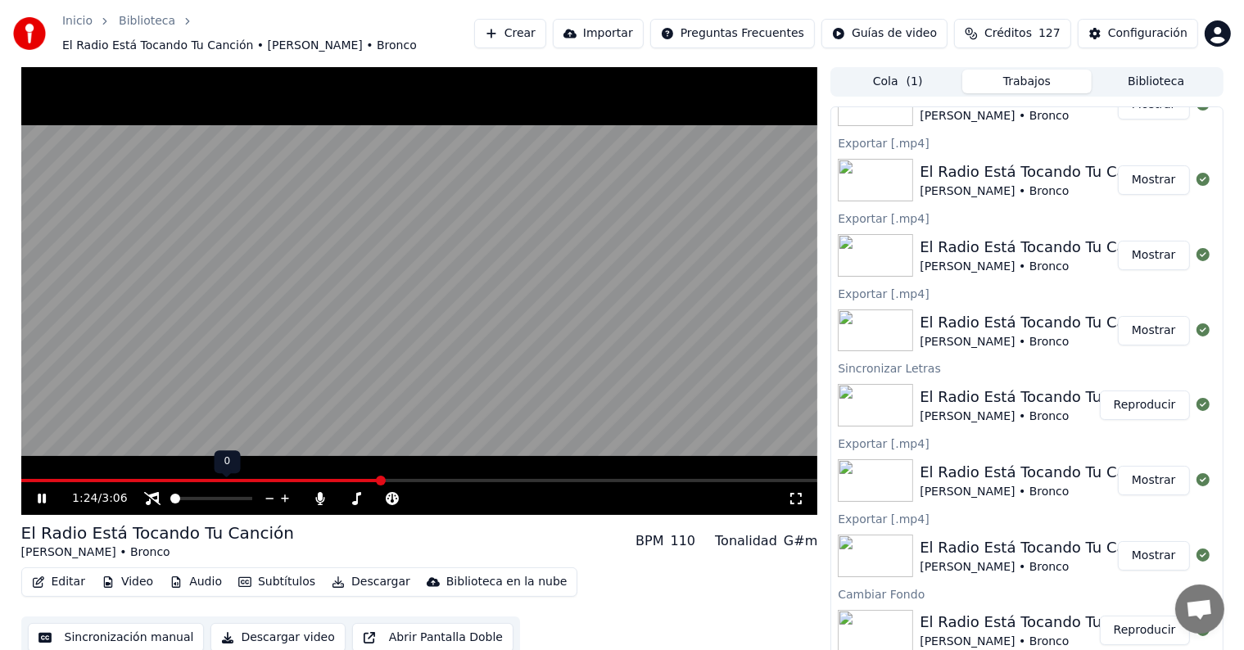
click at [272, 490] on icon at bounding box center [270, 498] width 16 height 16
click at [438, 493] on icon at bounding box center [438, 498] width 16 height 16
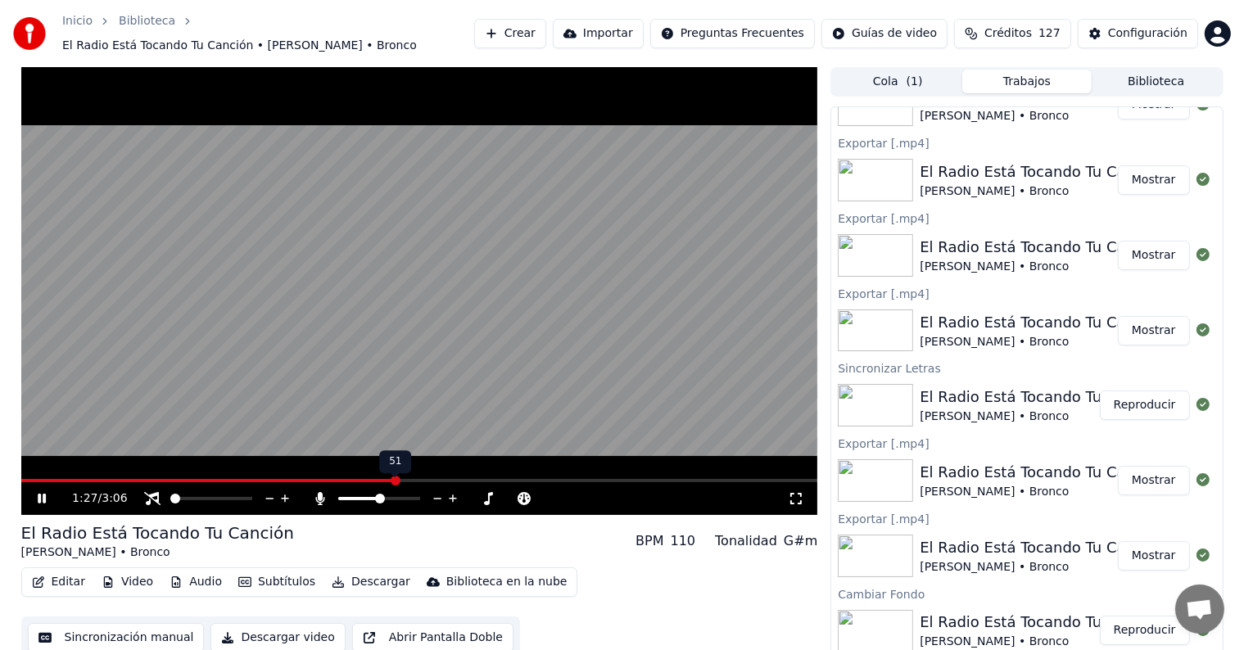
click at [438, 493] on icon at bounding box center [438, 498] width 16 height 16
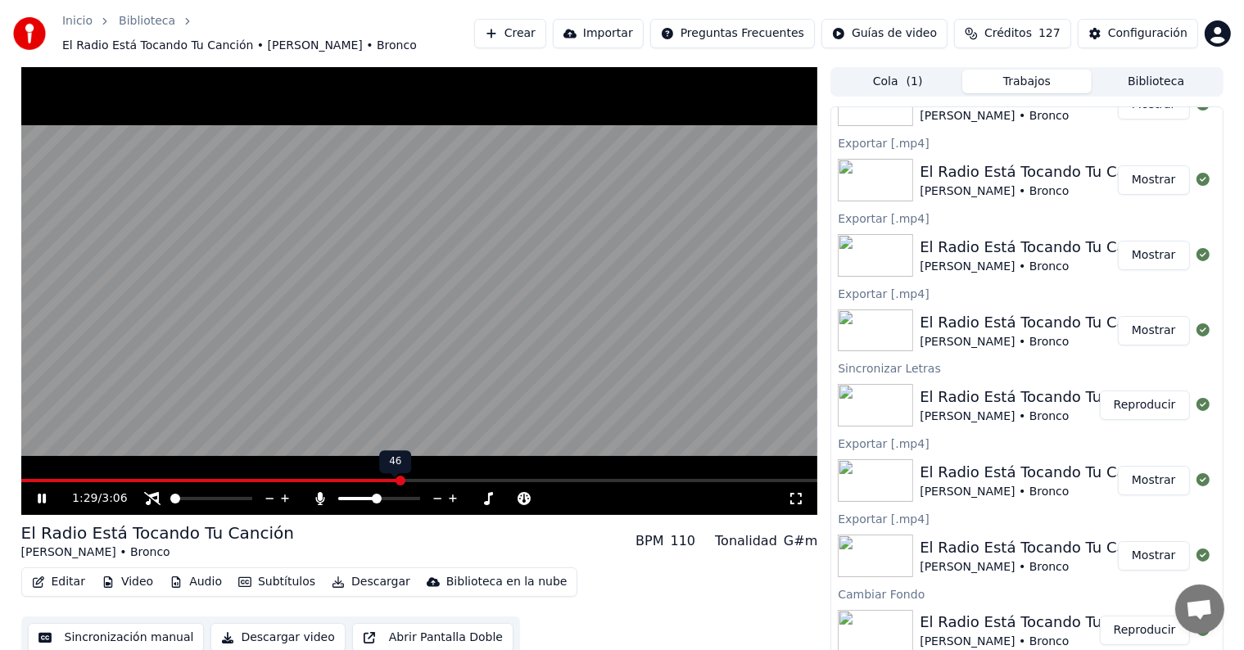
click at [438, 493] on icon at bounding box center [438, 498] width 16 height 16
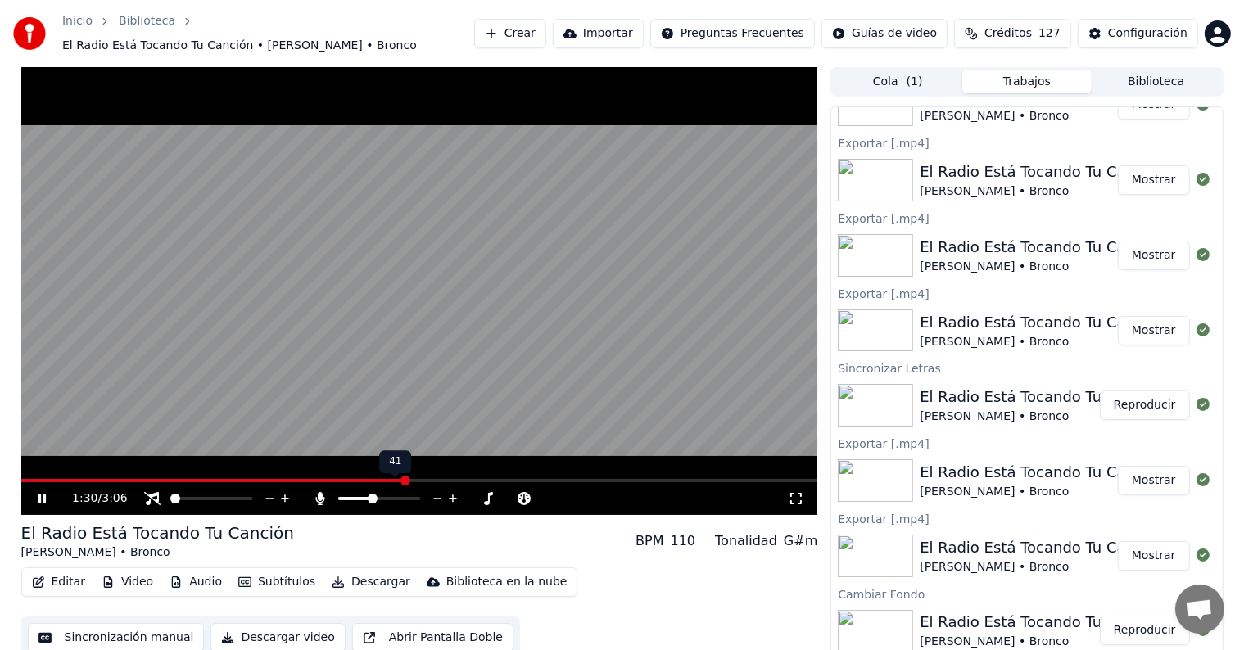
click at [438, 493] on icon at bounding box center [438, 498] width 16 height 16
click at [419, 497] on span at bounding box center [415, 498] width 10 height 3
click at [481, 479] on span at bounding box center [419, 480] width 797 height 3
click at [971, 542] on div "El Radio Está Tocando Tu Canción" at bounding box center [1042, 547] width 246 height 23
click at [1145, 549] on button "Mostrar" at bounding box center [1154, 555] width 72 height 29
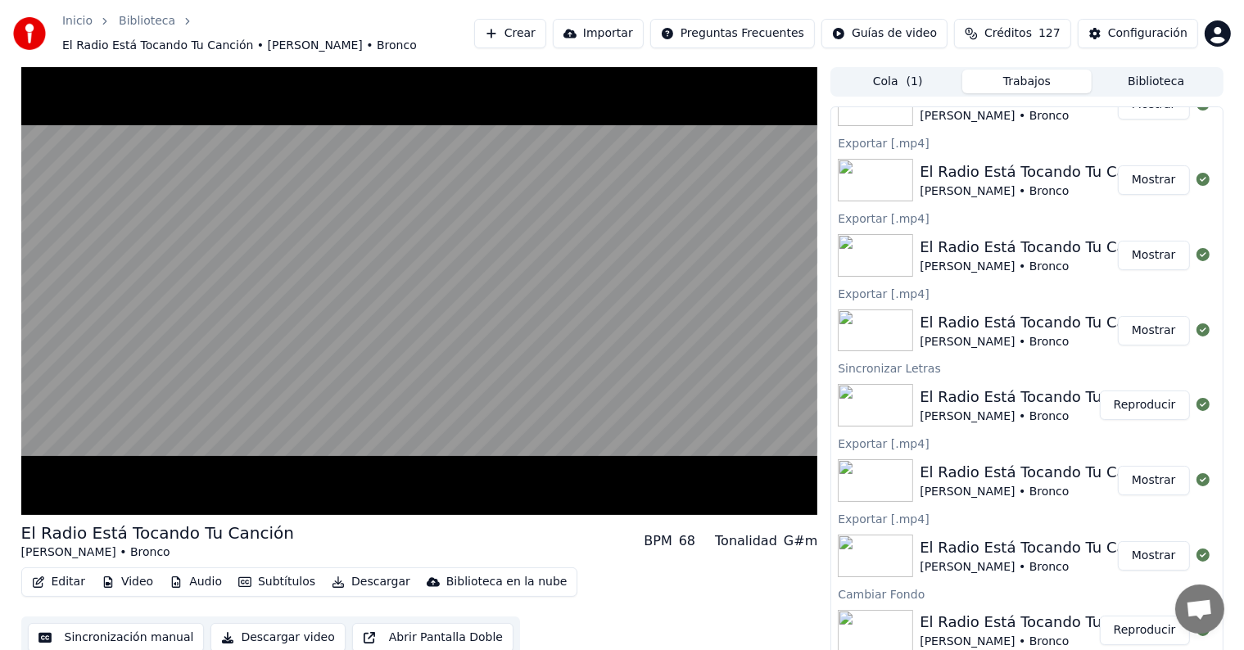
click at [1184, 73] on button "Biblioteca" at bounding box center [1155, 82] width 129 height 24
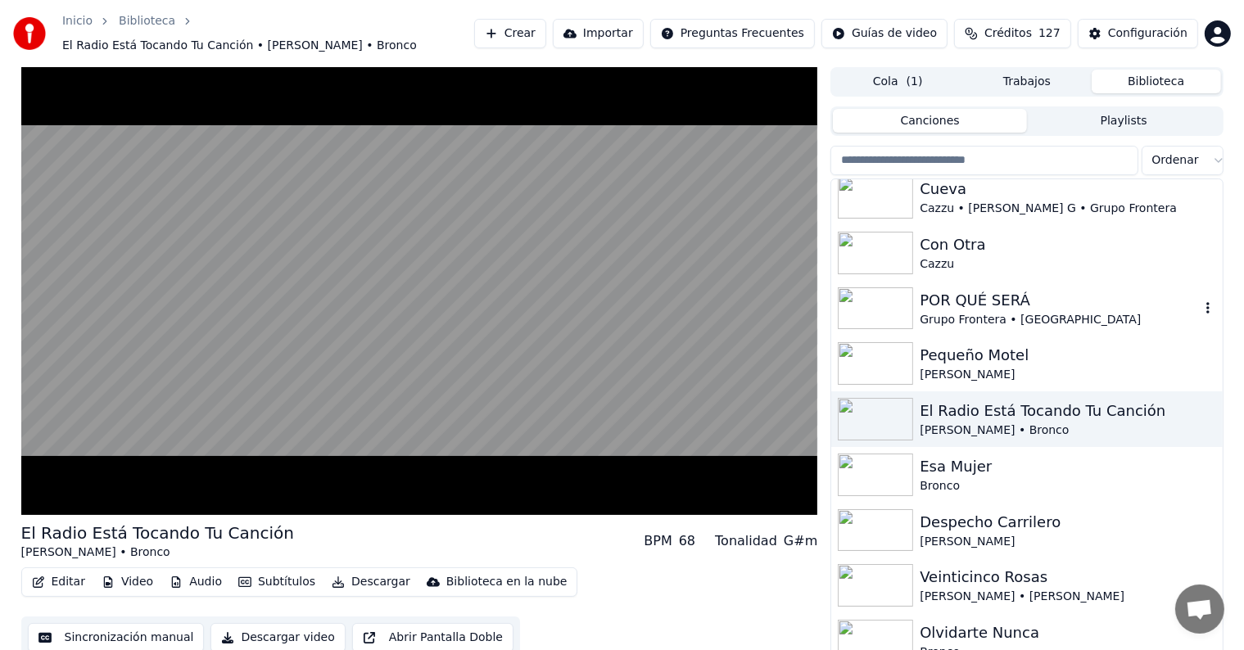
scroll to position [1738, 0]
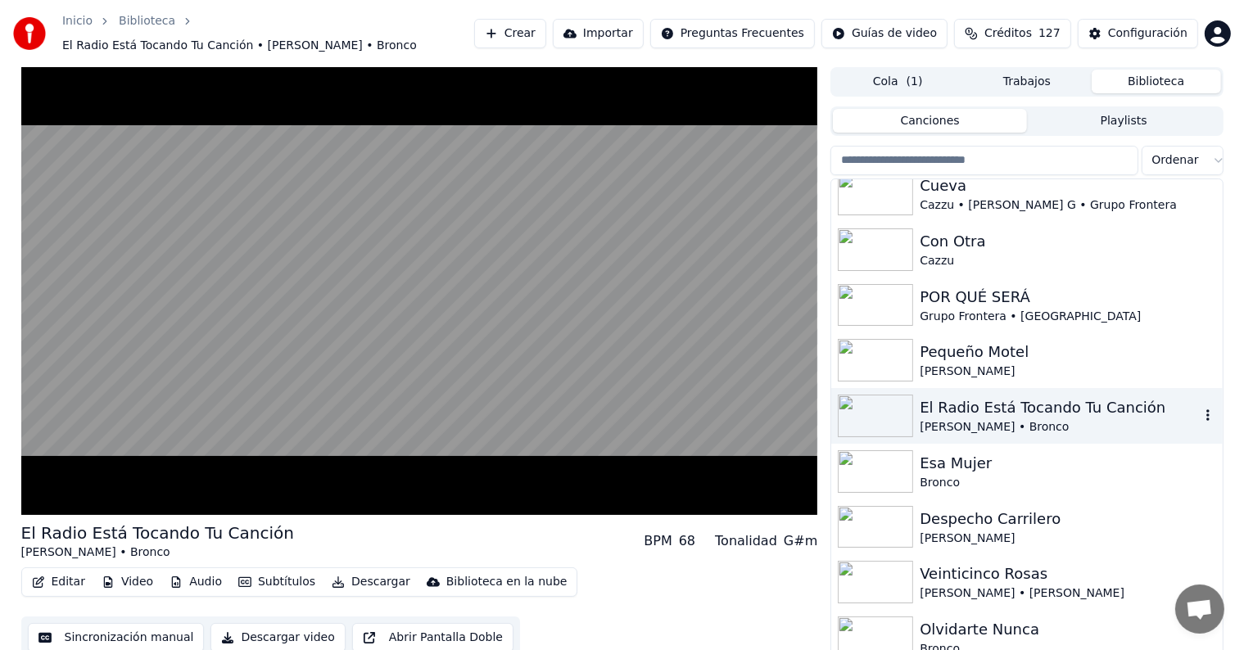
click at [988, 409] on div "El Radio Está Tocando Tu Canción" at bounding box center [1058, 407] width 279 height 23
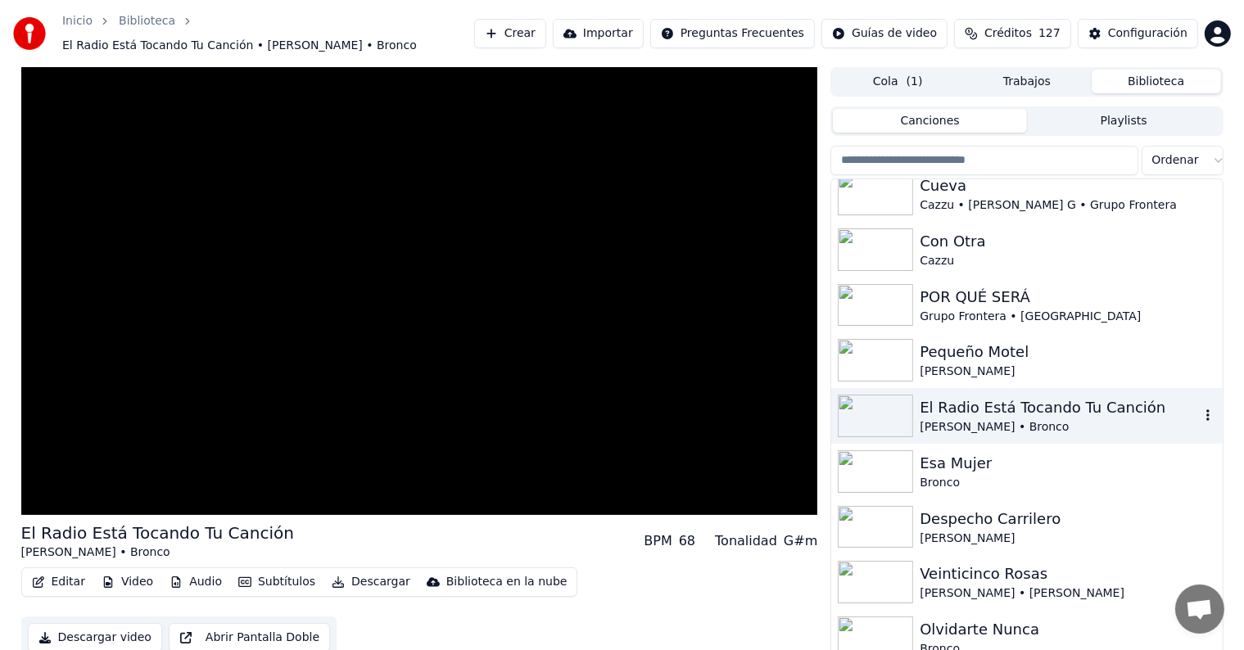
click at [988, 409] on div "El Radio Está Tocando Tu Canción" at bounding box center [1058, 407] width 279 height 23
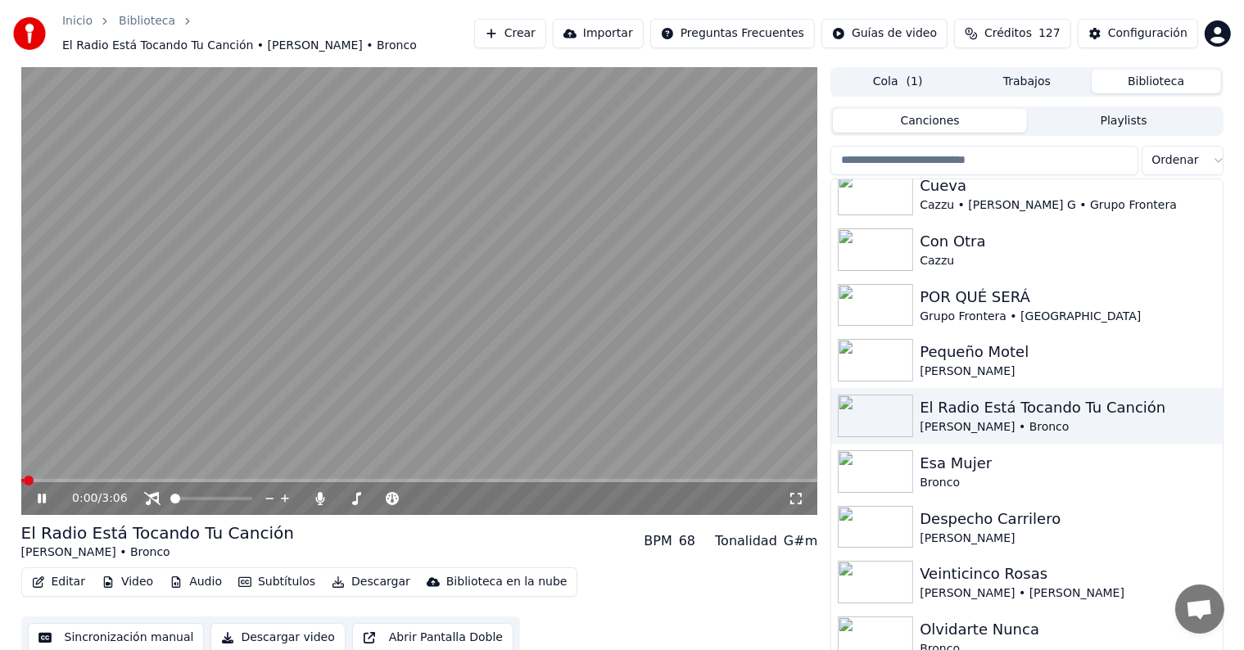
click at [334, 479] on span at bounding box center [419, 480] width 797 height 3
click at [523, 495] on icon at bounding box center [525, 499] width 8 height 8
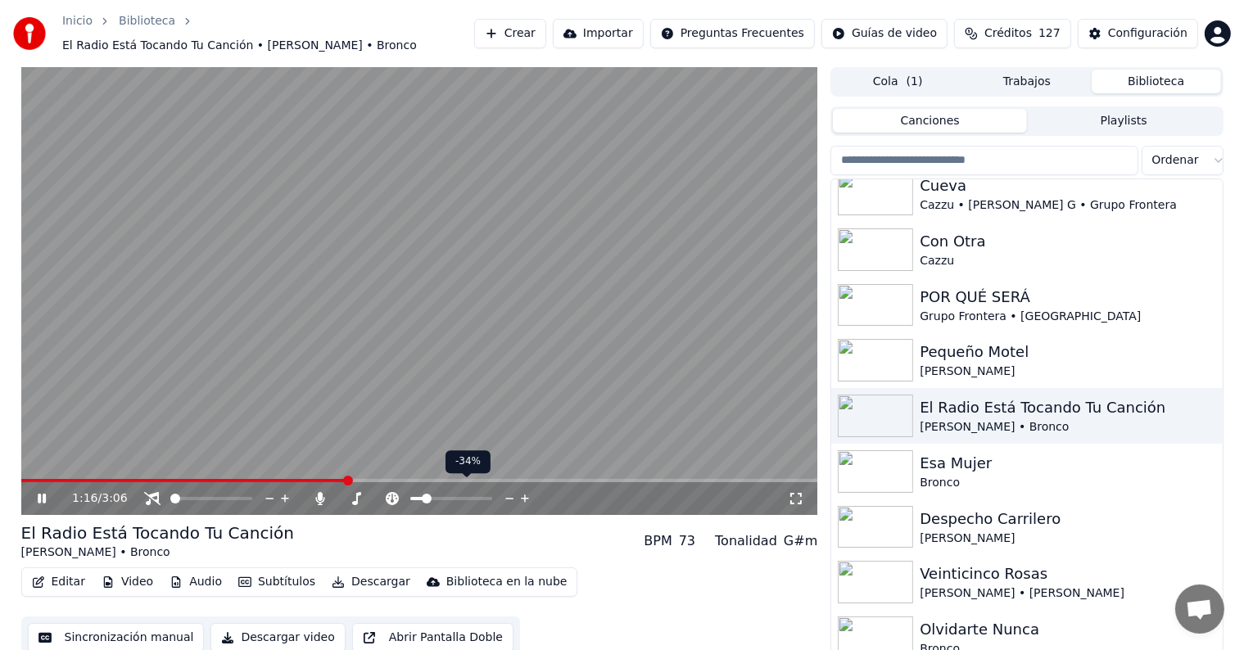
click at [523, 495] on icon at bounding box center [525, 499] width 8 height 8
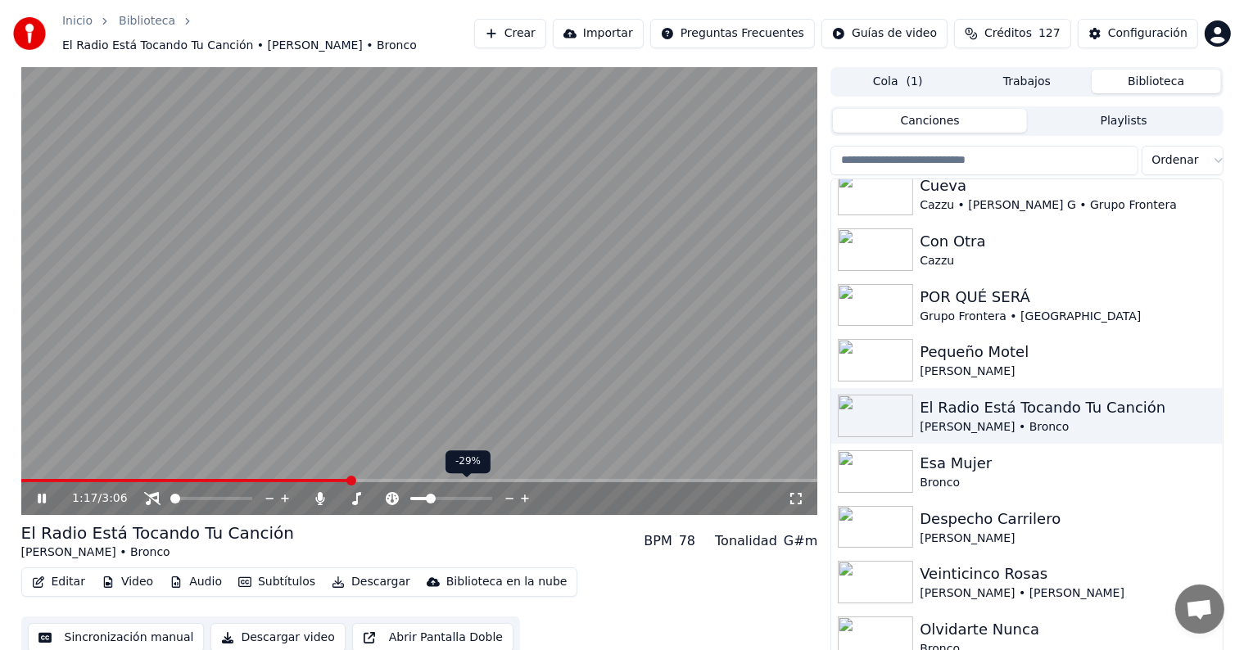
click at [523, 495] on icon at bounding box center [525, 499] width 8 height 8
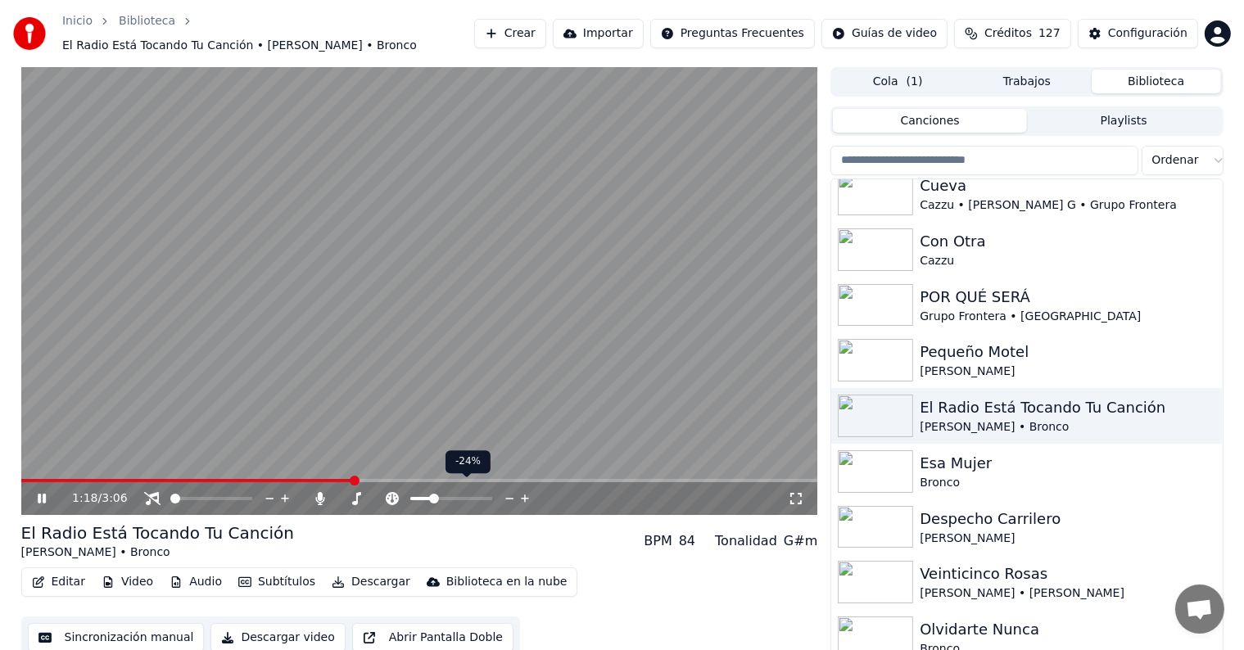
click at [523, 495] on icon at bounding box center [525, 499] width 8 height 8
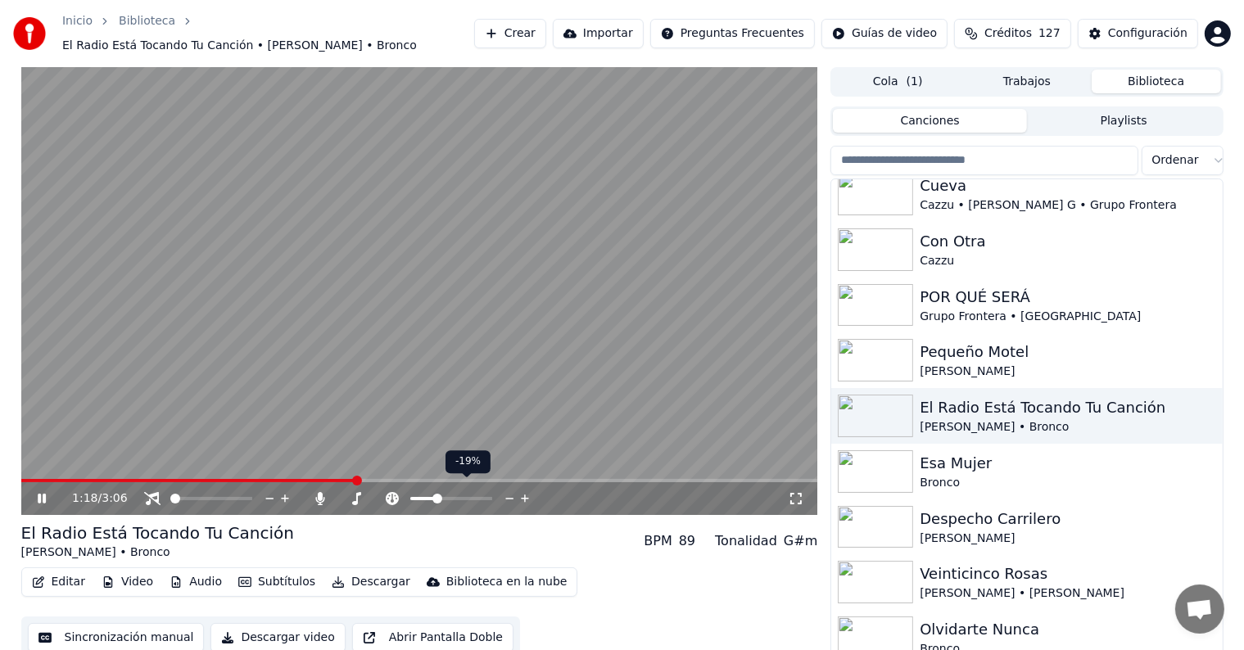
click at [523, 495] on icon at bounding box center [525, 499] width 8 height 8
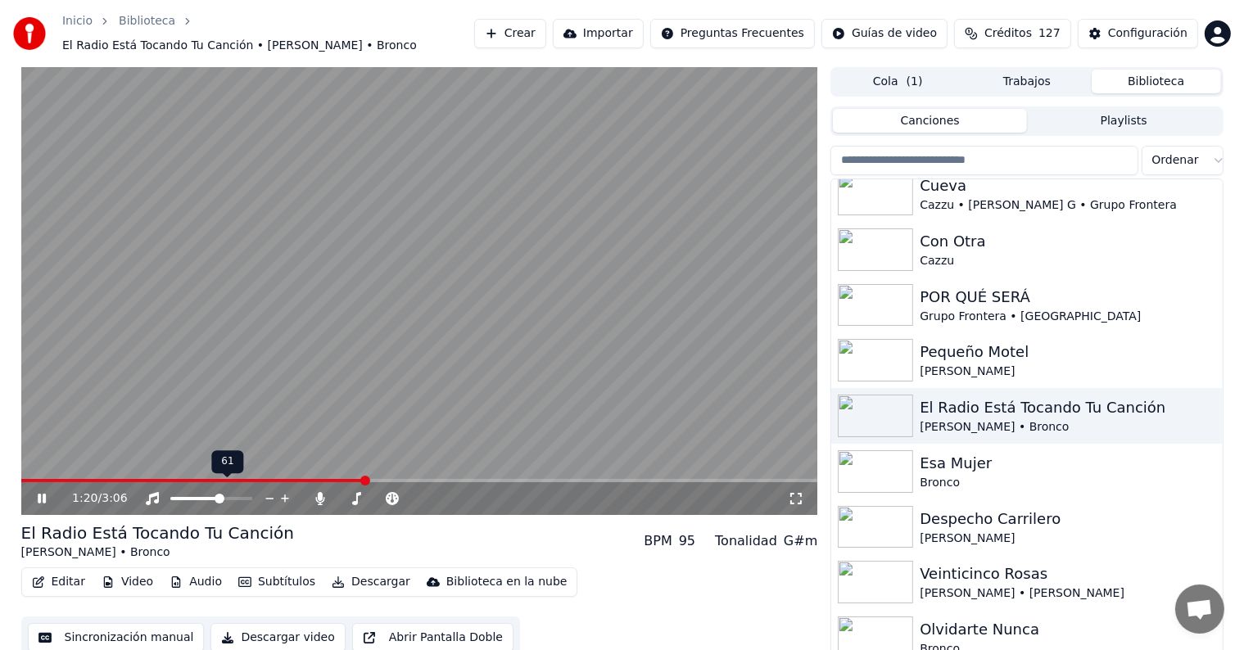
click at [219, 494] on span at bounding box center [220, 499] width 10 height 10
click at [284, 495] on icon at bounding box center [285, 499] width 8 height 8
click at [354, 492] on icon at bounding box center [356, 498] width 16 height 13
click at [488, 490] on icon at bounding box center [489, 498] width 16 height 16
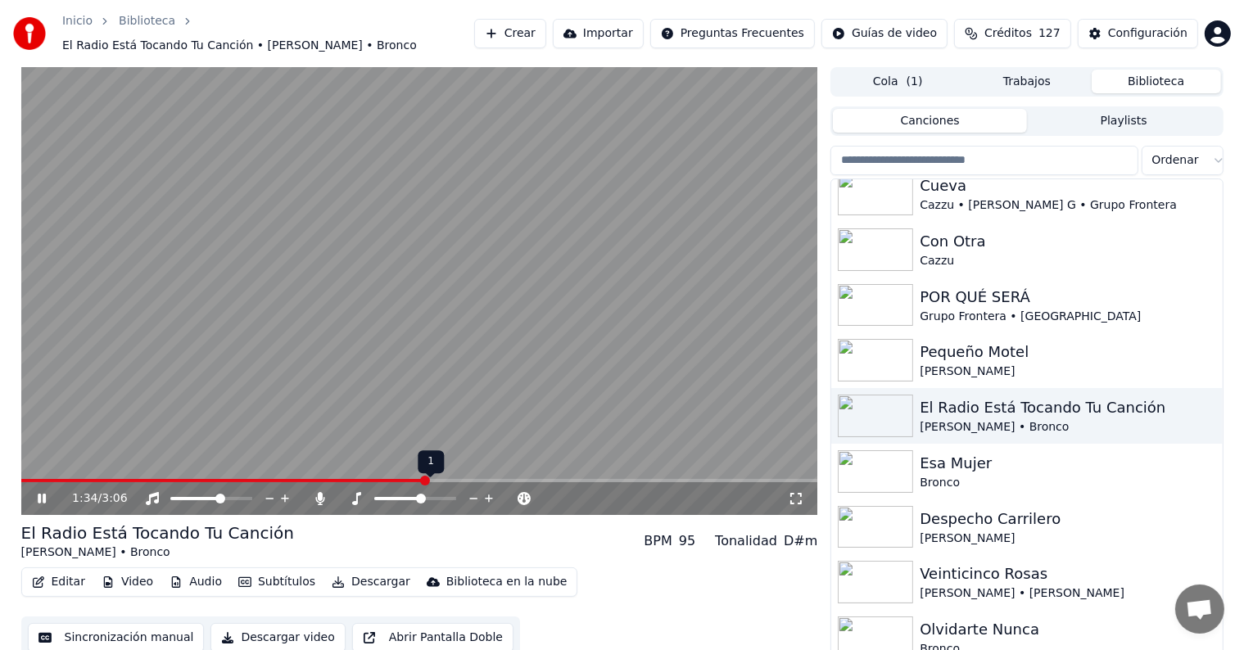
click at [473, 491] on icon at bounding box center [474, 498] width 16 height 16
click at [526, 491] on icon at bounding box center [525, 498] width 16 height 16
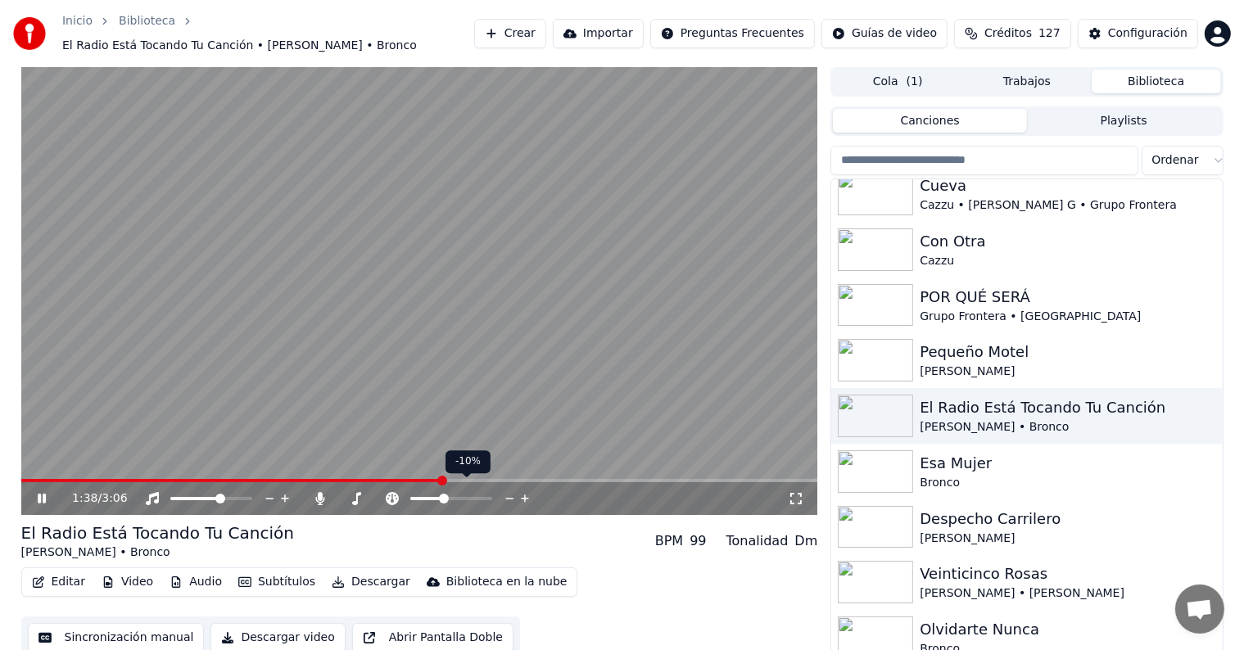
click at [526, 491] on icon at bounding box center [525, 498] width 16 height 16
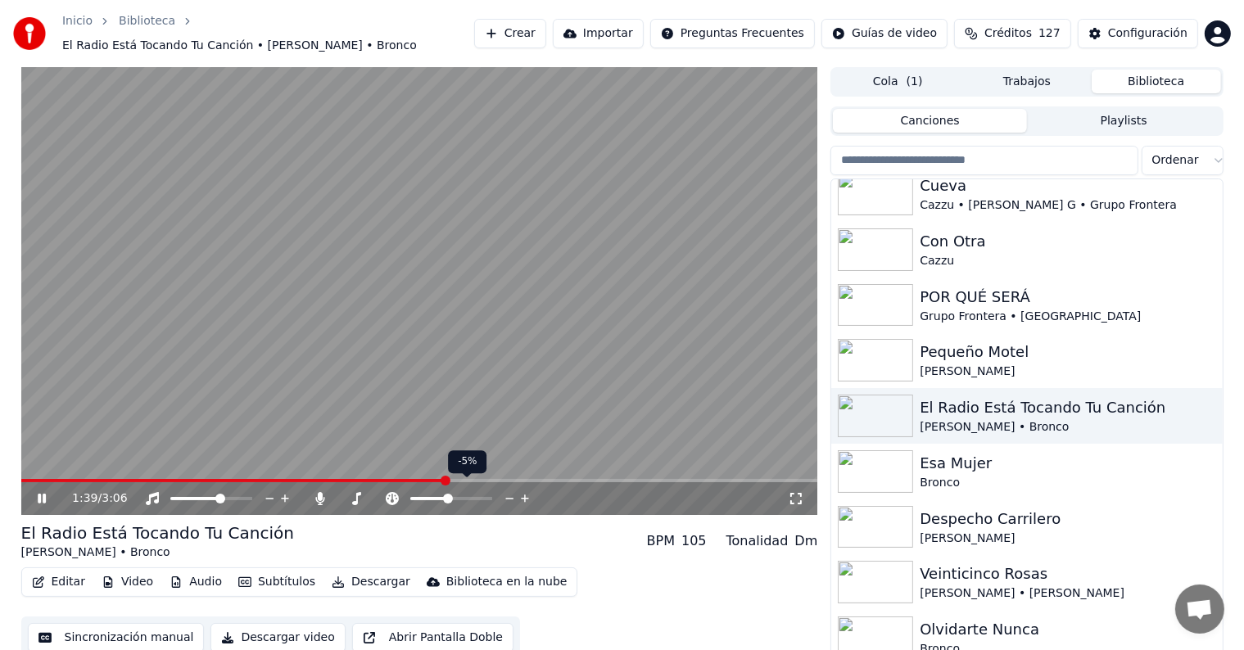
click at [526, 491] on icon at bounding box center [525, 498] width 16 height 16
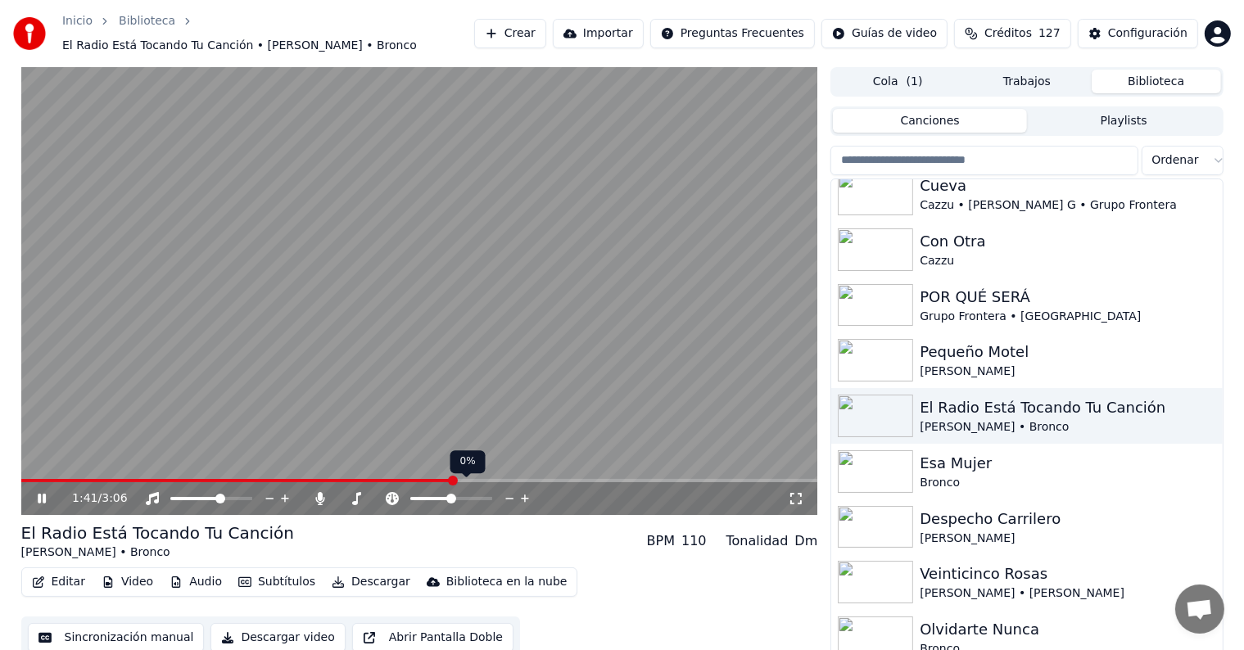
click at [526, 491] on icon at bounding box center [525, 498] width 16 height 16
click at [170, 494] on span at bounding box center [175, 499] width 10 height 10
click at [350, 578] on button "Descargar" at bounding box center [371, 582] width 92 height 23
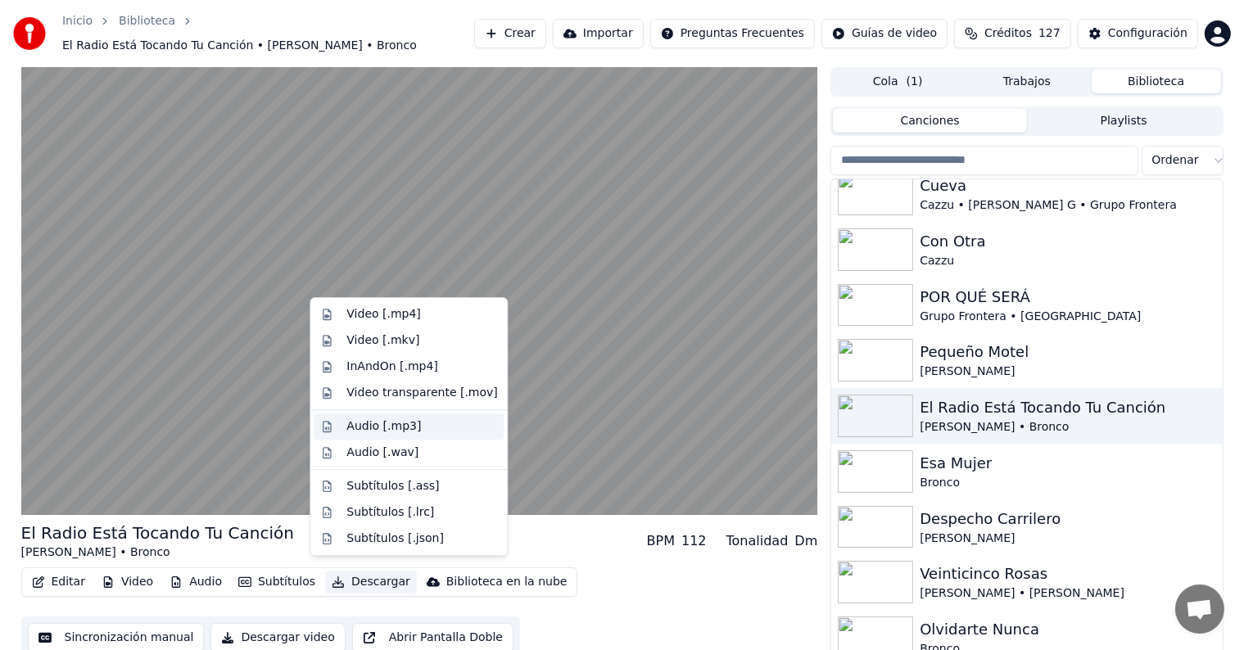
click at [384, 432] on div "Audio [.mp3]" at bounding box center [383, 426] width 75 height 16
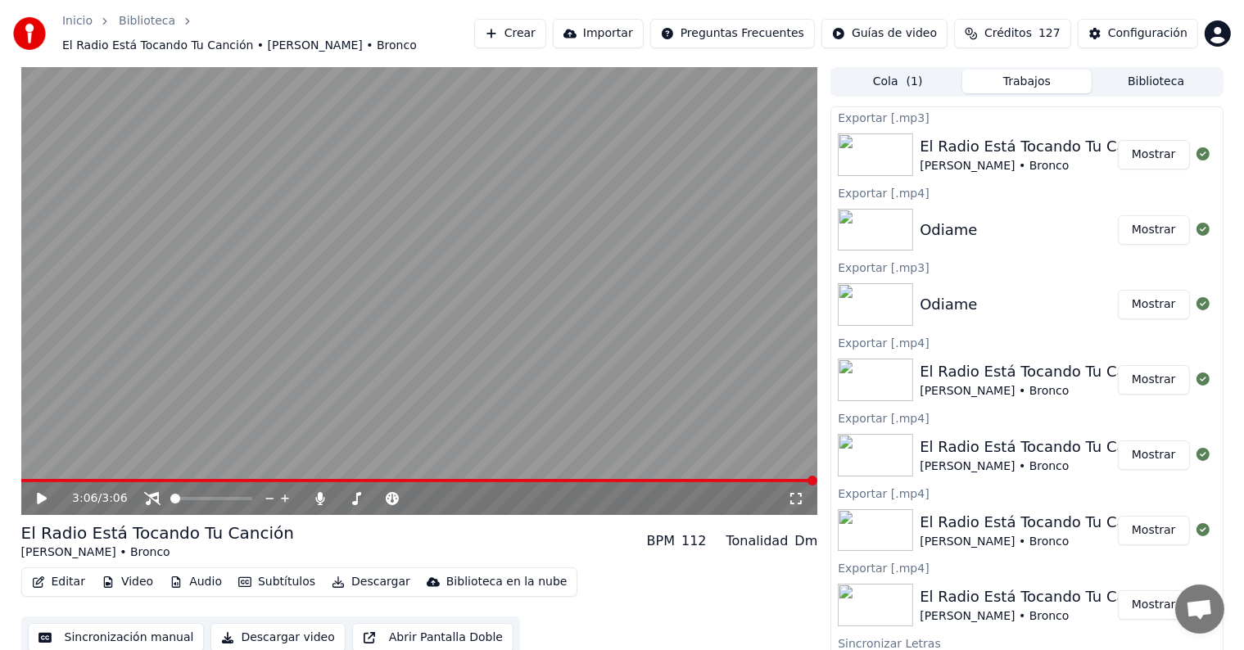
click at [881, 216] on img at bounding box center [875, 230] width 75 height 43
click at [1144, 216] on button "Mostrar" at bounding box center [1154, 229] width 72 height 29
click at [1132, 293] on button "Mostrar" at bounding box center [1154, 304] width 72 height 29
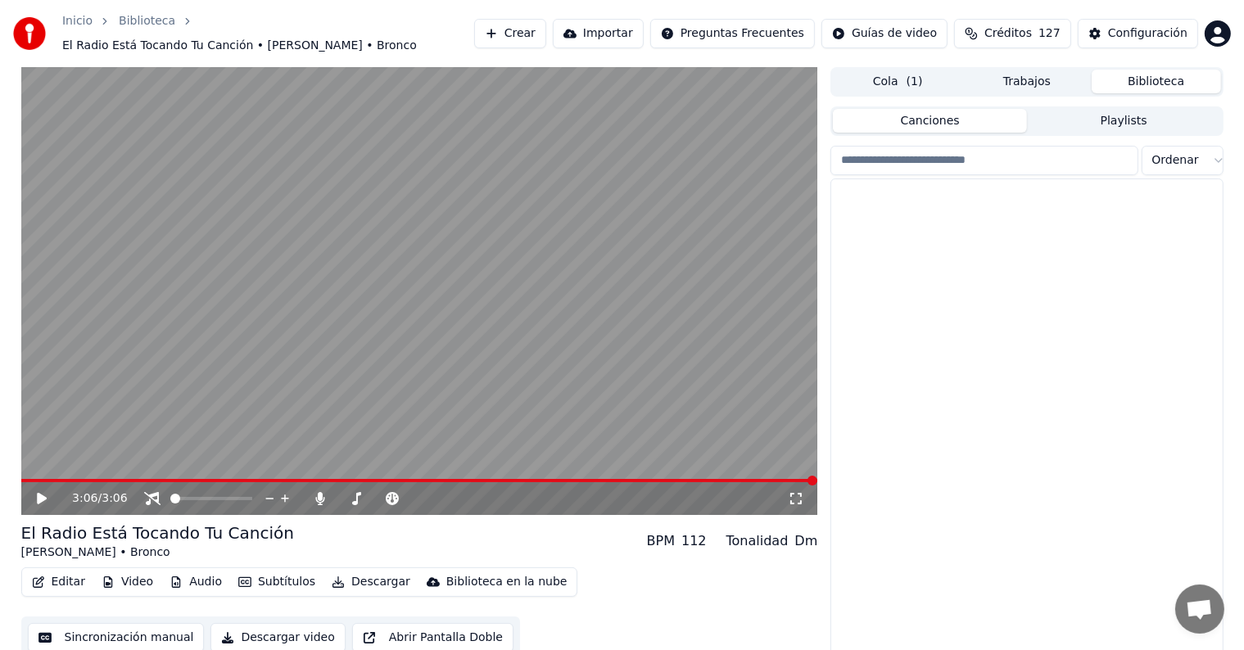
click at [1176, 71] on button "Biblioteca" at bounding box center [1155, 82] width 129 height 24
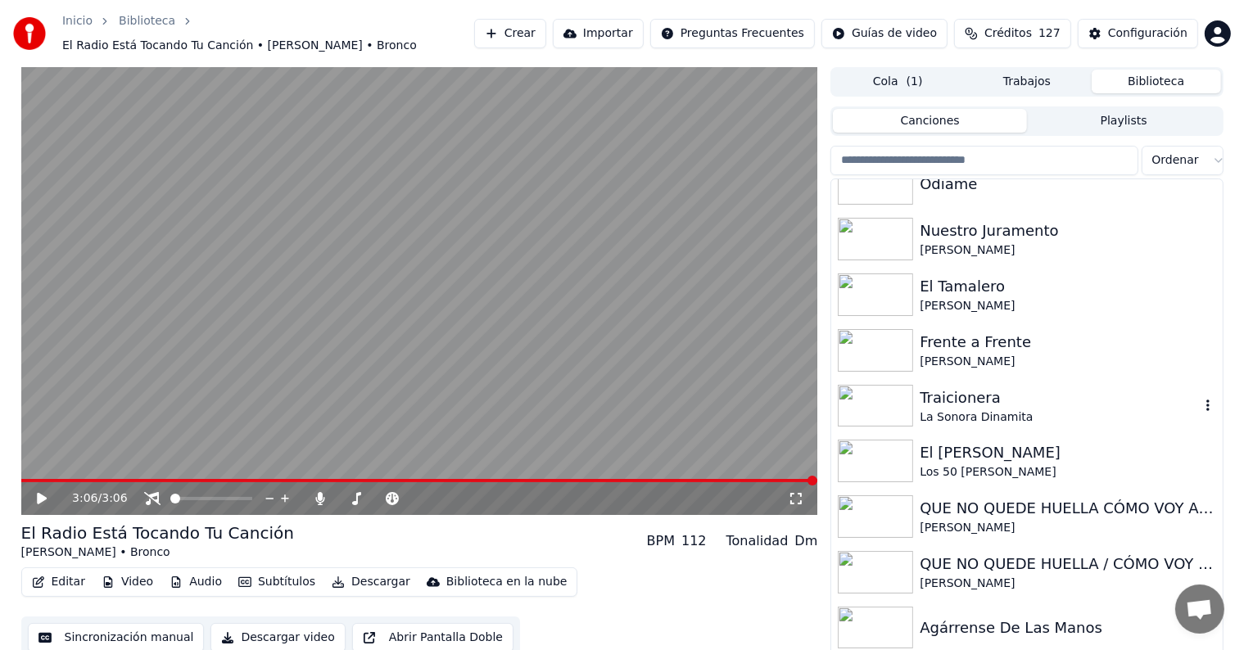
scroll to position [328, 0]
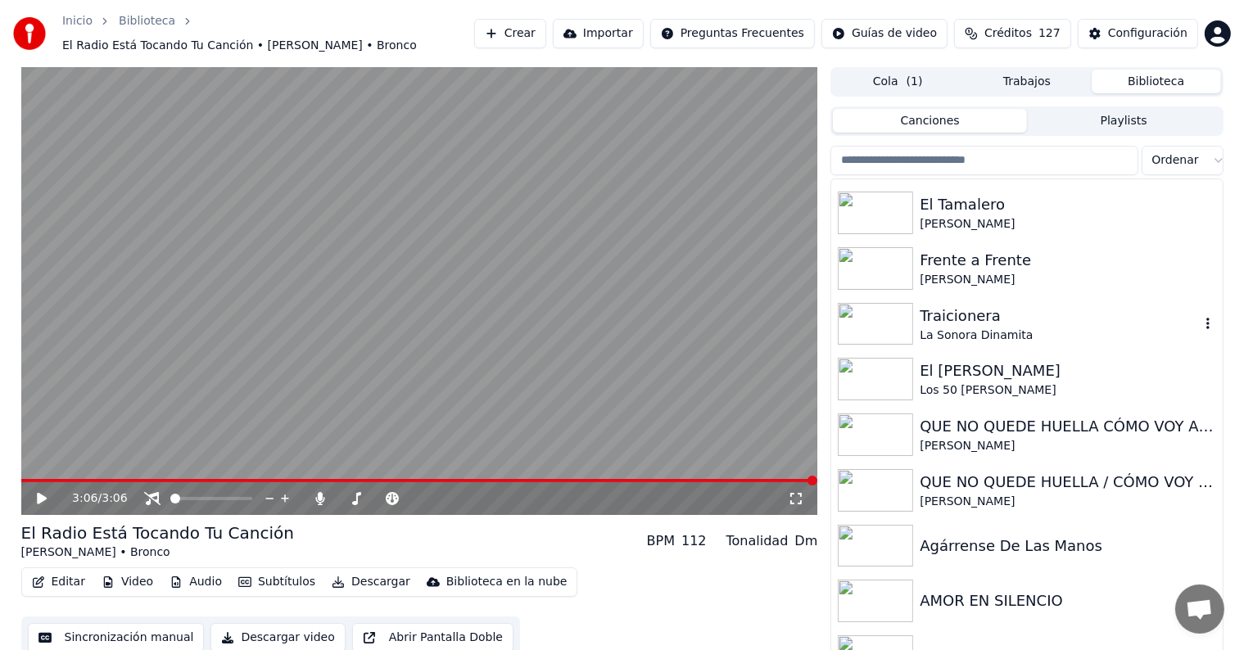
click at [972, 315] on div "Traicionera" at bounding box center [1058, 316] width 279 height 23
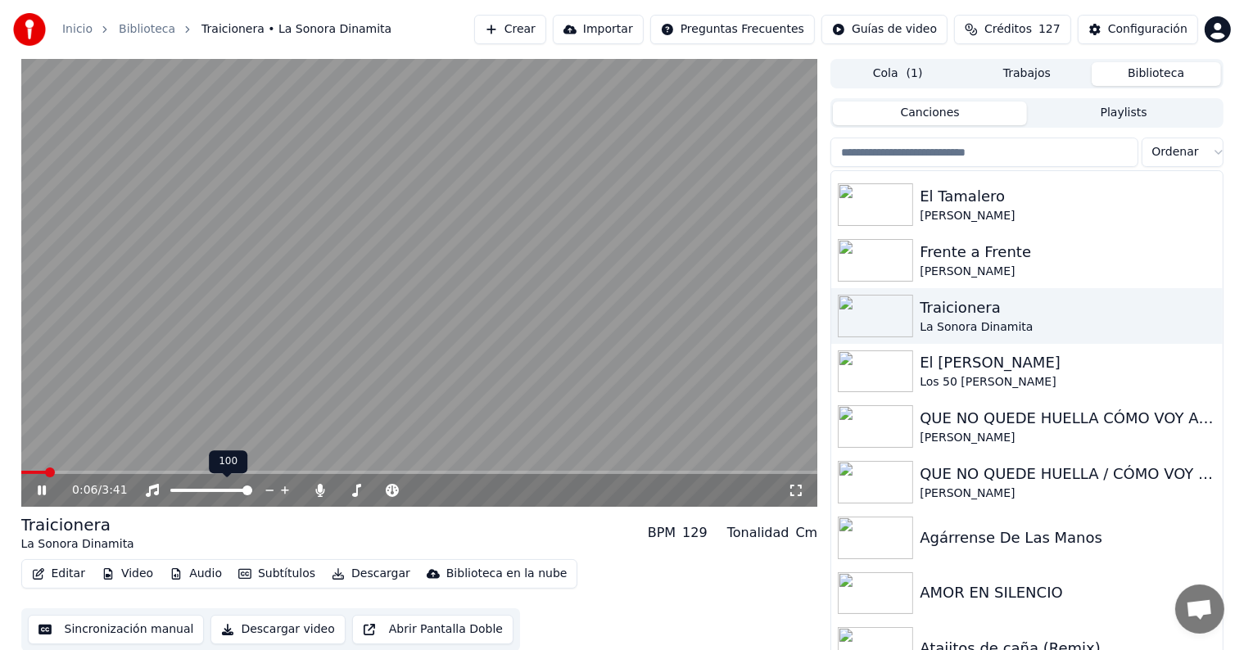
click at [252, 492] on span at bounding box center [211, 490] width 82 height 3
click at [321, 488] on icon at bounding box center [320, 490] width 9 height 13
click at [508, 488] on icon at bounding box center [510, 490] width 16 height 16
click at [795, 495] on icon at bounding box center [796, 490] width 16 height 13
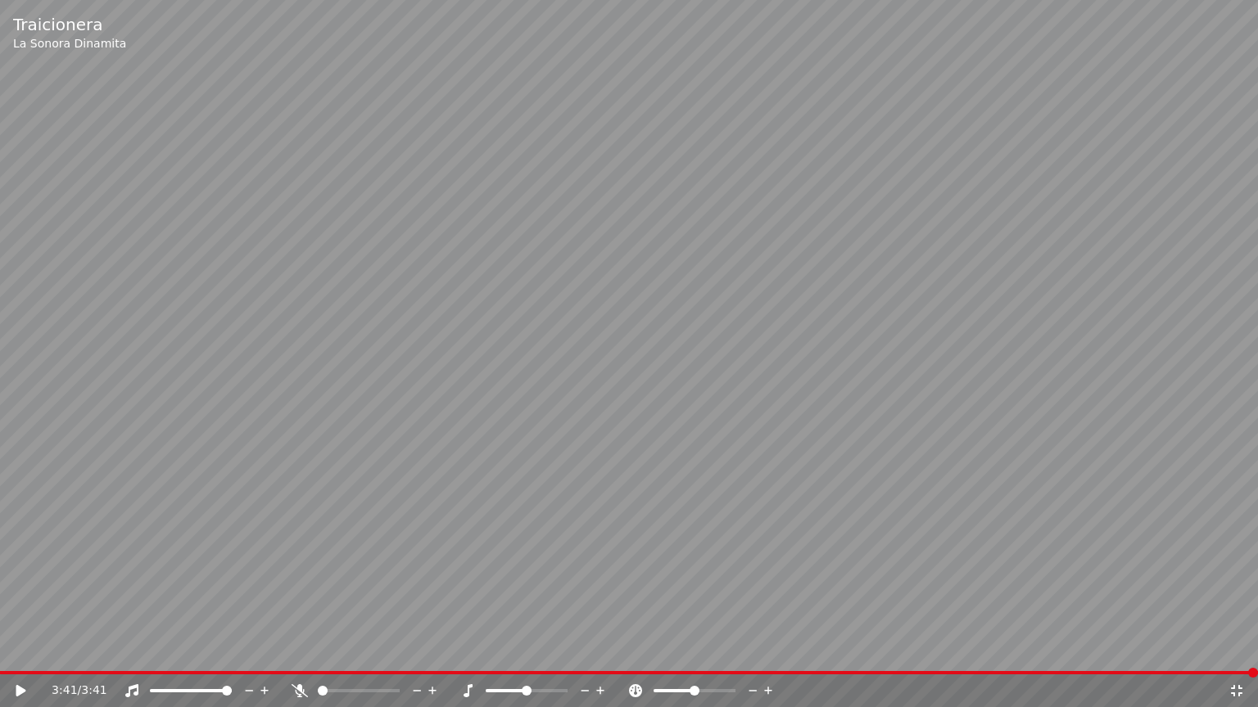
click at [1238, 649] on icon at bounding box center [1236, 690] width 16 height 13
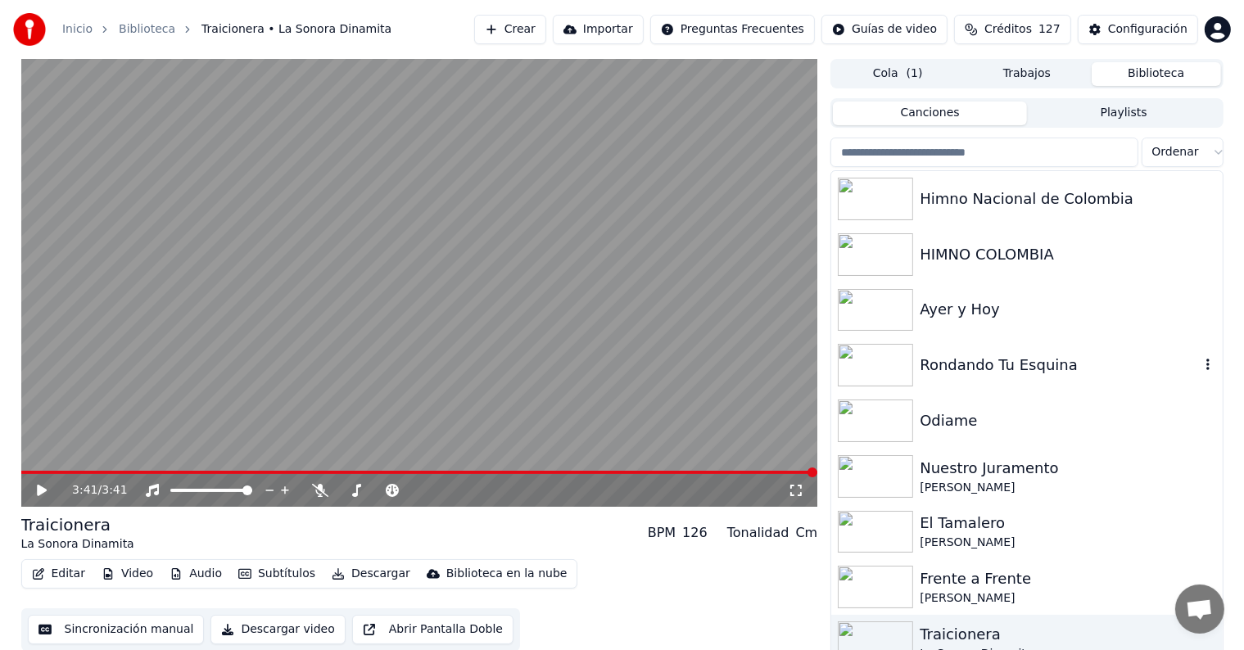
click at [975, 368] on div "Rondando Tu Esquina" at bounding box center [1058, 365] width 279 height 23
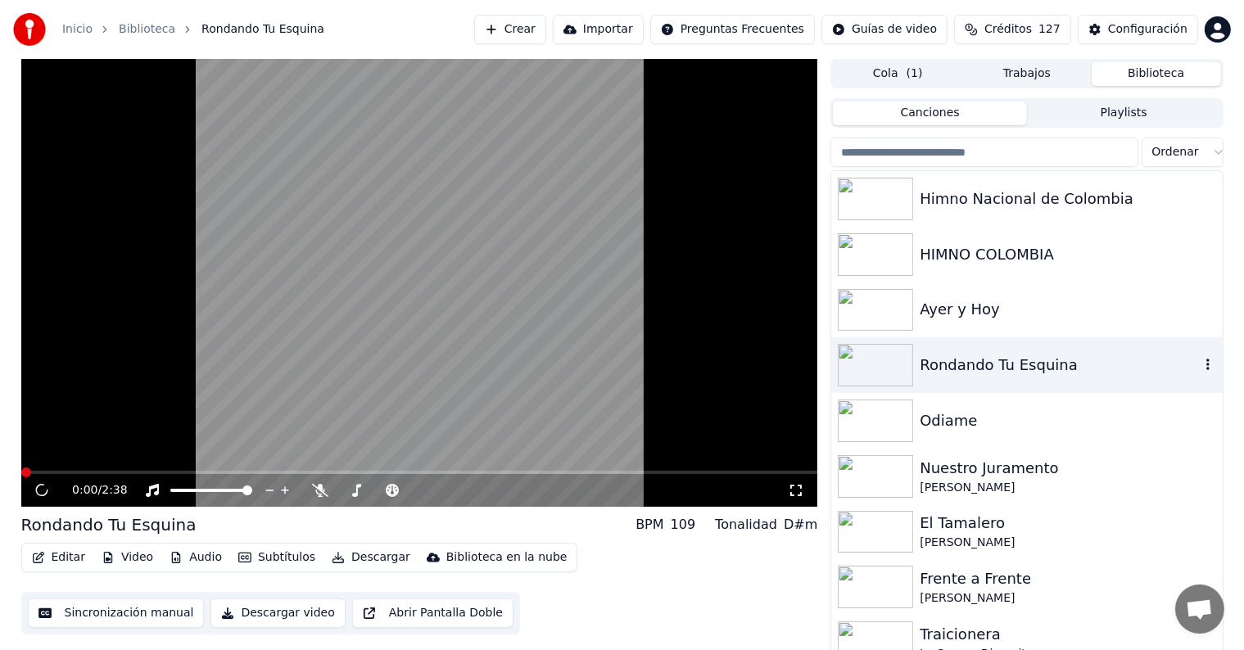
click at [975, 368] on div "Rondando Tu Esquina" at bounding box center [1058, 365] width 279 height 23
click at [133, 472] on span at bounding box center [419, 472] width 797 height 3
click at [42, 492] on icon at bounding box center [53, 490] width 38 height 13
click at [37, 494] on icon at bounding box center [42, 490] width 10 height 11
click at [386, 488] on span at bounding box center [384, 491] width 10 height 10
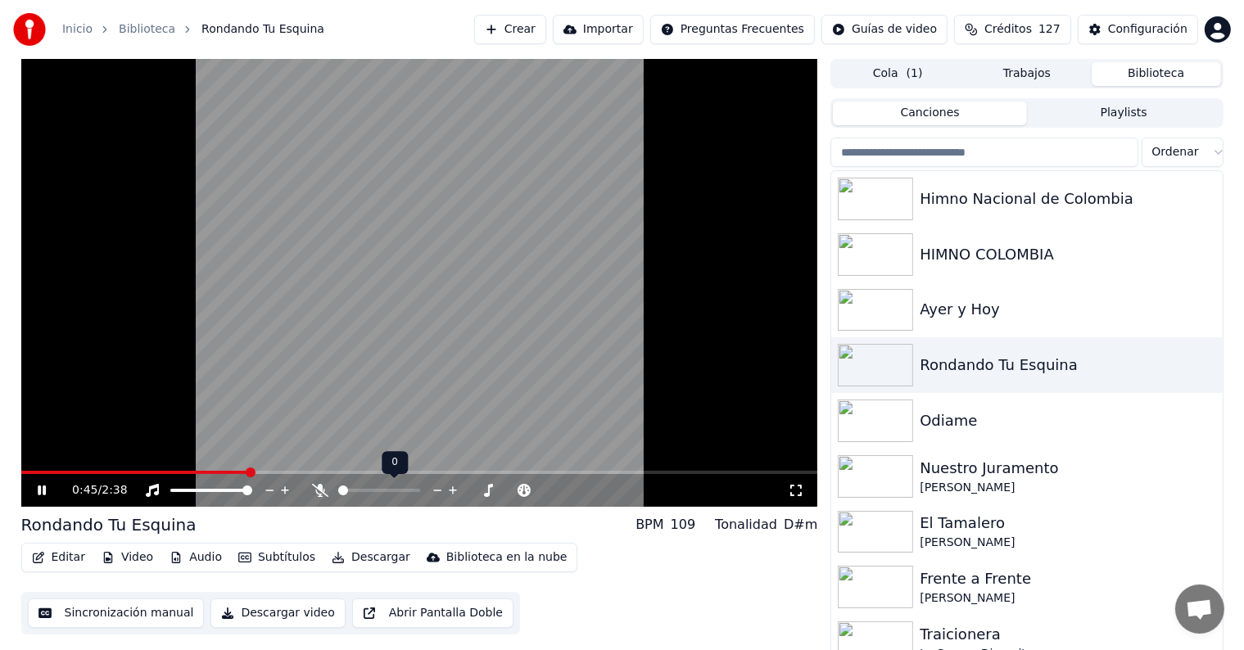
click at [338, 495] on span at bounding box center [343, 491] width 10 height 10
click at [170, 490] on span at bounding box center [175, 491] width 10 height 10
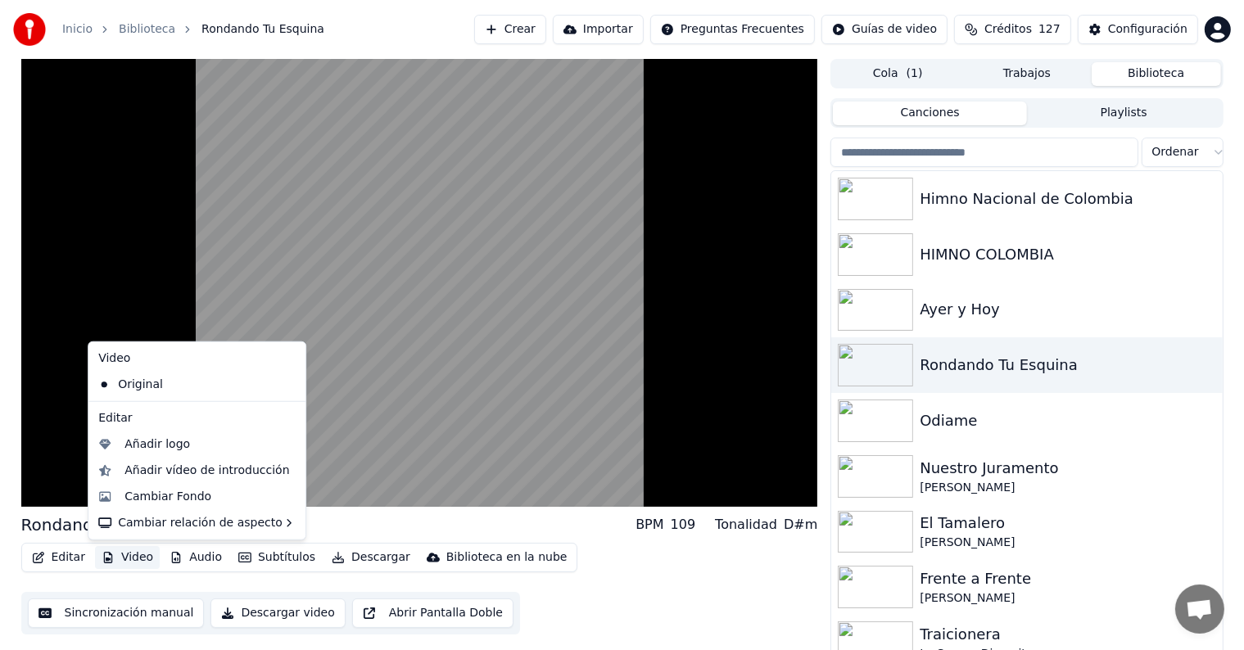
click at [111, 554] on button "Video" at bounding box center [127, 557] width 65 height 23
click at [152, 491] on div "Cambiar Fondo" at bounding box center [167, 497] width 87 height 16
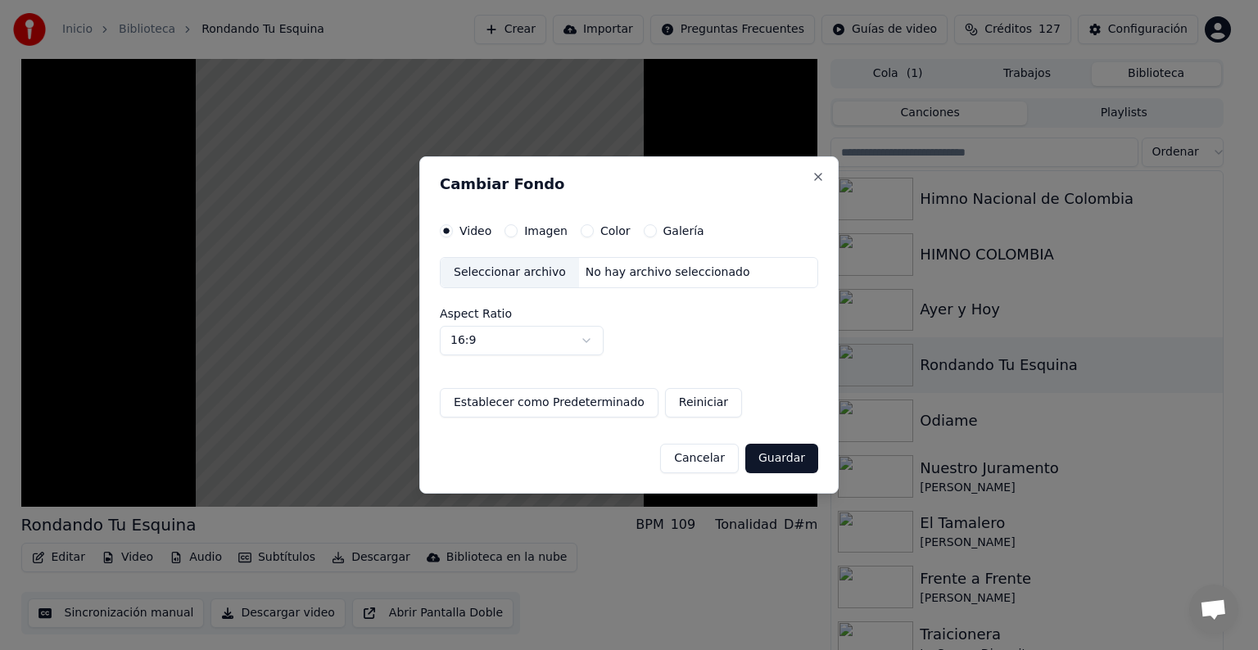
click at [497, 269] on div "Seleccionar archivo" at bounding box center [509, 272] width 138 height 29
click at [788, 459] on button "Guardar" at bounding box center [781, 458] width 73 height 29
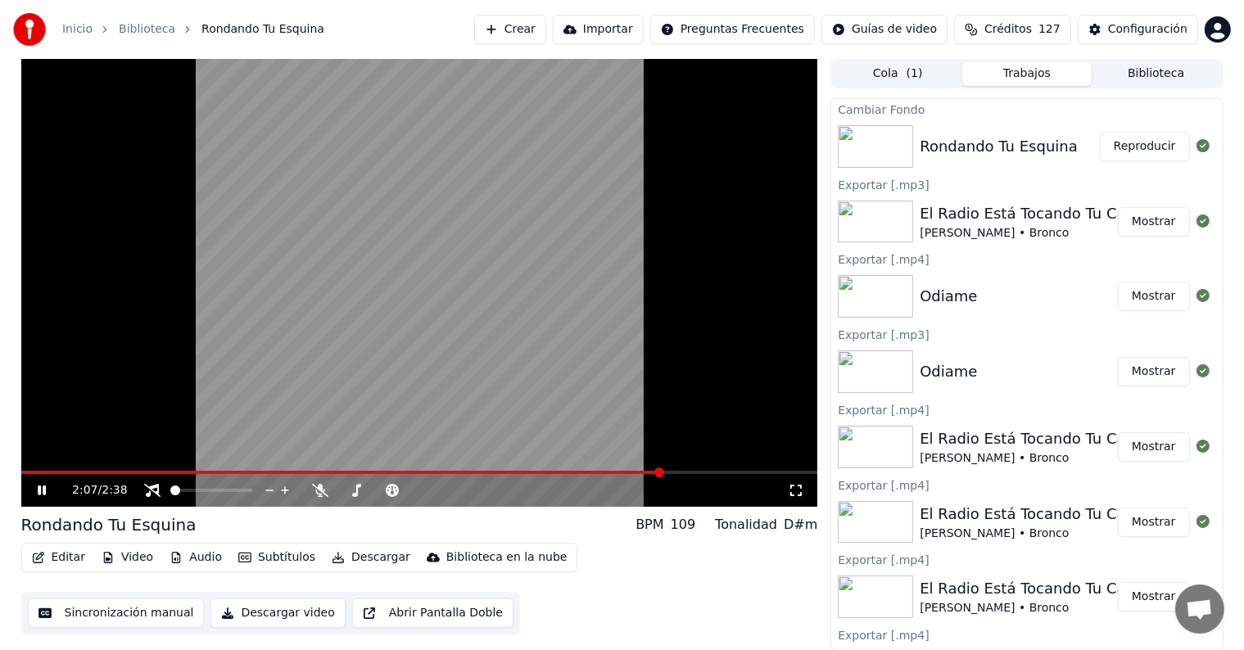
click at [1124, 146] on button "Reproducir" at bounding box center [1145, 146] width 90 height 29
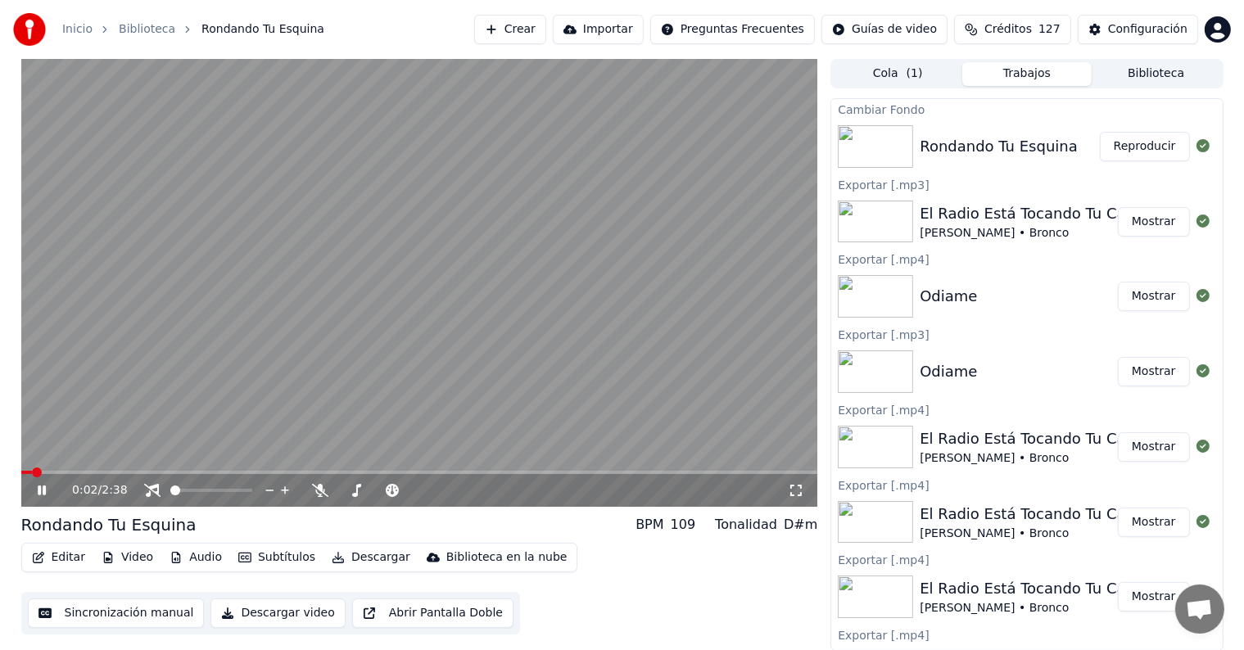
click at [333, 561] on button "Descargar" at bounding box center [371, 557] width 92 height 23
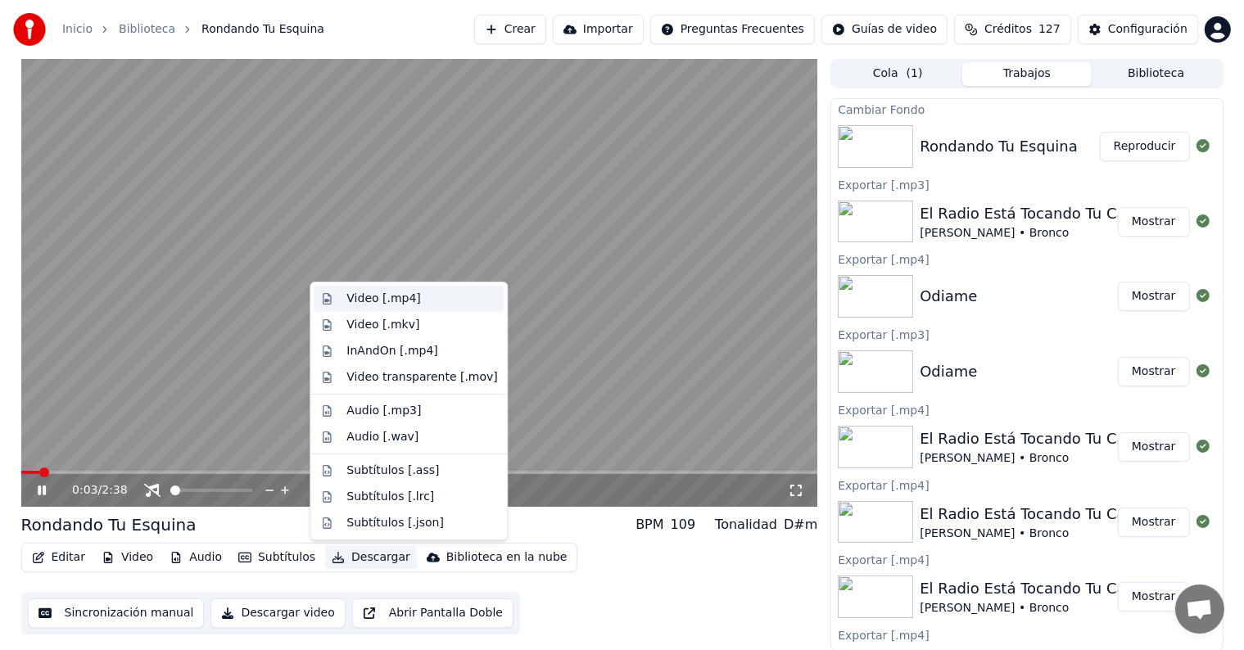
click at [397, 303] on div "Video [.mp4]" at bounding box center [383, 299] width 74 height 16
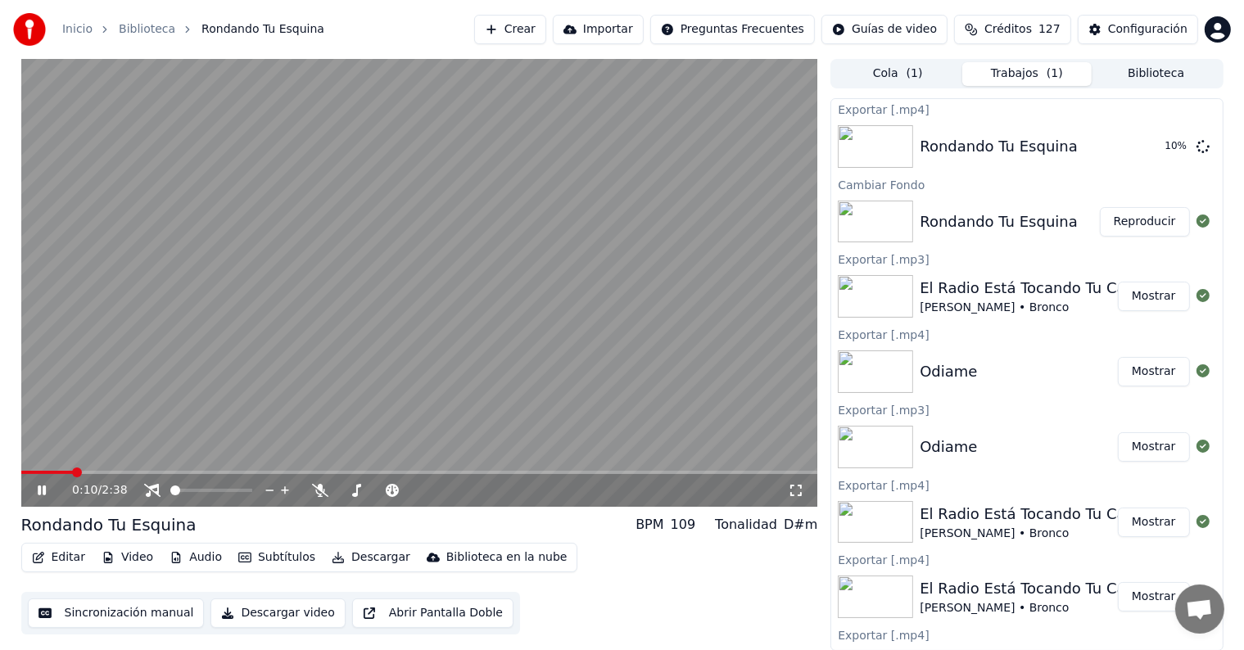
click at [43, 489] on icon at bounding box center [42, 491] width 8 height 10
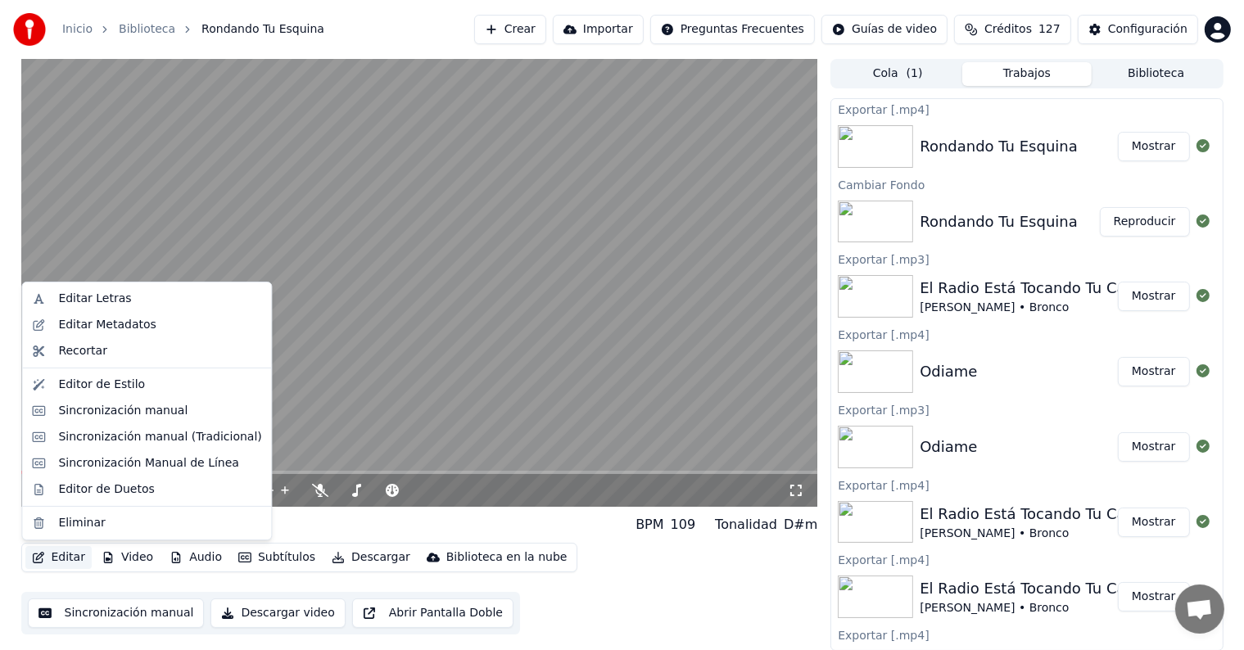
click at [56, 560] on button "Editar" at bounding box center [58, 557] width 66 height 23
click at [102, 297] on div "Editar Letras" at bounding box center [94, 299] width 73 height 16
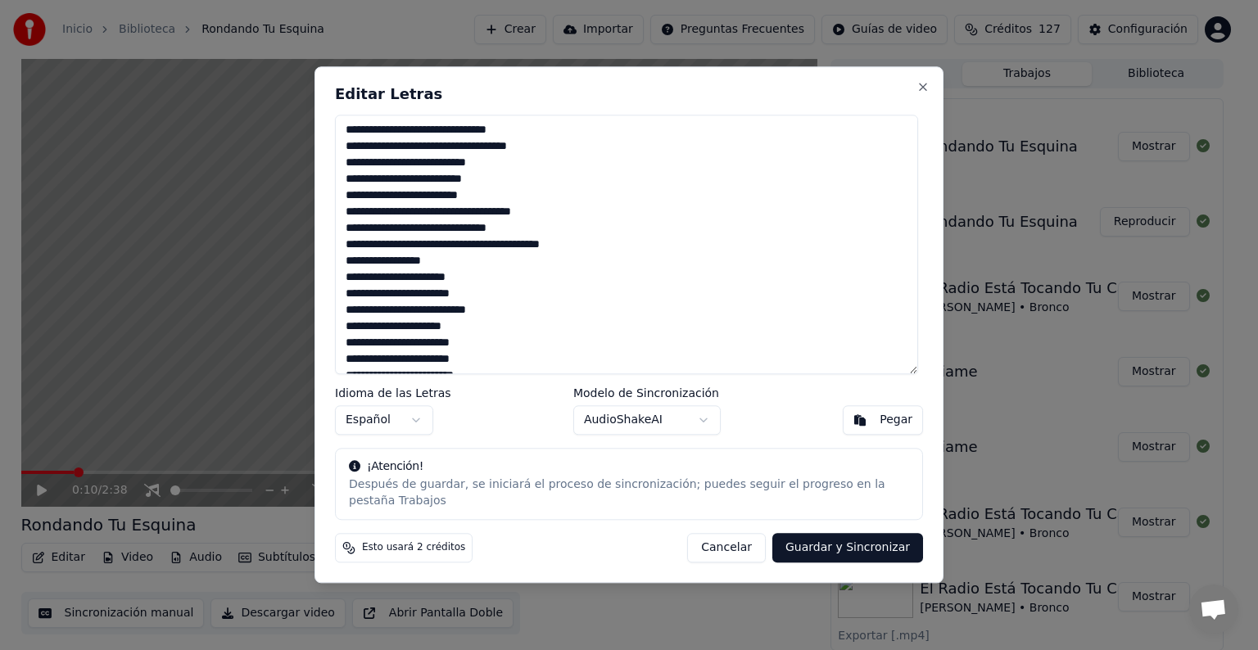
drag, startPoint x: 502, startPoint y: 374, endPoint x: 324, endPoint y: 79, distance: 344.9
click at [324, 79] on div "Editar Letras Idioma de las Letras Español Modelo de Sincronización AudioShakeA…" at bounding box center [628, 324] width 629 height 517
paste textarea "**********"
type textarea "**********"
click at [861, 540] on button "Guardar y Sincronizar" at bounding box center [847, 548] width 151 height 29
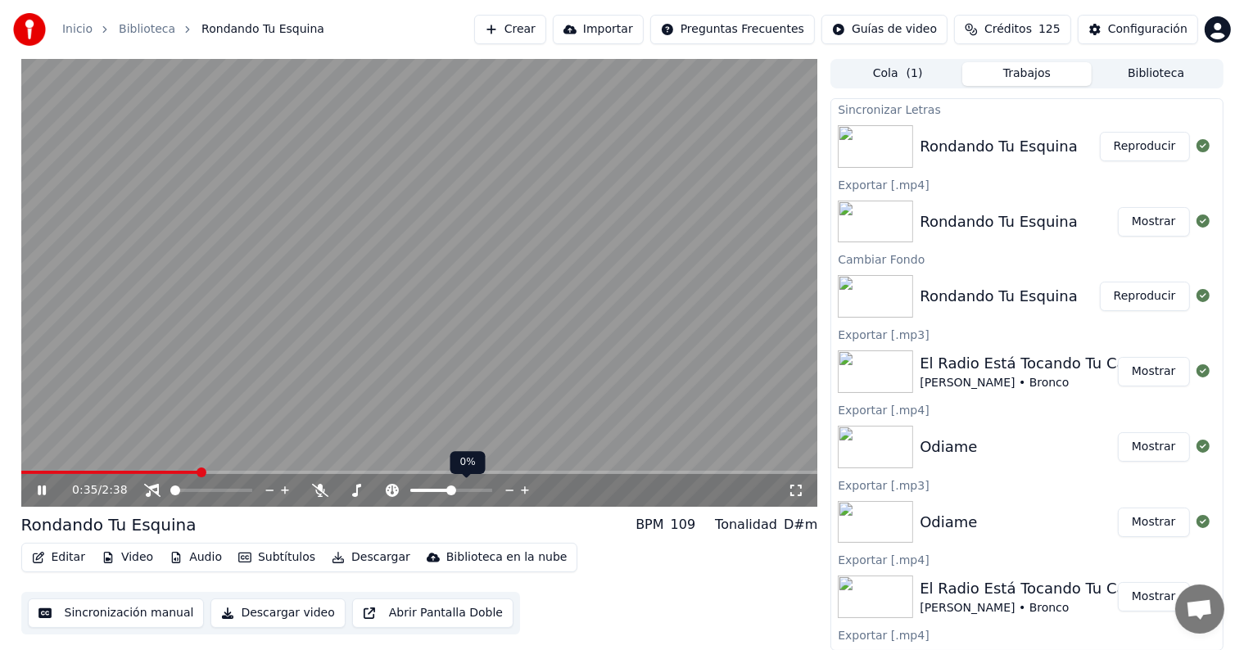
click at [510, 493] on icon at bounding box center [510, 490] width 16 height 16
click at [349, 564] on button "Descargar" at bounding box center [371, 557] width 92 height 23
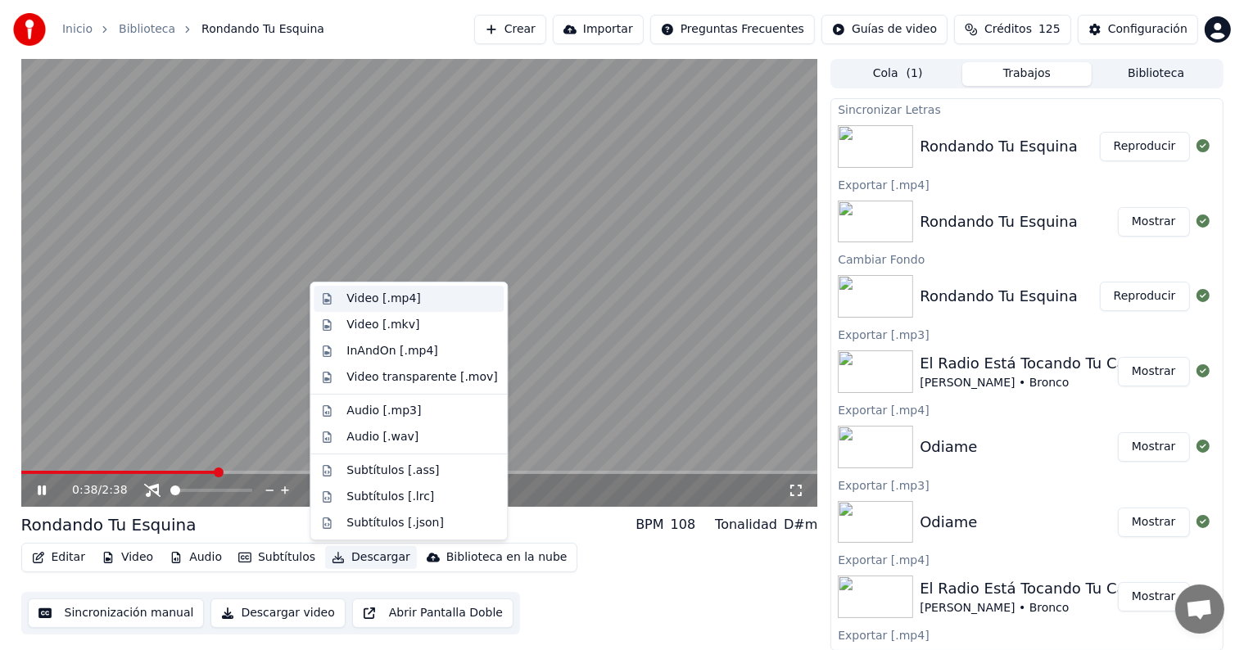
click at [386, 305] on div "Video [.mp4]" at bounding box center [383, 299] width 74 height 16
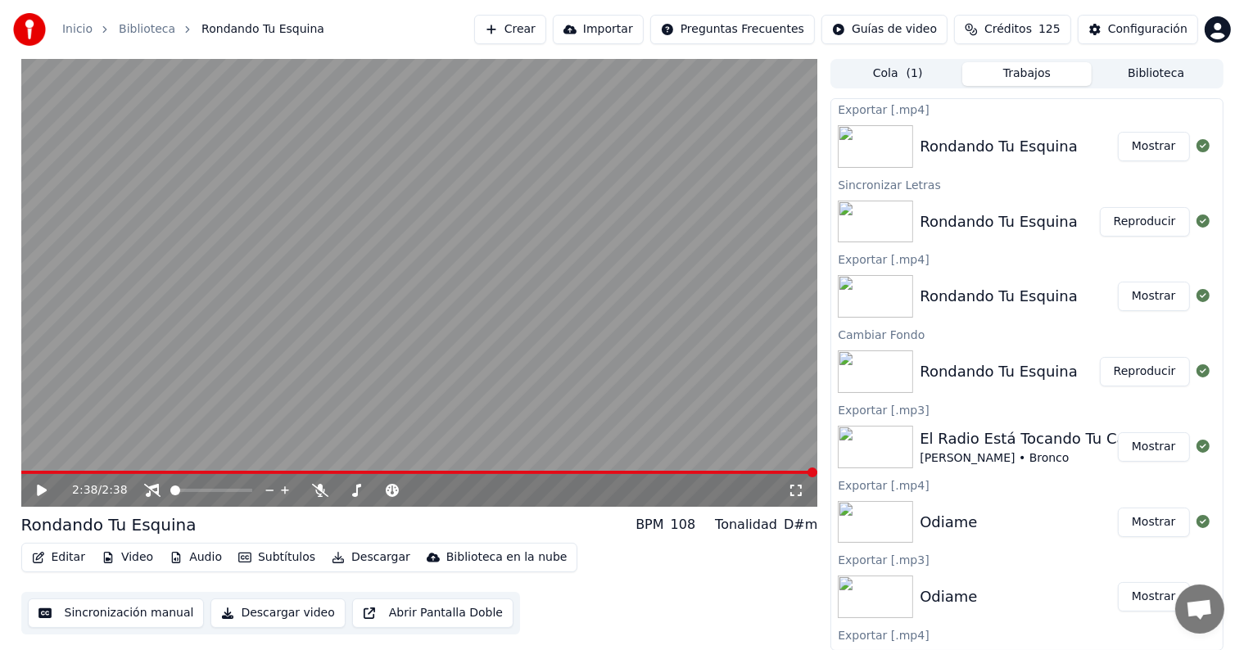
click at [24, 474] on span at bounding box center [419, 472] width 797 height 3
click at [131, 557] on button "Video" at bounding box center [127, 557] width 65 height 23
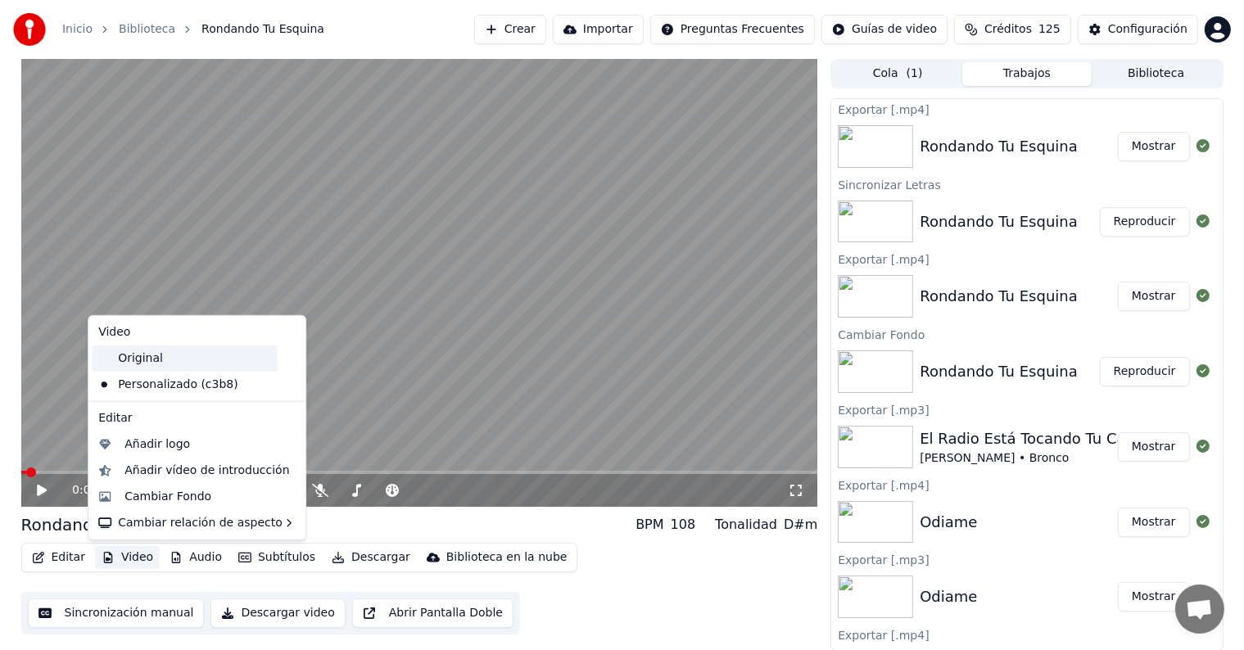
click at [174, 352] on div "Original" at bounding box center [185, 359] width 186 height 26
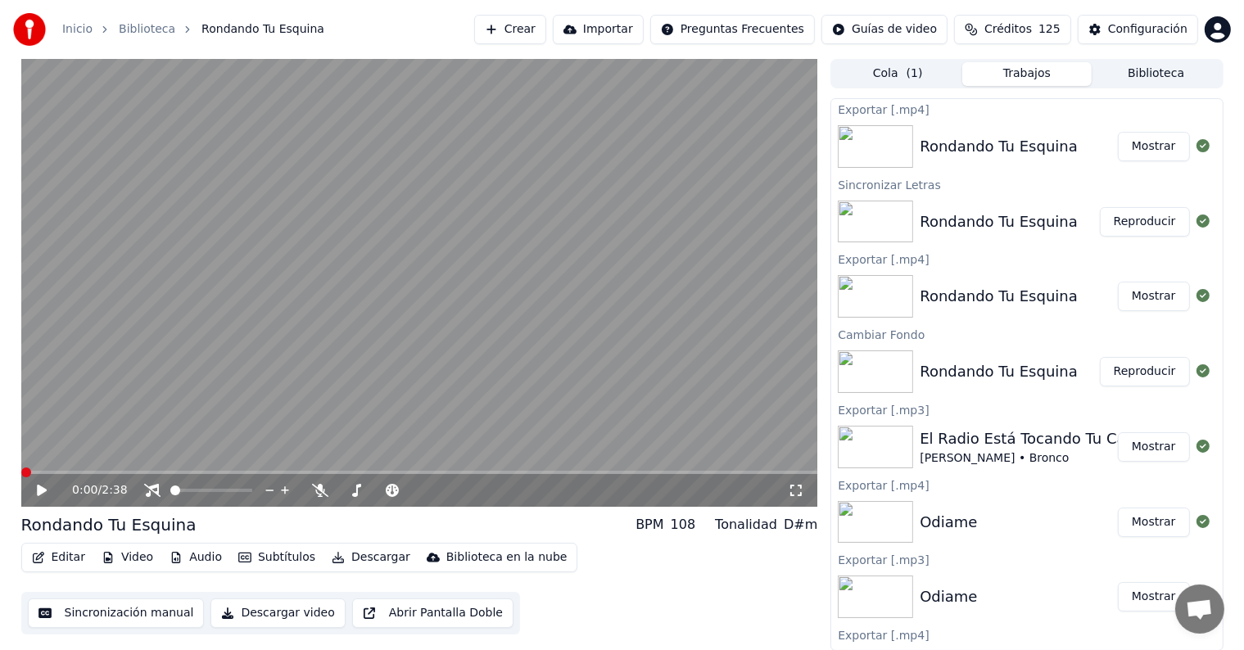
click at [33, 493] on div "0:00 / 2:38" at bounding box center [420, 490] width 784 height 16
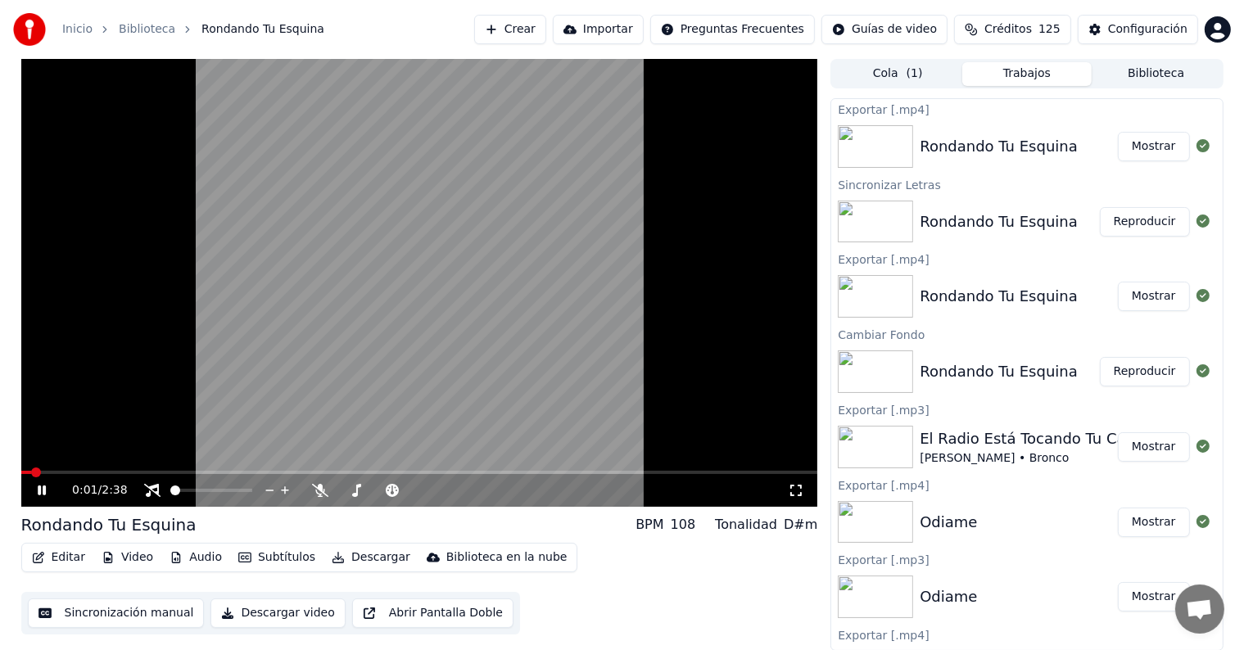
click at [33, 493] on div "0:01 / 2:38" at bounding box center [420, 490] width 784 height 16
click at [802, 493] on icon at bounding box center [796, 490] width 16 height 13
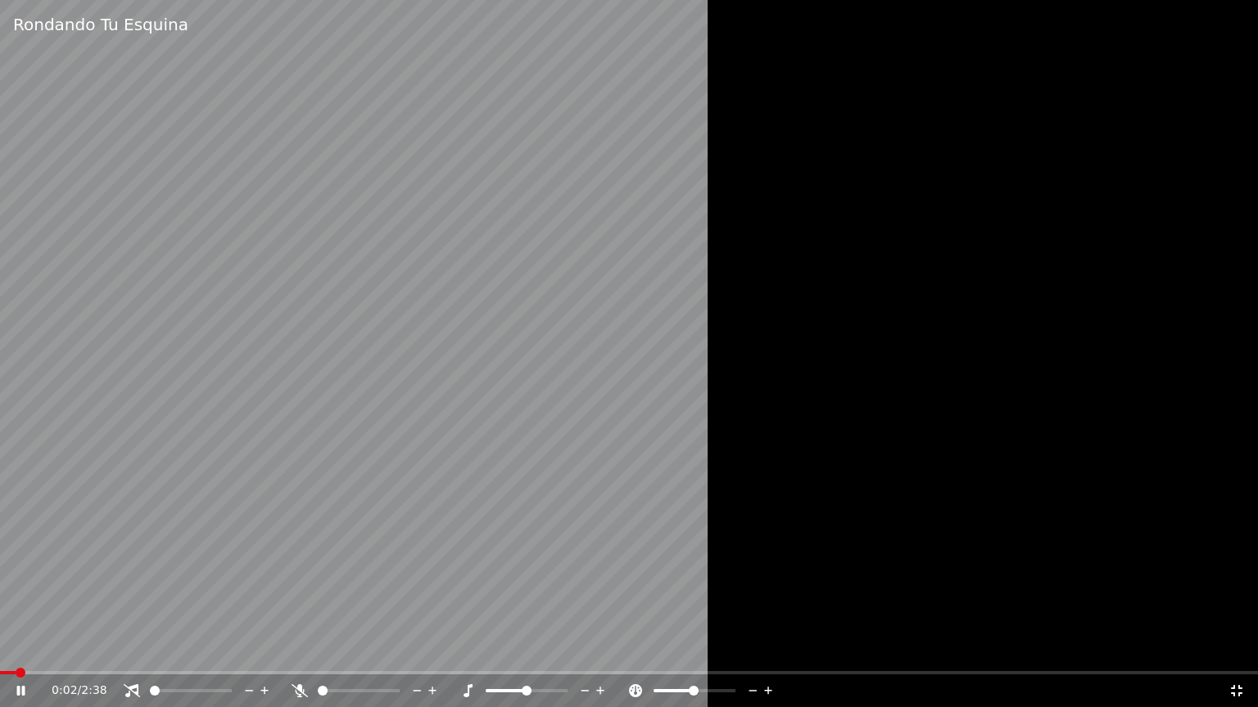
click at [15, 649] on span at bounding box center [8, 672] width 16 height 3
click at [20, 649] on icon at bounding box center [32, 690] width 38 height 13
click at [1235, 649] on icon at bounding box center [1236, 690] width 16 height 13
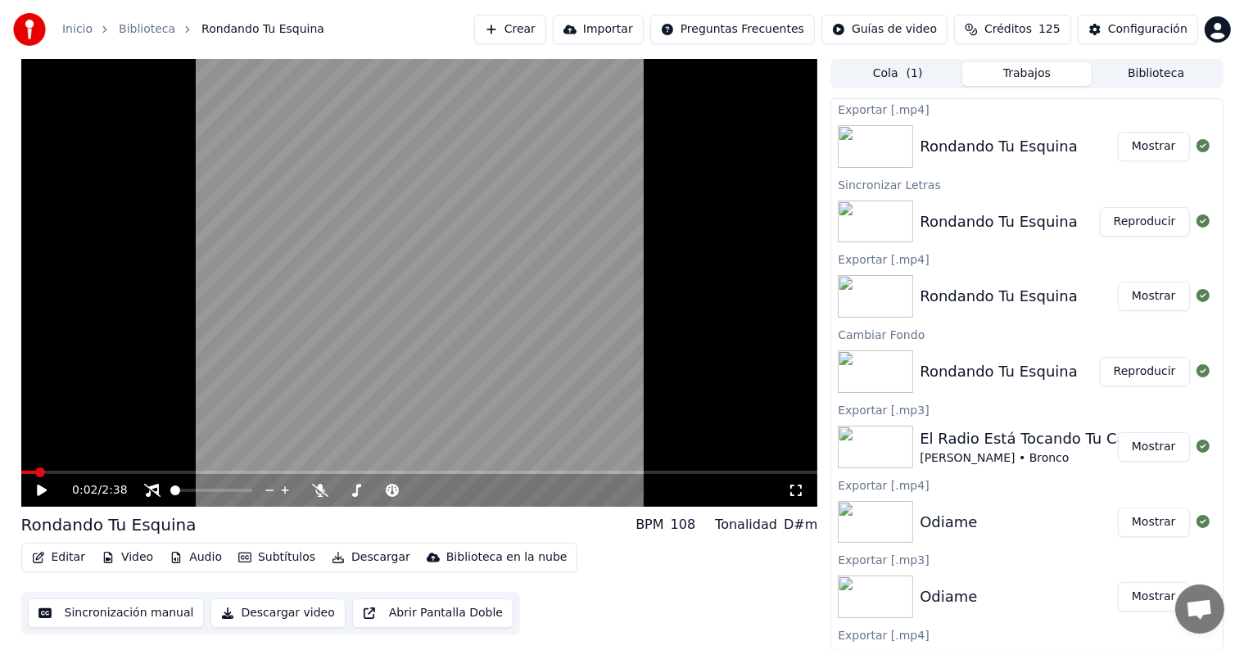
click at [38, 488] on icon at bounding box center [42, 490] width 10 height 11
click at [31, 472] on span at bounding box center [26, 472] width 10 height 3
click at [26, 469] on span at bounding box center [31, 473] width 10 height 10
click at [43, 492] on icon at bounding box center [42, 491] width 8 height 10
click at [803, 488] on icon at bounding box center [796, 490] width 16 height 13
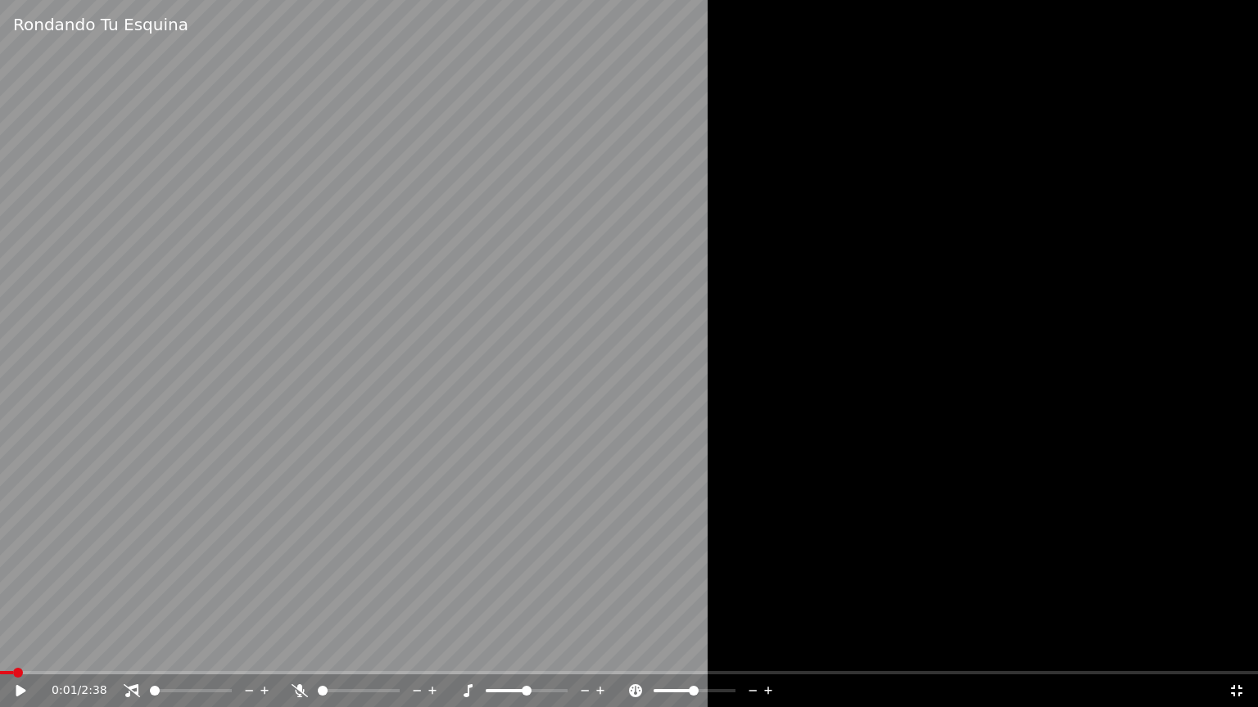
click at [1240, 649] on icon at bounding box center [1236, 690] width 16 height 13
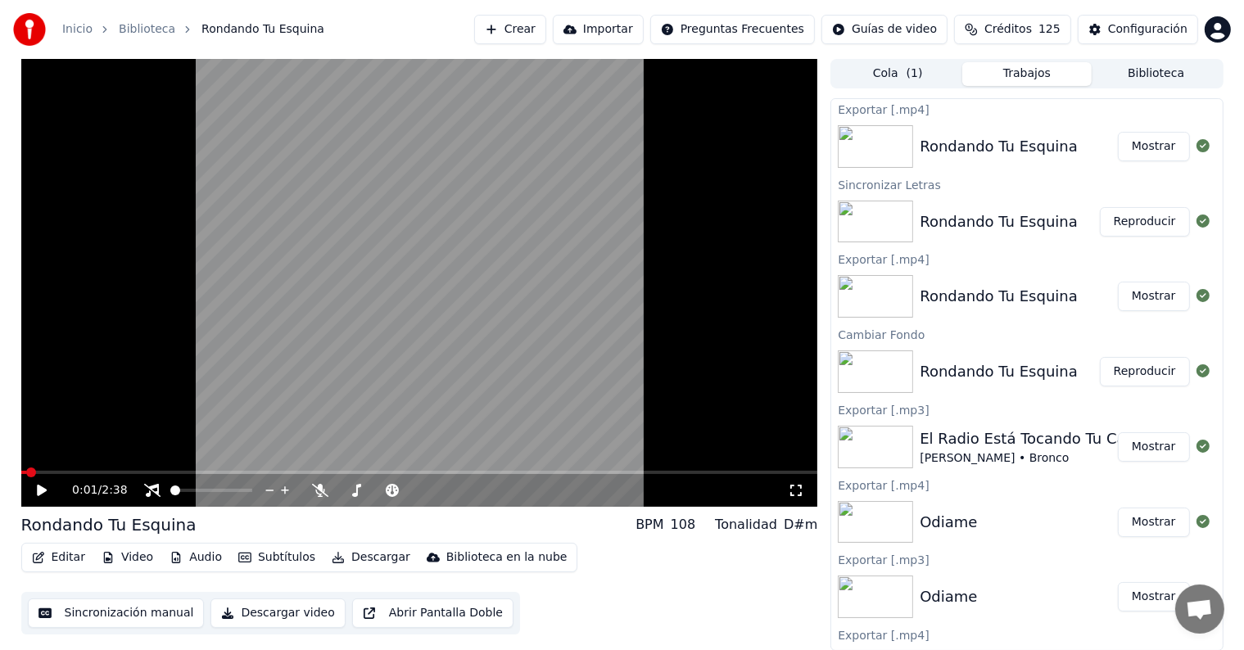
click at [25, 472] on span at bounding box center [23, 472] width 5 height 3
click at [39, 491] on icon at bounding box center [42, 490] width 10 height 11
click at [39, 491] on icon at bounding box center [42, 491] width 8 height 10
click at [1170, 69] on button "Biblioteca" at bounding box center [1155, 74] width 129 height 24
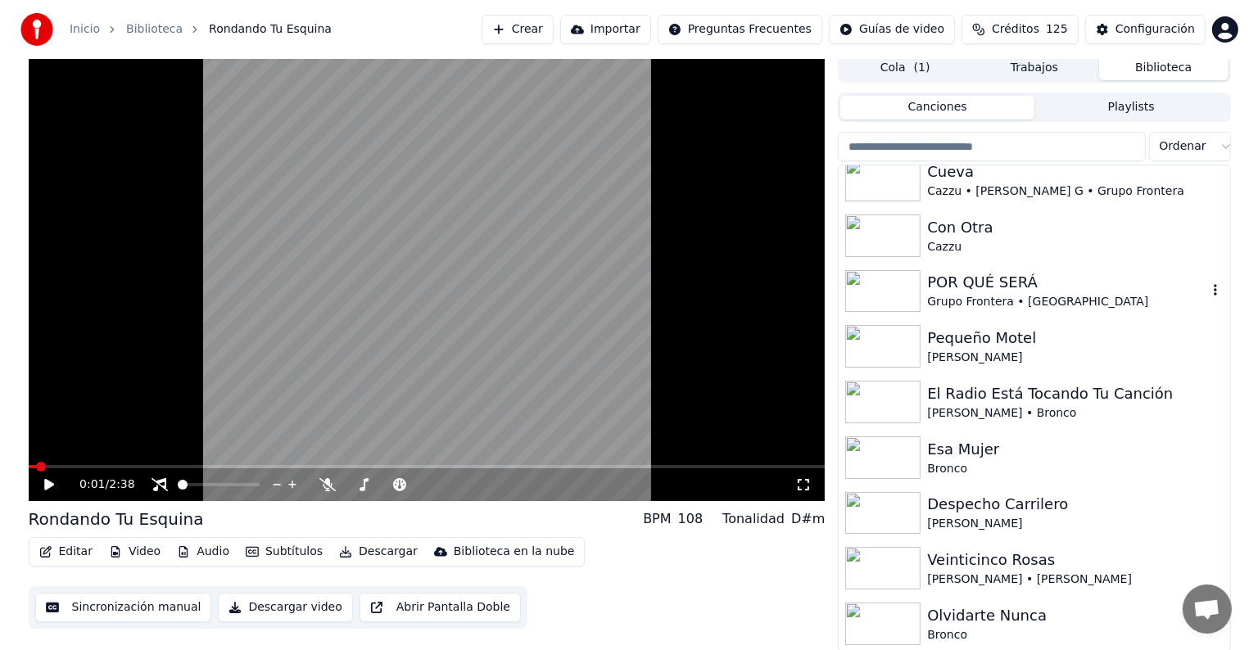
scroll to position [7, 0]
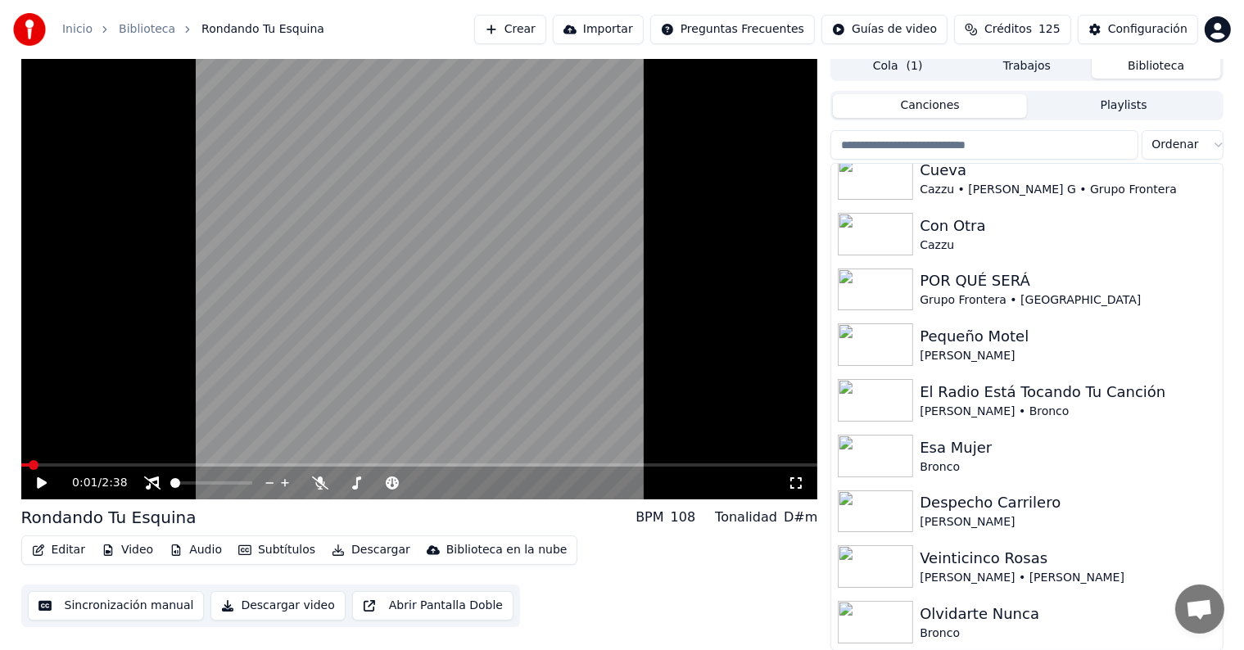
click at [621, 32] on button "Importar" at bounding box center [598, 29] width 91 height 29
click at [546, 22] on button "Crear" at bounding box center [510, 29] width 72 height 29
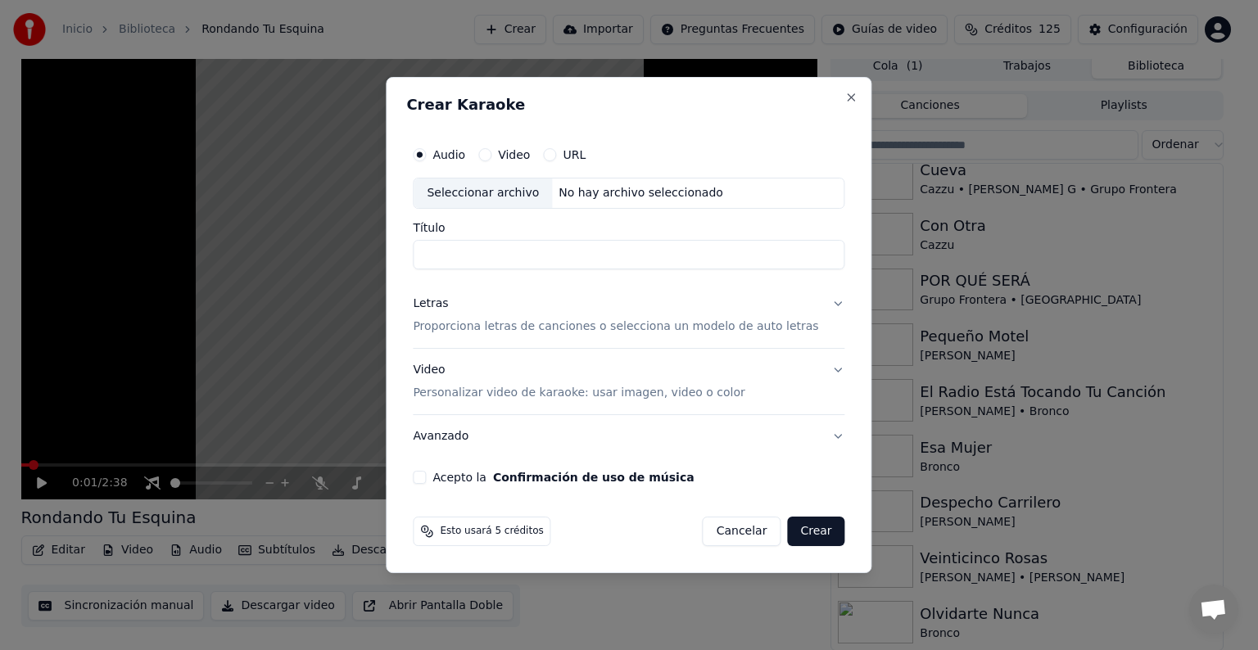
click at [585, 149] on label "URL" at bounding box center [573, 154] width 23 height 11
click at [556, 148] on button "URL" at bounding box center [549, 154] width 13 height 13
click at [568, 251] on input "Título" at bounding box center [628, 255] width 431 height 29
paste input "**********"
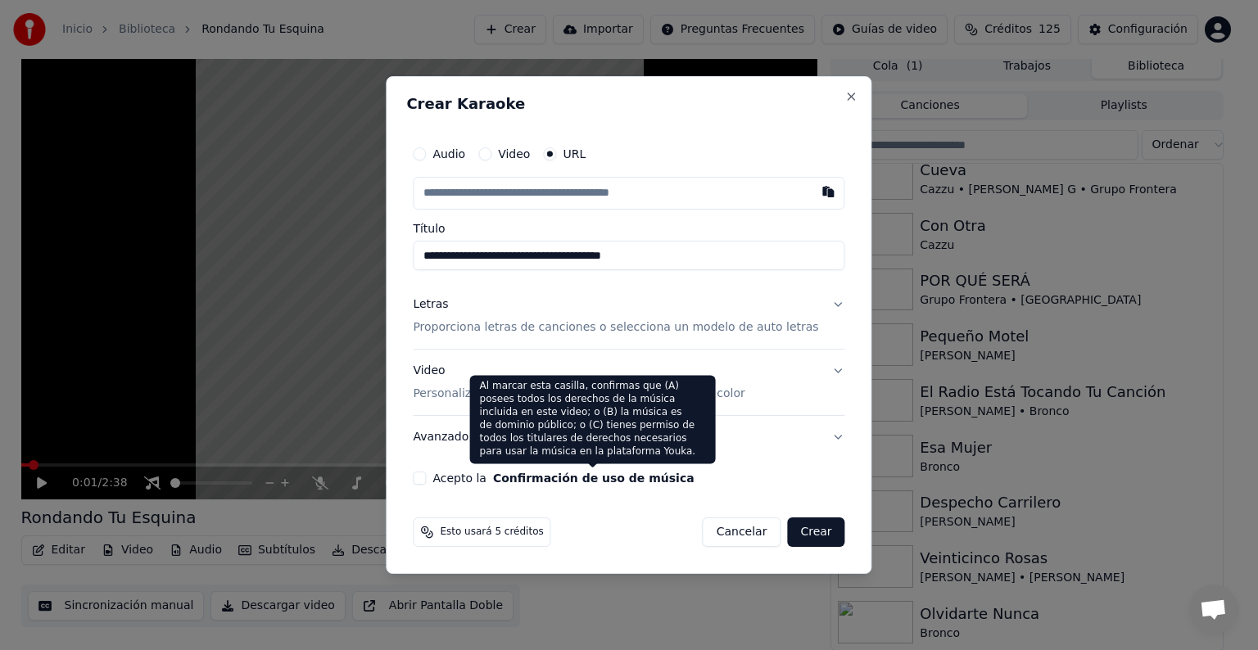
type input "**********"
click at [612, 476] on button "Confirmación de uso de música" at bounding box center [593, 477] width 201 height 11
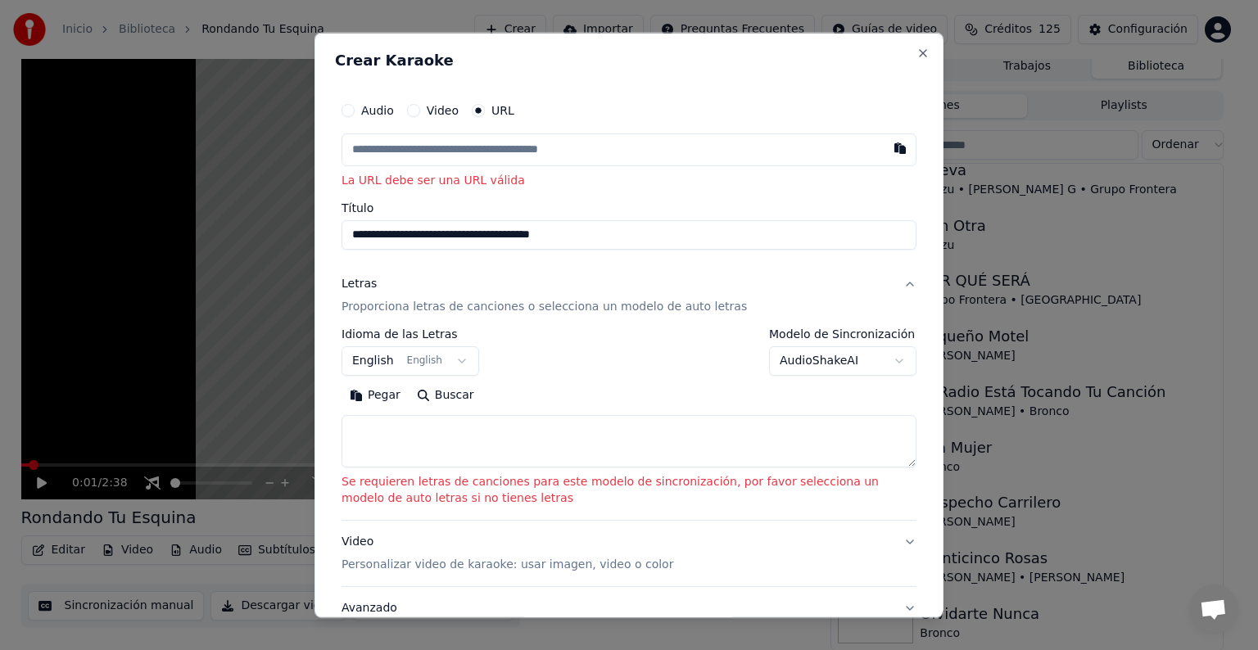
click at [409, 371] on button "English English" at bounding box center [410, 360] width 138 height 29
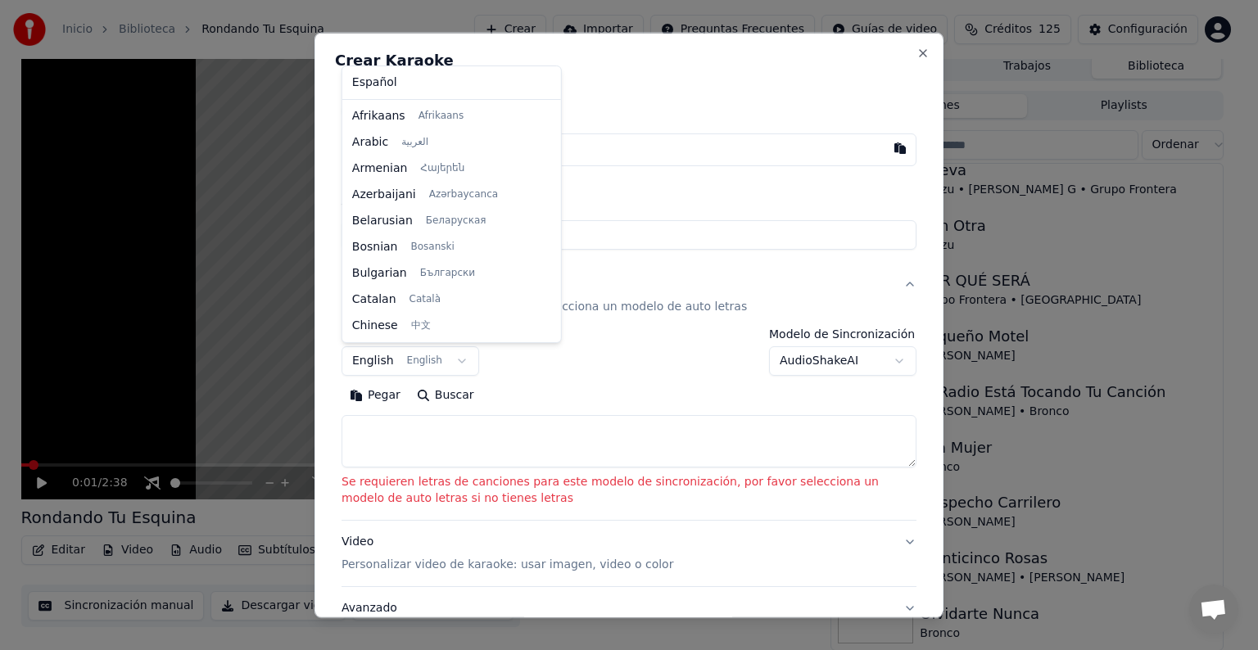
scroll to position [131, 0]
select select "**"
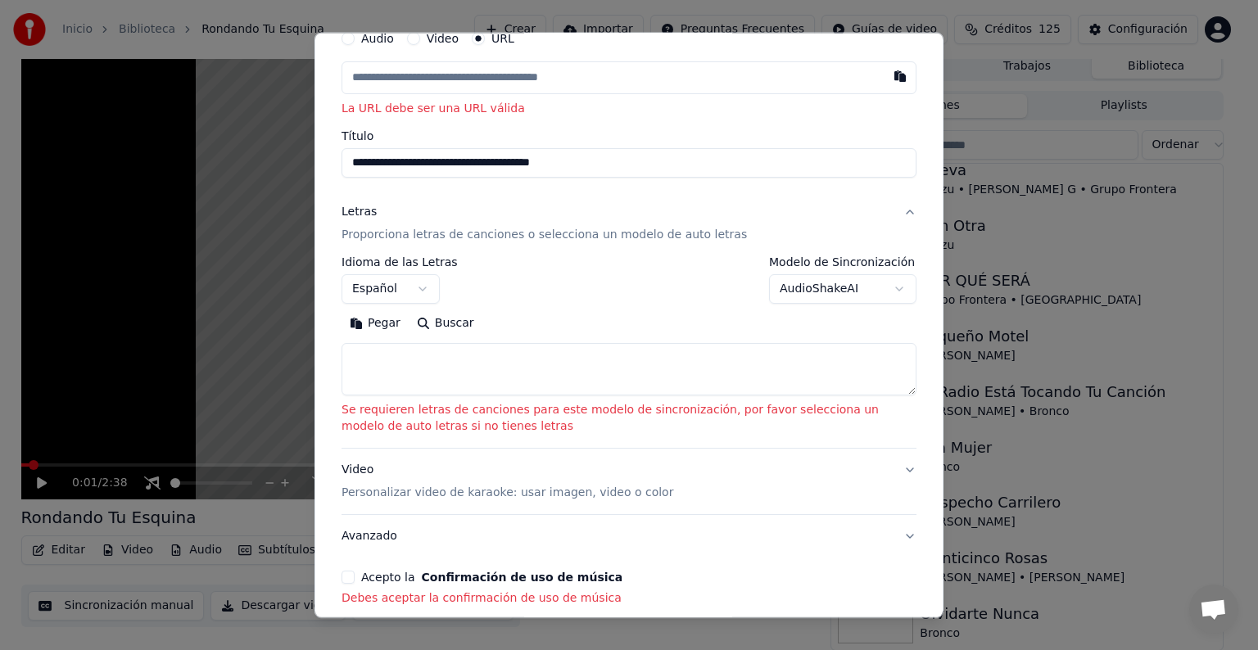
scroll to position [149, 0]
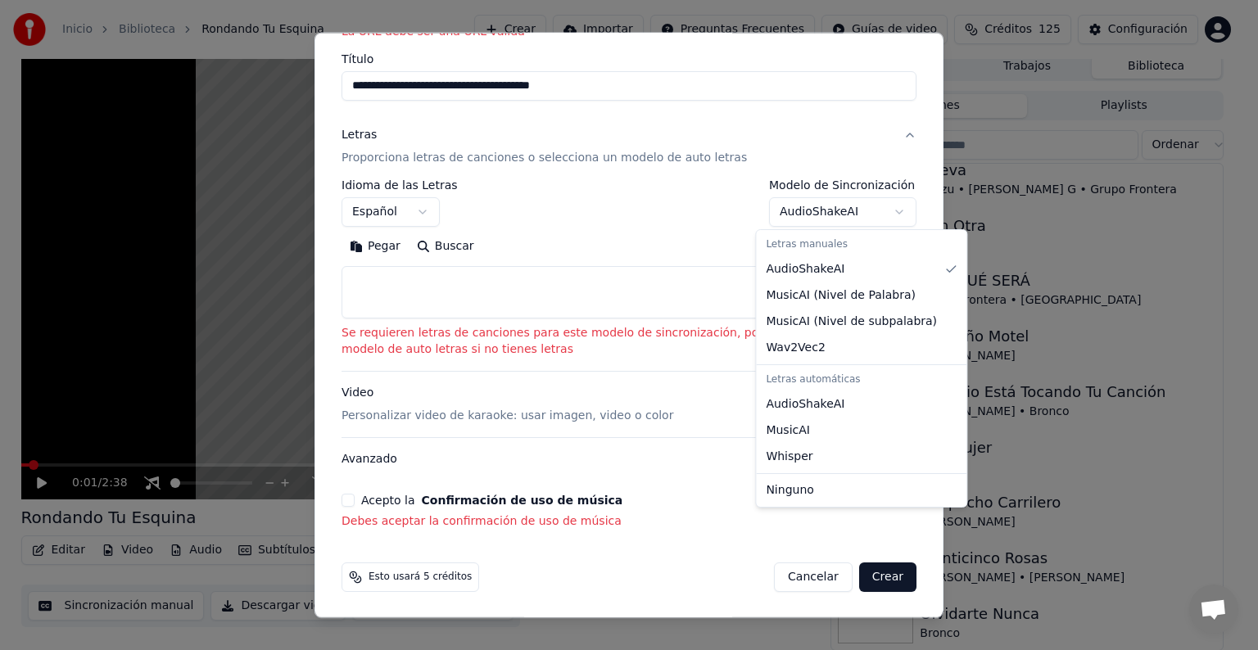
click at [866, 206] on body "**********" at bounding box center [622, 318] width 1244 height 650
select select "**********"
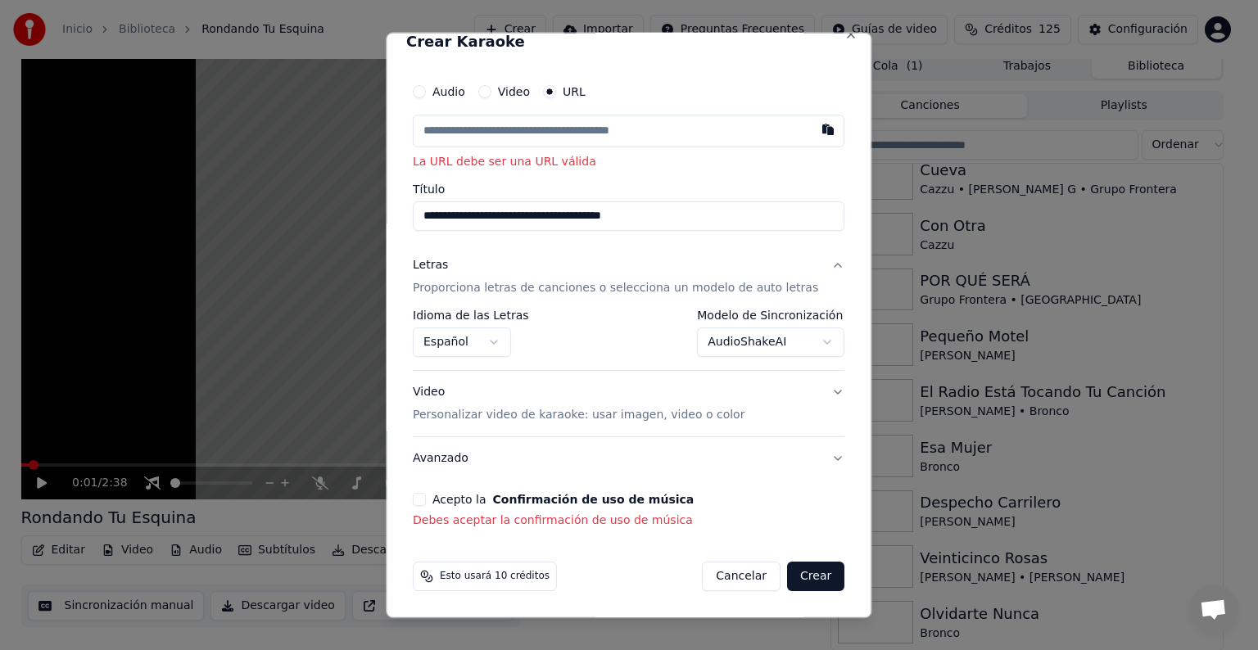
scroll to position [18, 0]
click at [793, 575] on button "Crear" at bounding box center [815, 576] width 57 height 29
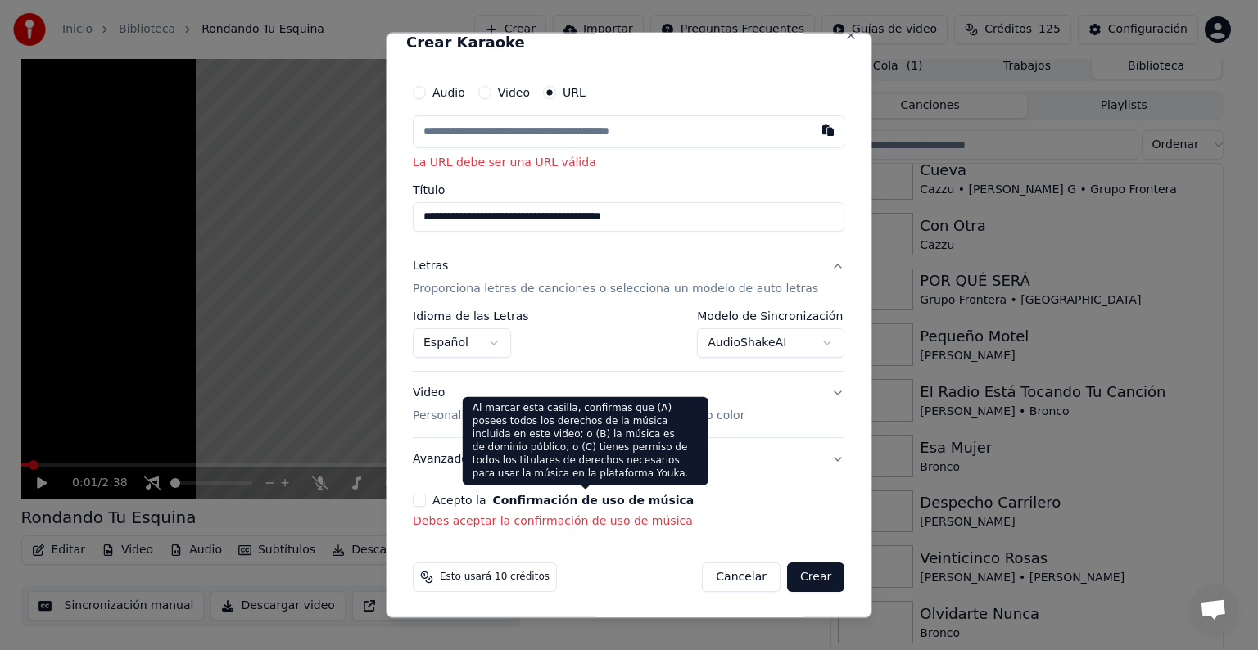
click at [565, 497] on button "Confirmación de uso de música" at bounding box center [593, 500] width 201 height 11
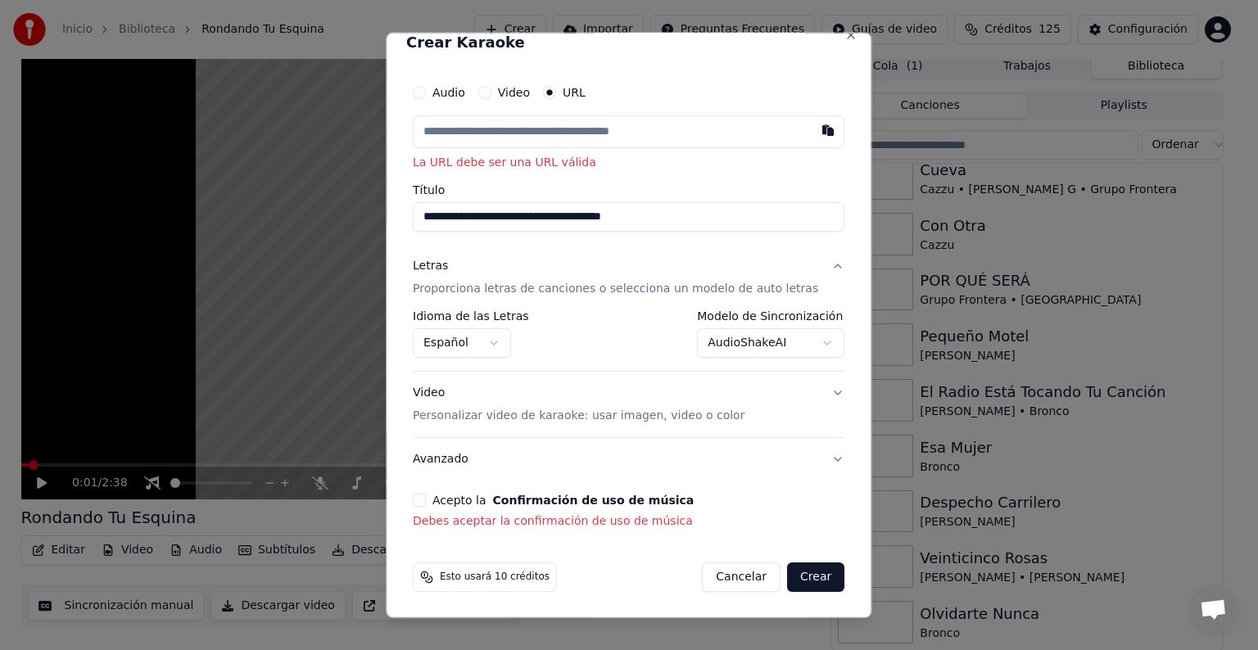
click at [423, 499] on div "**********" at bounding box center [628, 303] width 445 height 467
click at [426, 495] on button "Acepto la Confirmación de uso de música" at bounding box center [419, 500] width 13 height 13
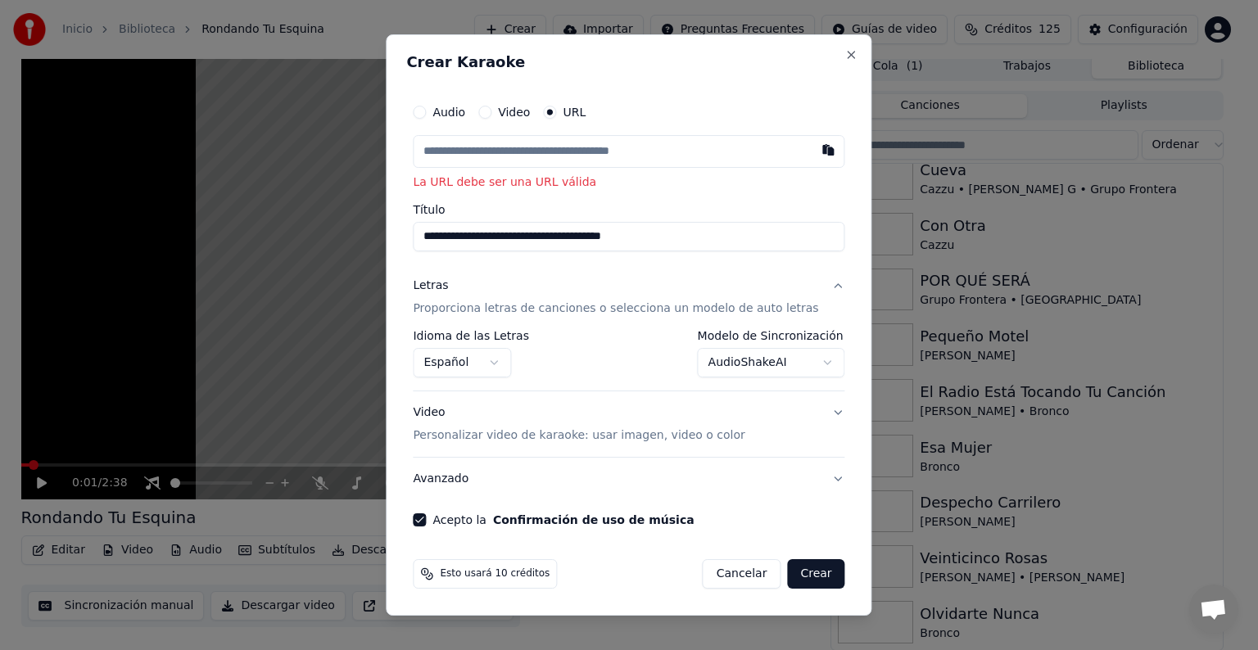
click at [807, 580] on button "Crear" at bounding box center [815, 573] width 57 height 29
click at [648, 150] on input "text" at bounding box center [628, 151] width 431 height 33
paste input "**********"
type input "**********"
click at [802, 571] on button "Crear" at bounding box center [815, 573] width 57 height 29
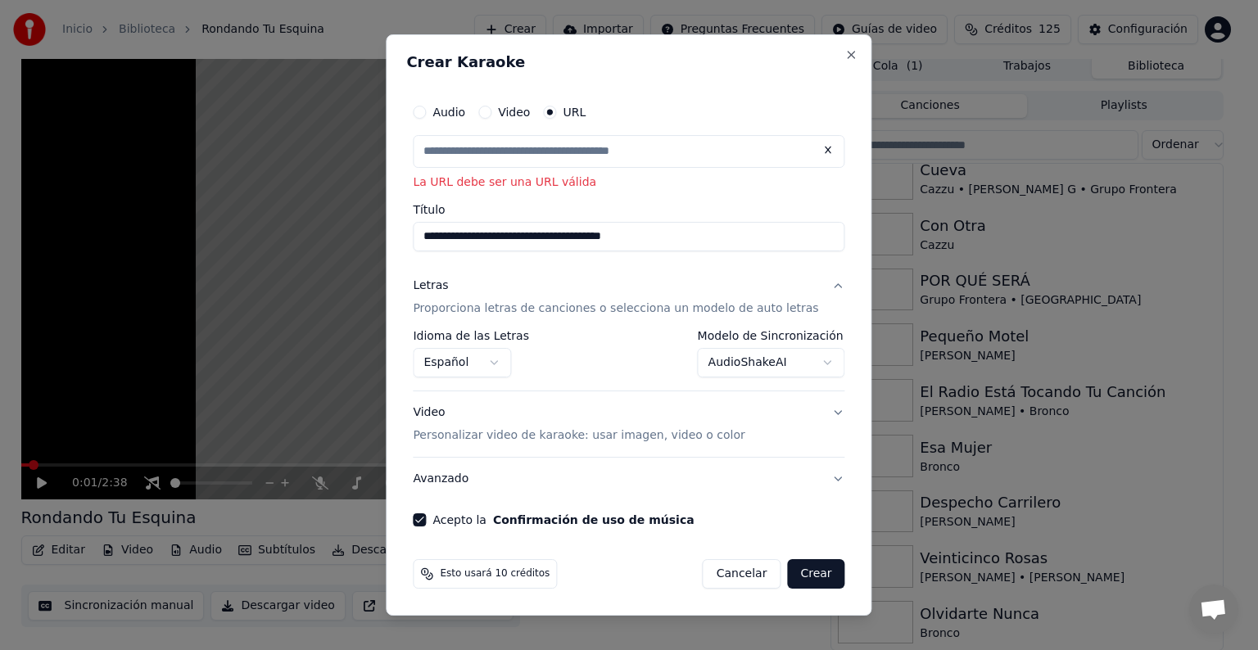
type input "**********"
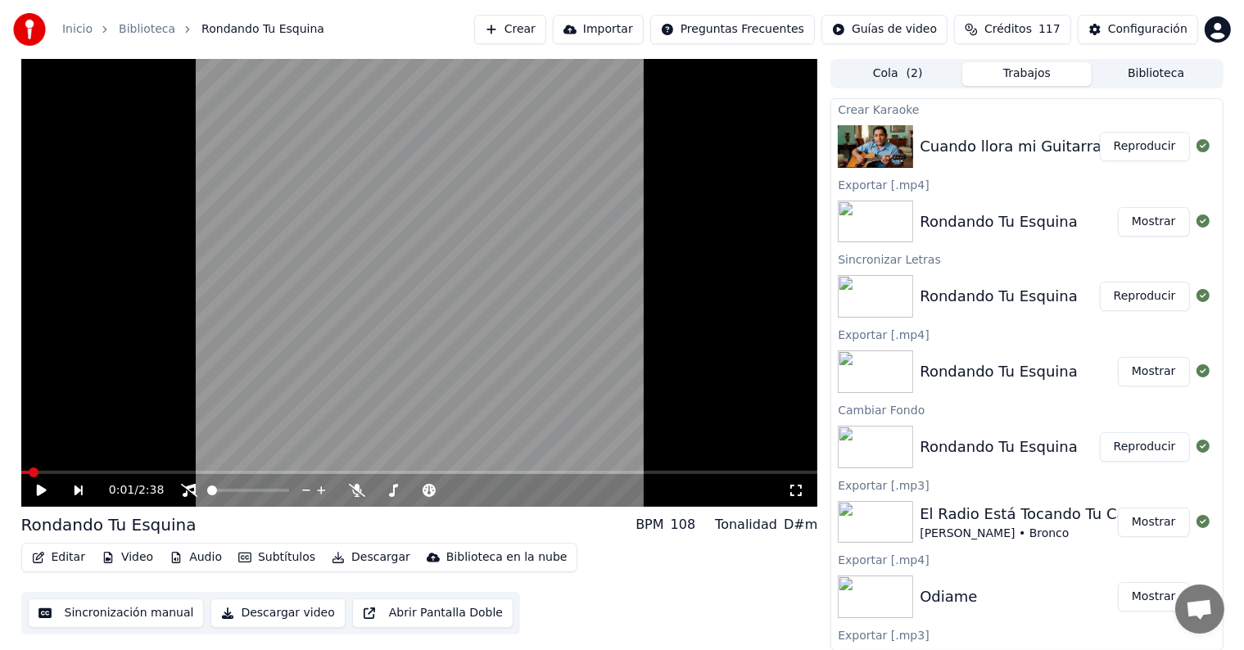
click at [1127, 142] on button "Reproducir" at bounding box center [1145, 146] width 90 height 29
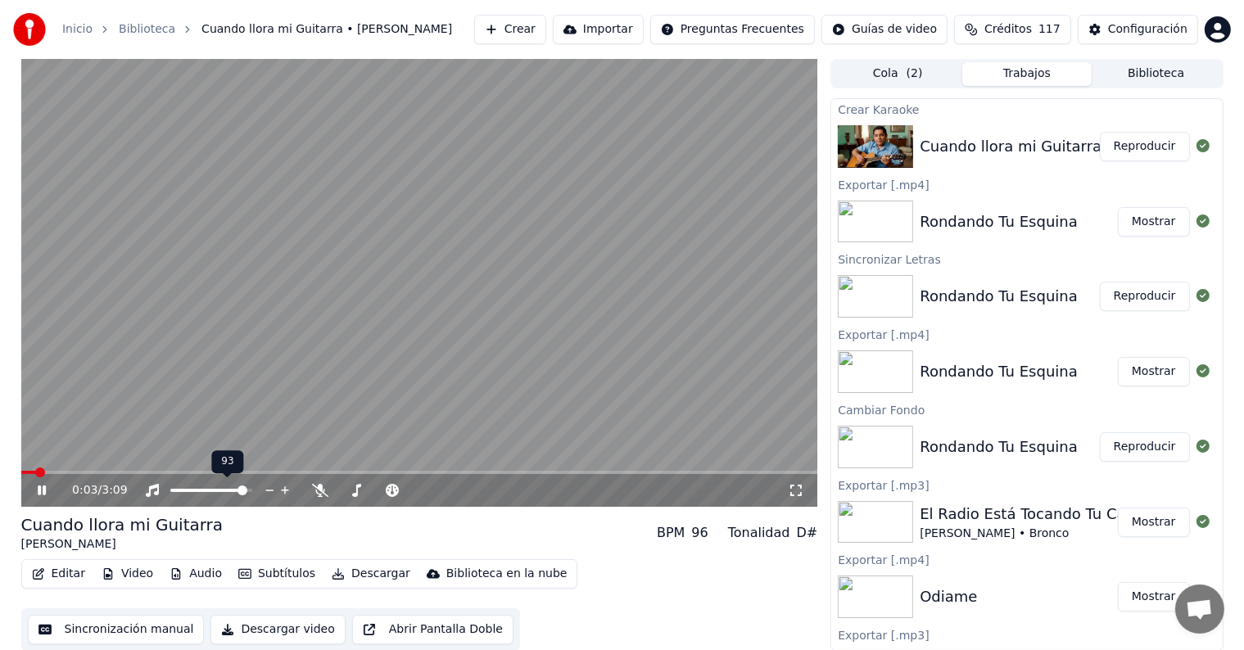
click at [247, 491] on span at bounding box center [242, 491] width 10 height 10
click at [134, 579] on button "Video" at bounding box center [127, 573] width 65 height 23
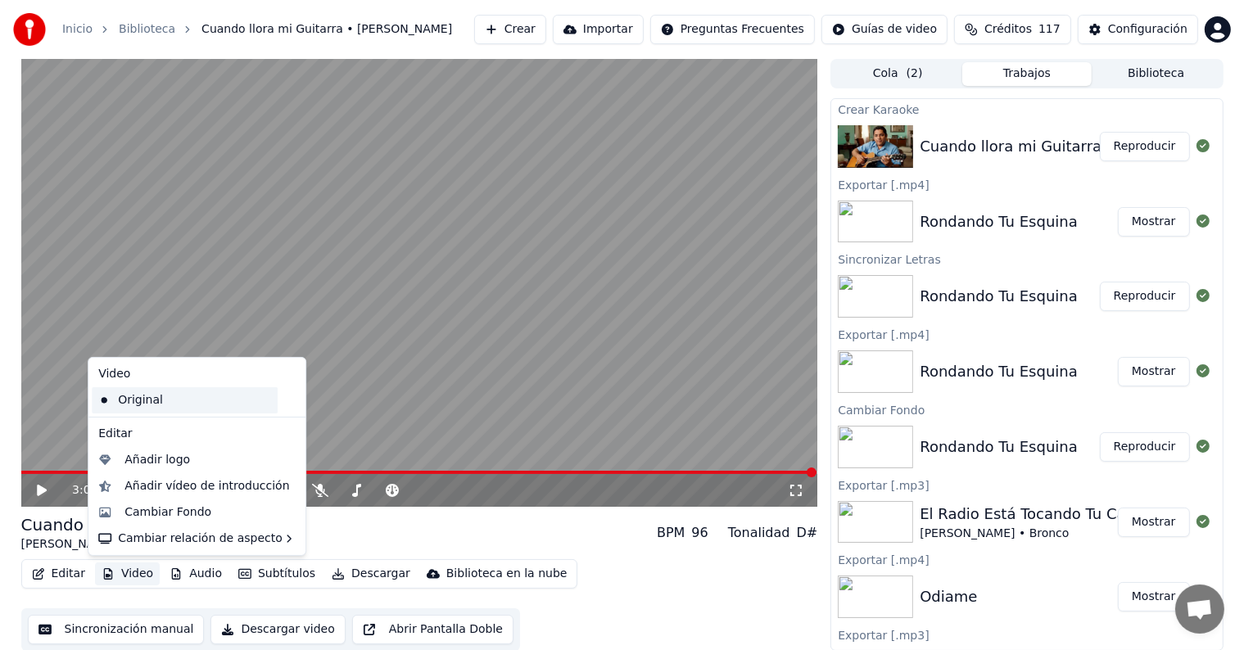
click at [150, 409] on div "Original" at bounding box center [185, 400] width 186 height 26
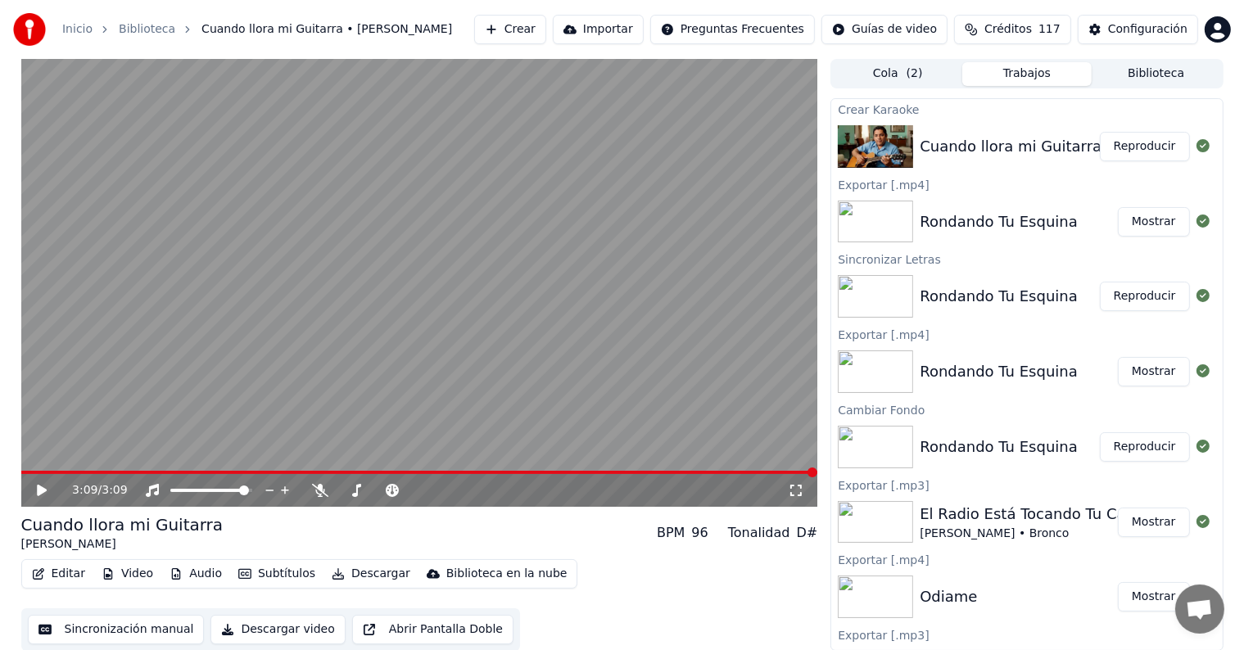
click at [147, 576] on button "Video" at bounding box center [127, 573] width 65 height 23
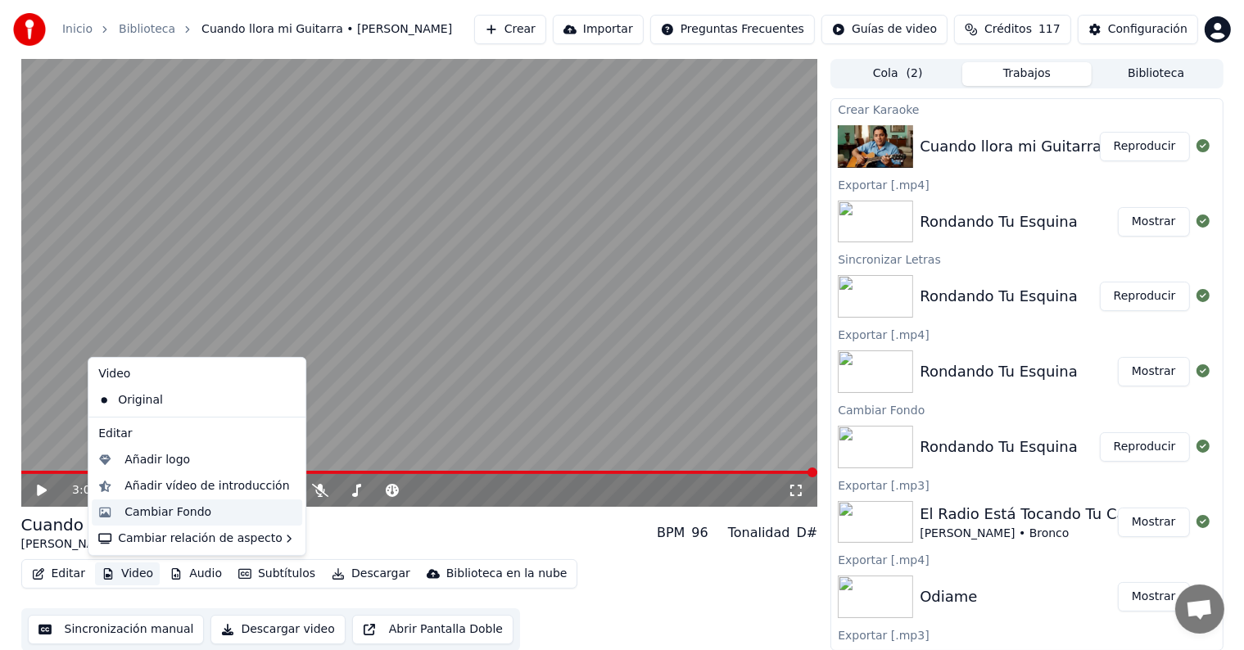
click at [172, 506] on div "Cambiar Fondo" at bounding box center [167, 512] width 87 height 16
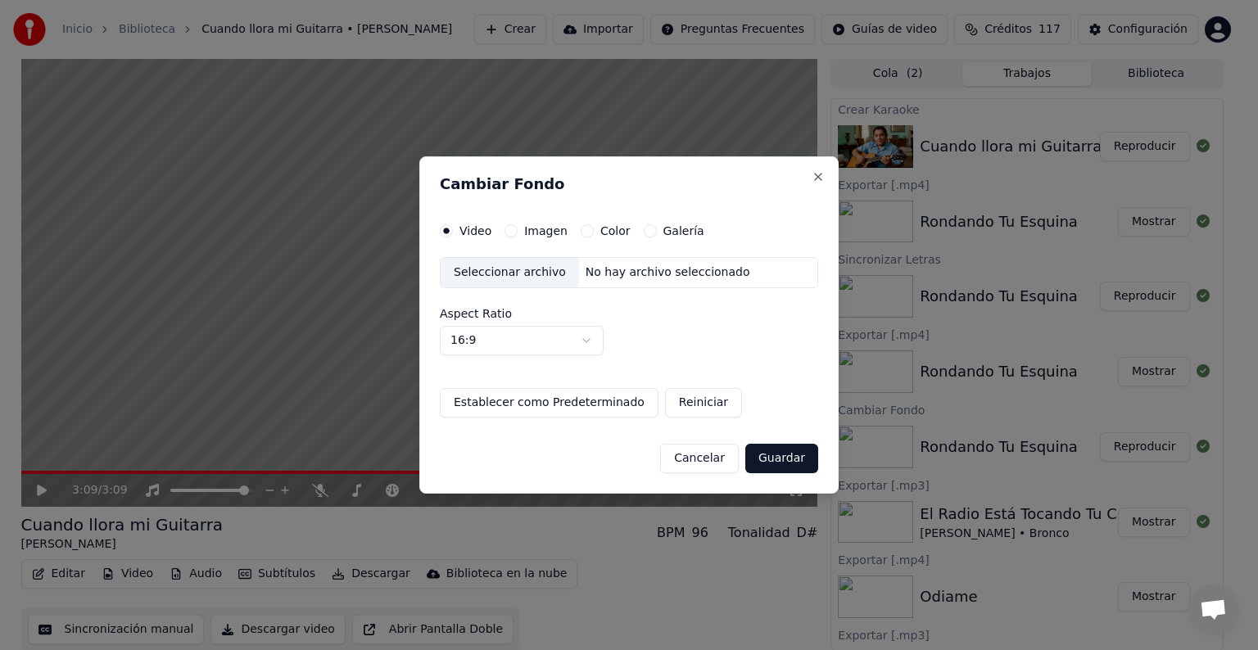
click at [523, 282] on div "Seleccionar archivo" at bounding box center [509, 272] width 138 height 29
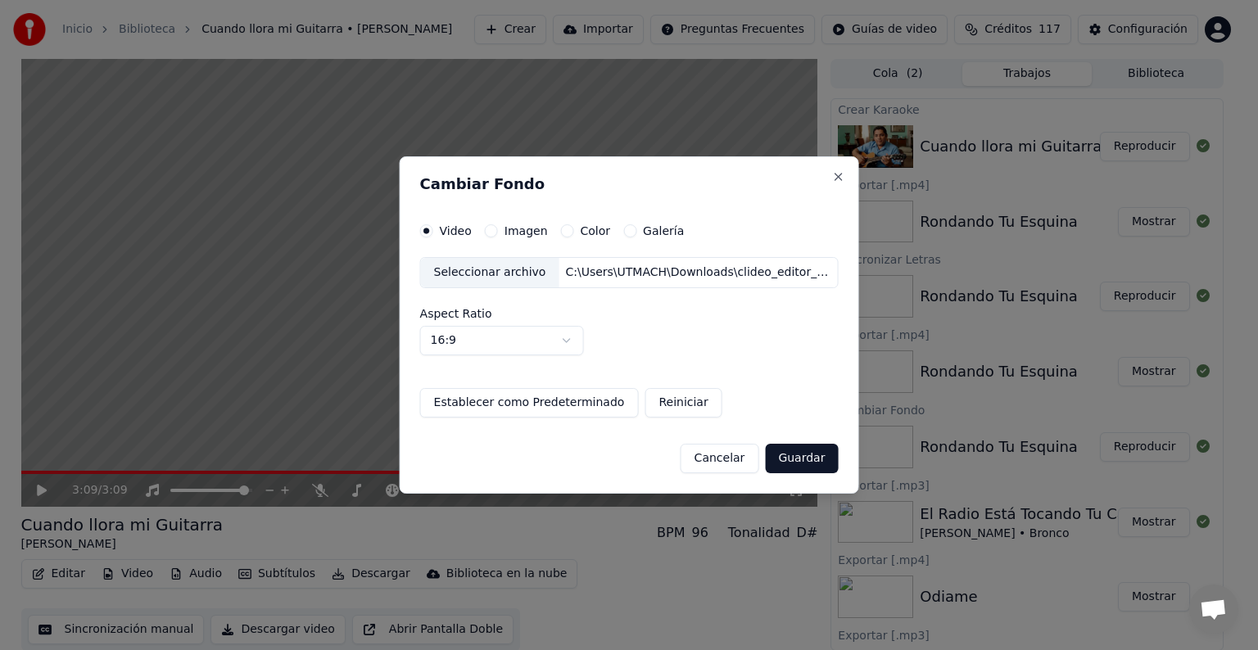
click at [787, 456] on button "Guardar" at bounding box center [801, 458] width 73 height 29
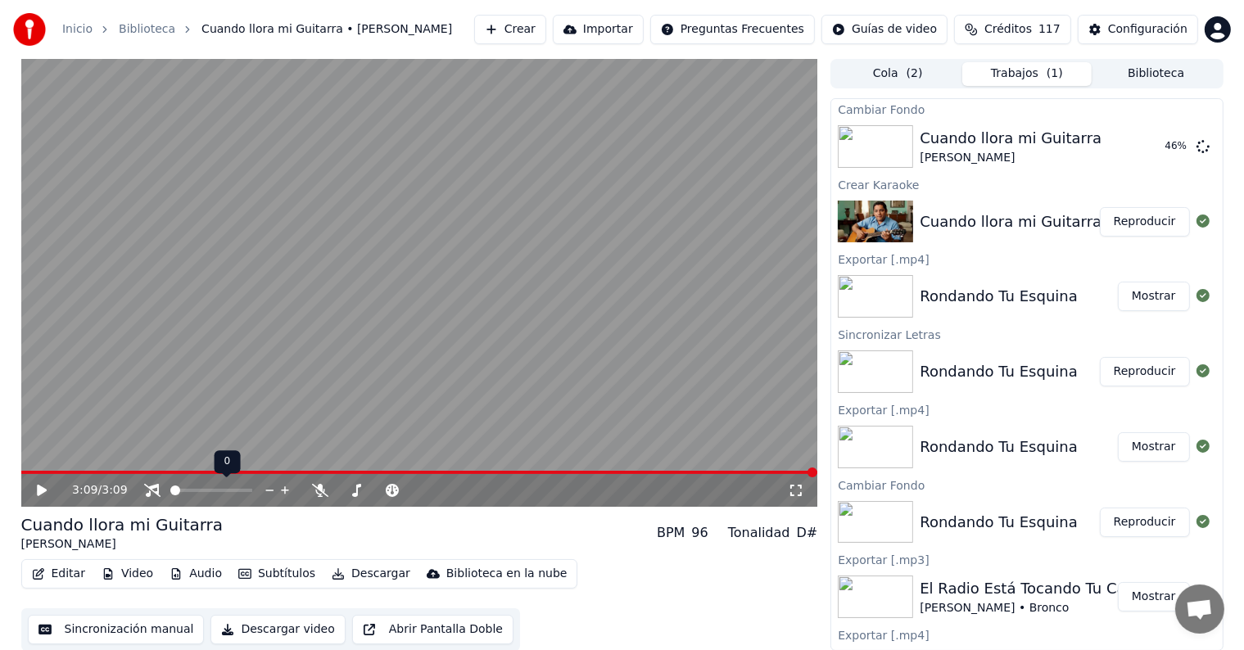
click at [170, 495] on span at bounding box center [175, 491] width 10 height 10
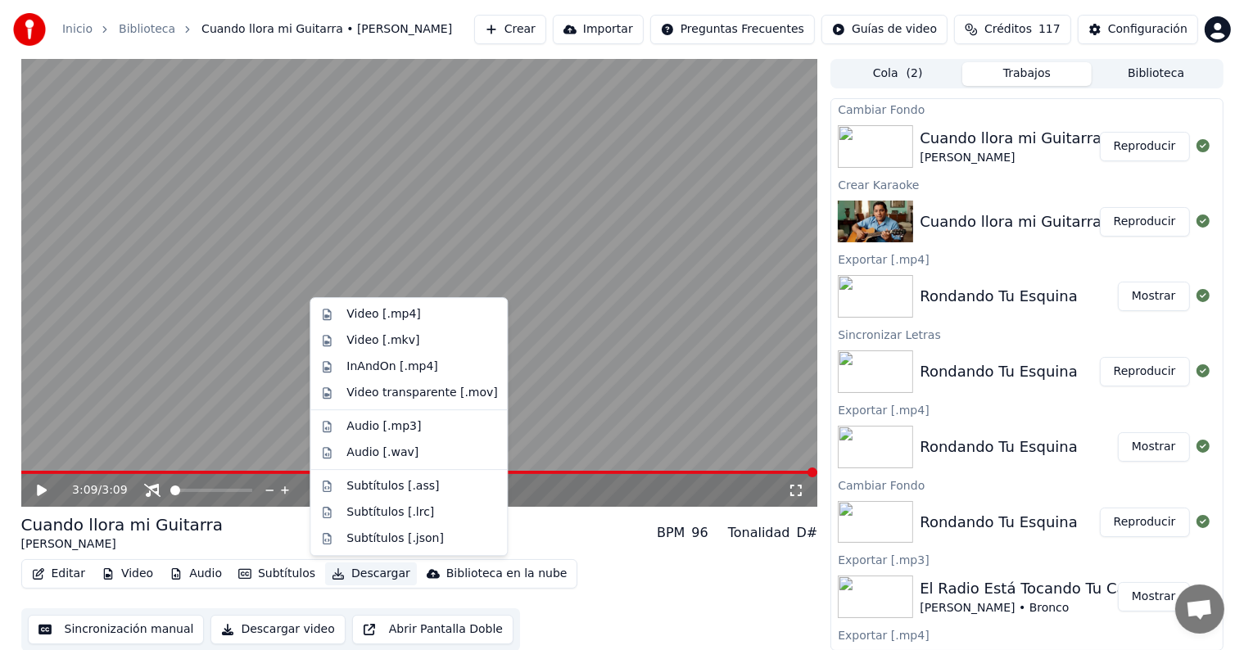
click at [348, 577] on button "Descargar" at bounding box center [371, 573] width 92 height 23
click at [390, 323] on div "Video [.mp4]" at bounding box center [409, 314] width 190 height 26
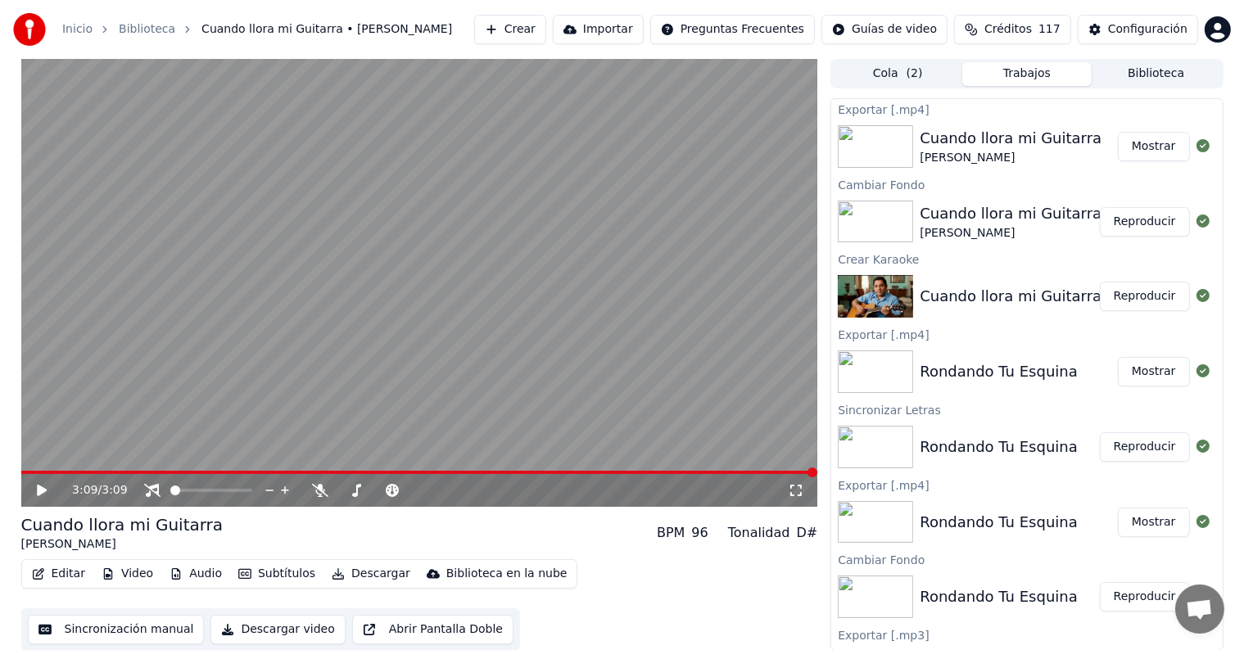
click at [1146, 142] on button "Mostrar" at bounding box center [1154, 146] width 72 height 29
click at [130, 580] on button "Video" at bounding box center [127, 573] width 65 height 23
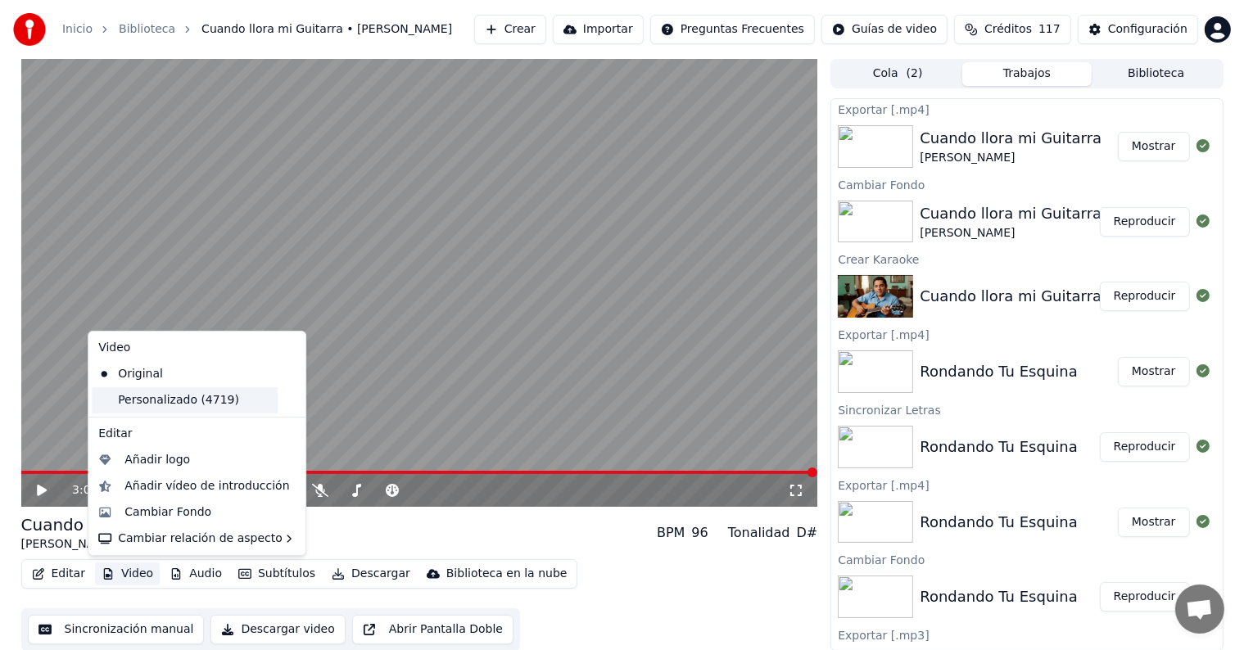
click at [134, 407] on div "Personalizado (4719)" at bounding box center [185, 400] width 186 height 26
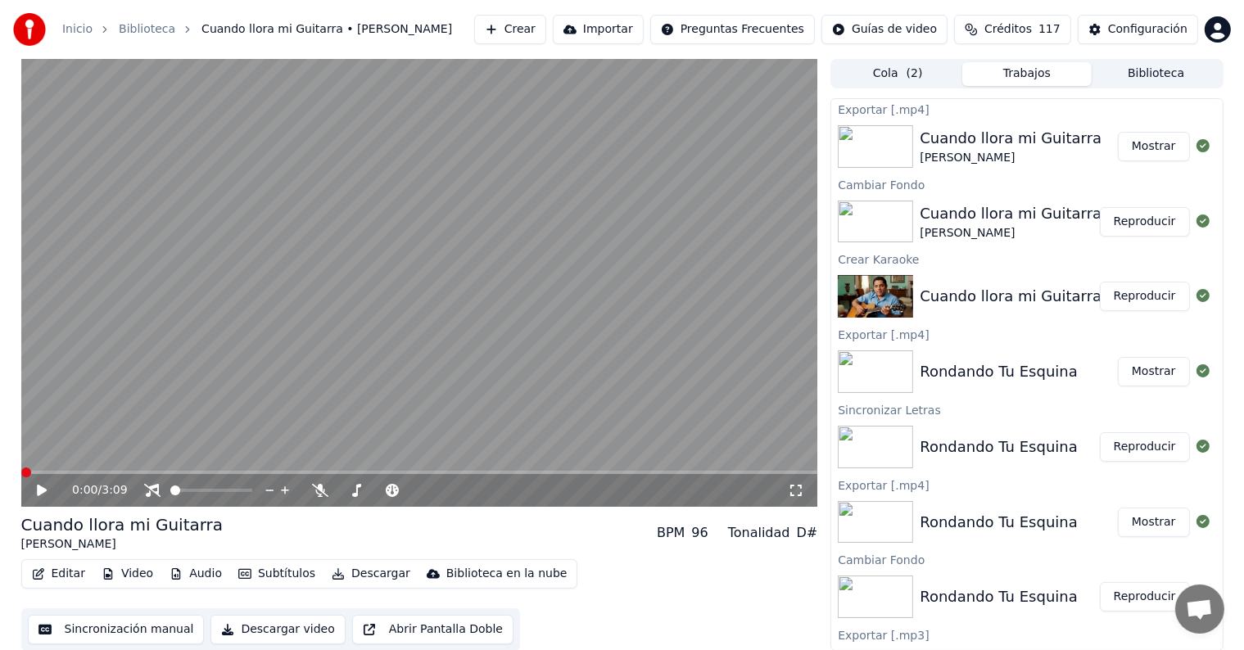
click at [42, 491] on icon at bounding box center [42, 490] width 10 height 11
click at [42, 491] on icon at bounding box center [53, 490] width 38 height 13
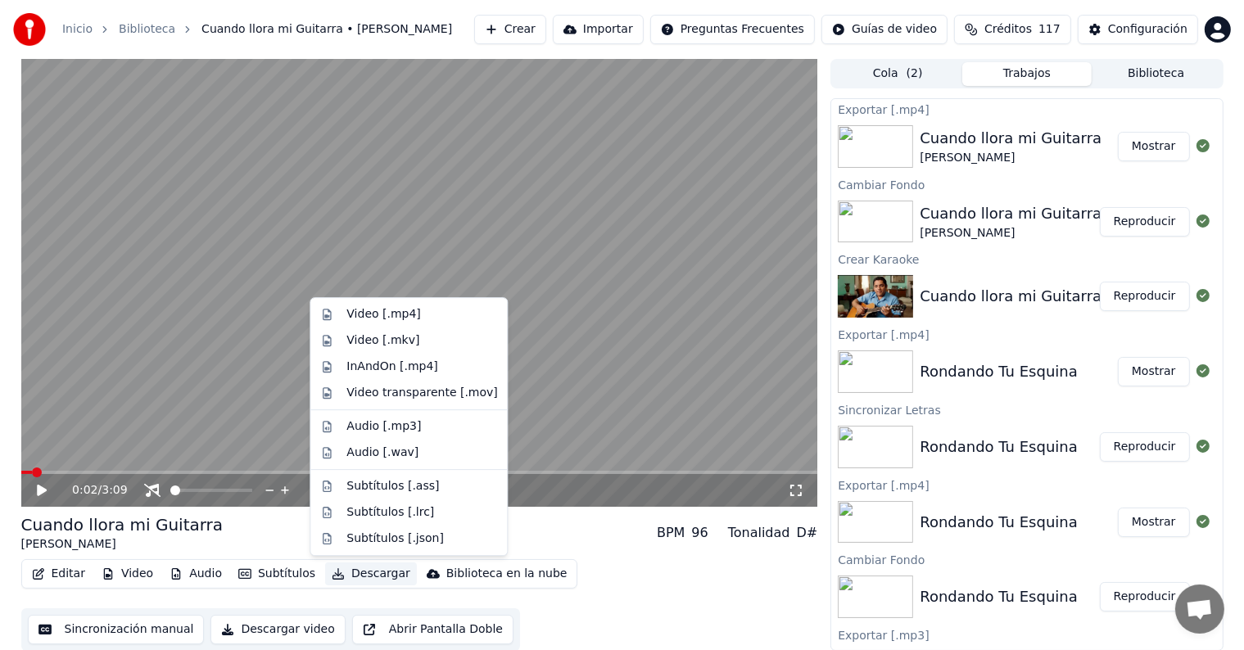
click at [346, 571] on button "Descargar" at bounding box center [371, 573] width 92 height 23
click at [417, 322] on div "Video [.mp4]" at bounding box center [421, 314] width 151 height 16
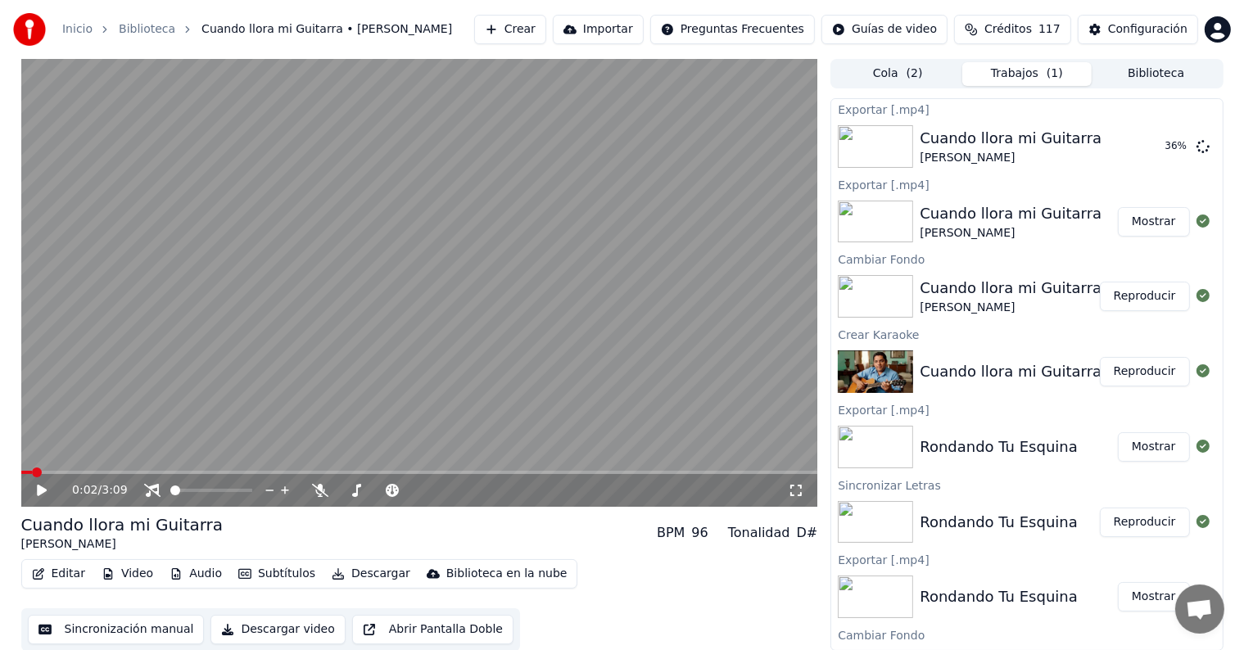
click at [799, 492] on icon at bounding box center [796, 490] width 16 height 13
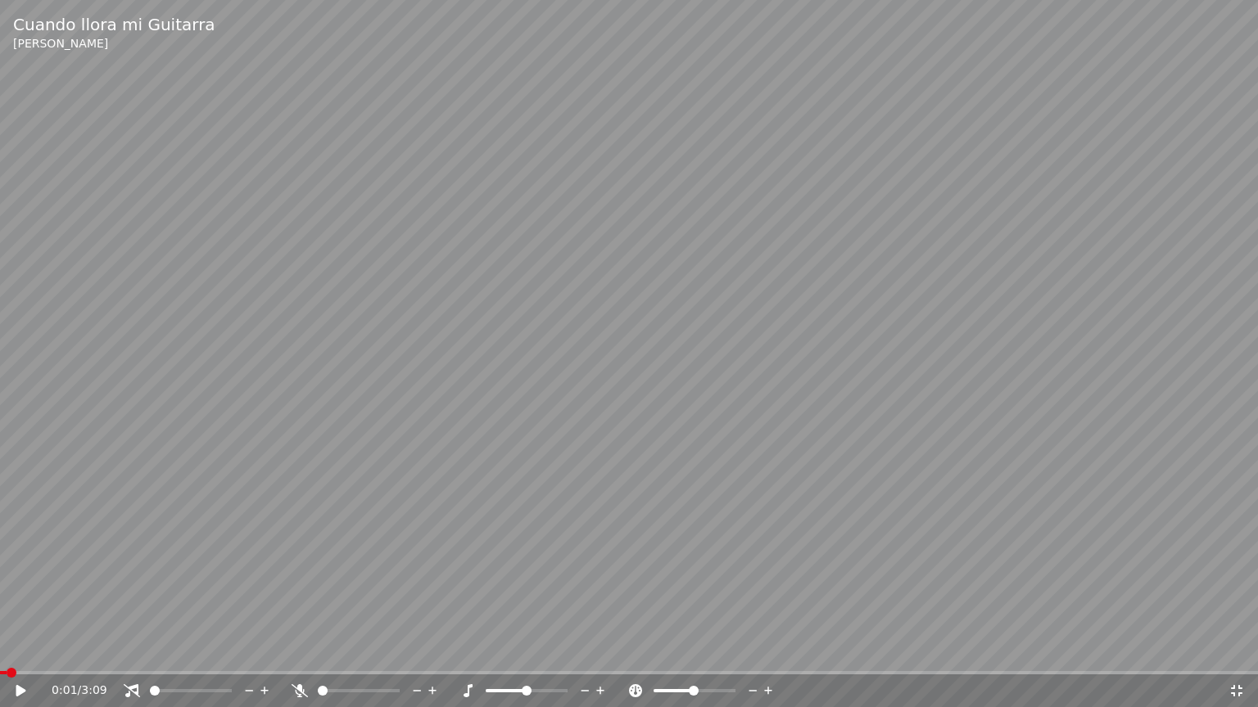
click at [7, 649] on span at bounding box center [3, 672] width 7 height 3
click at [1236, 649] on icon at bounding box center [1236, 690] width 16 height 13
